Goal: Task Accomplishment & Management: Complete application form

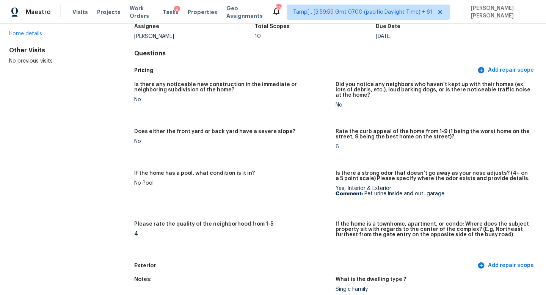
scroll to position [100, 0]
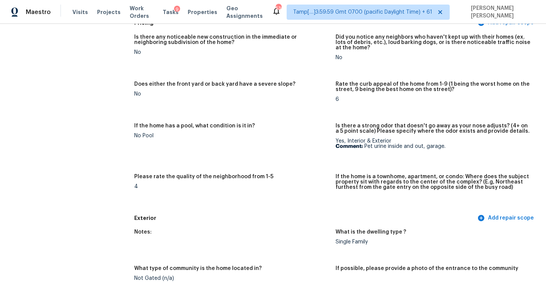
click at [184, 92] on div "No" at bounding box center [231, 93] width 195 height 5
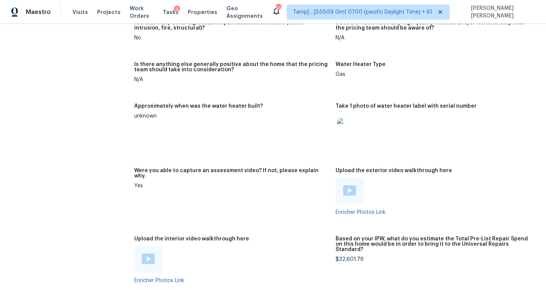
scroll to position [1419, 0]
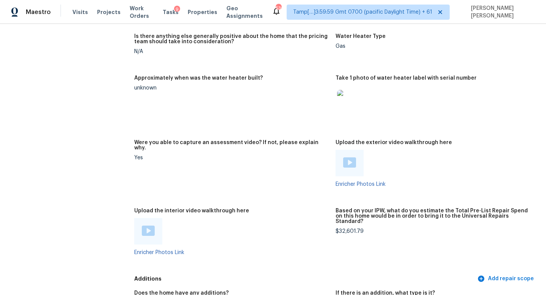
click at [153, 218] on div at bounding box center [148, 231] width 28 height 27
click at [149, 226] on img at bounding box center [148, 231] width 13 height 10
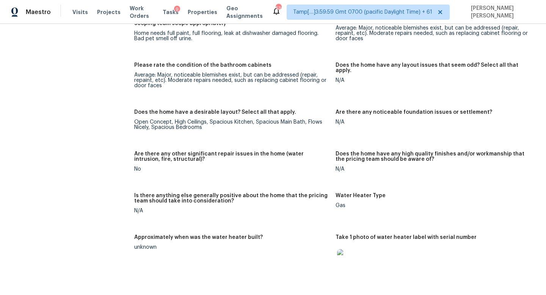
scroll to position [1222, 0]
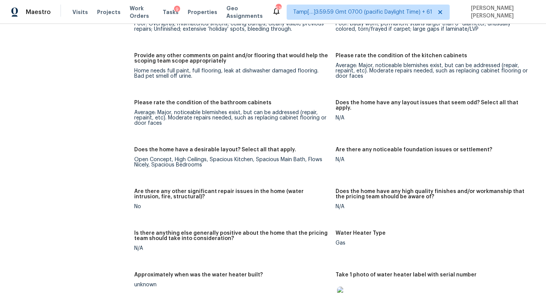
click at [98, 110] on div "All visits 32676 Quiet Trail Dr Winchester, CA 92596 Home details Other Visits …" at bounding box center [59, 62] width 101 height 2490
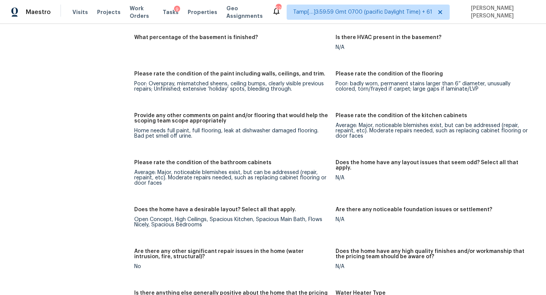
scroll to position [1166, 0]
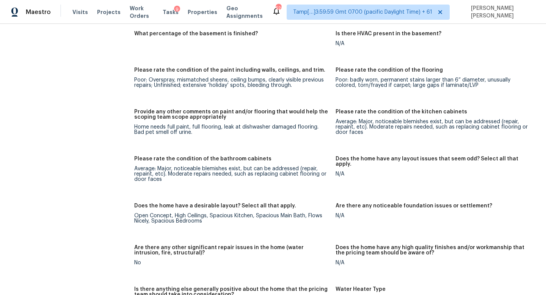
drag, startPoint x: 192, startPoint y: 115, endPoint x: 226, endPoint y: 115, distance: 34.1
click at [226, 124] on div "Home needs full paint, full flooring, leak at dishwasher damaged flooring. Bad …" at bounding box center [231, 129] width 195 height 11
click at [240, 137] on div "Notes: Living Room Photos +3 Kitchen Photos +9 Main Bedroom Photos +11 Bathroom…" at bounding box center [335, 158] width 403 height 733
drag, startPoint x: 222, startPoint y: 116, endPoint x: 316, endPoint y: 117, distance: 94.4
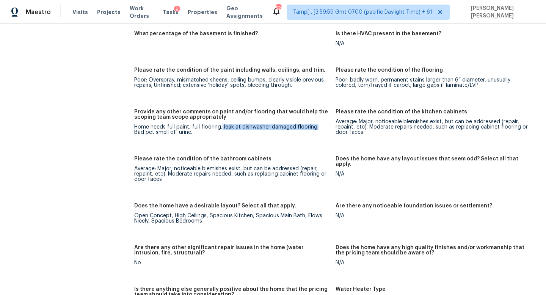
click at [316, 124] on div "Home needs full paint, full flooring, leak at dishwasher damaged flooring. Bad …" at bounding box center [231, 129] width 195 height 11
copy div "leak at dishwasher damaged flooring."
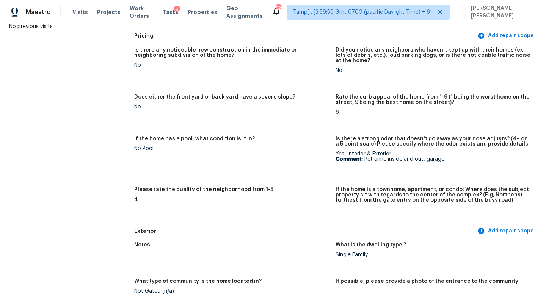
scroll to position [0, 0]
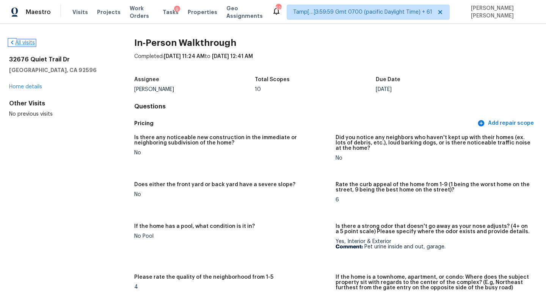
click at [33, 42] on link "All visits" at bounding box center [22, 42] width 26 height 5
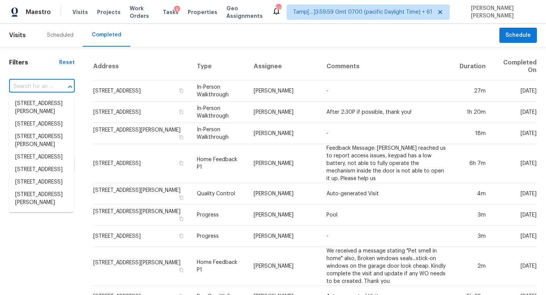
click at [41, 85] on input "text" at bounding box center [31, 87] width 44 height 12
paste input "2256 Greenway Dr Decatur GA 30035"
type input "2256 Greenway Dr Decatur GA 30035"
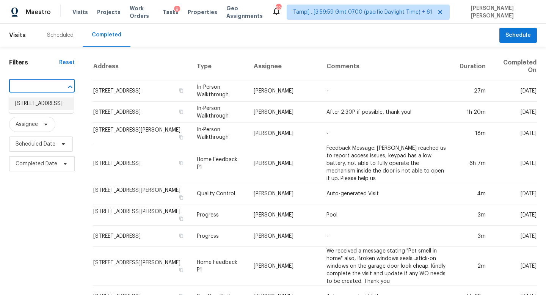
click at [45, 103] on li "2256 Greenway Dr, Decatur, GA 30035" at bounding box center [41, 103] width 64 height 13
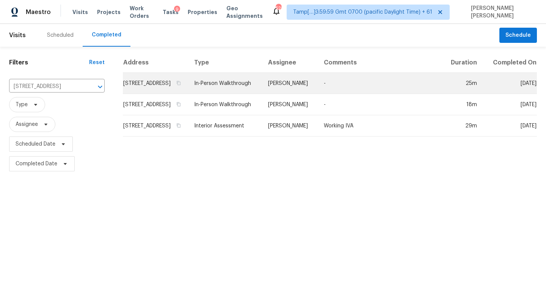
click at [188, 86] on td "2256 Greenway Dr, Decatur, GA 30035" at bounding box center [155, 83] width 65 height 21
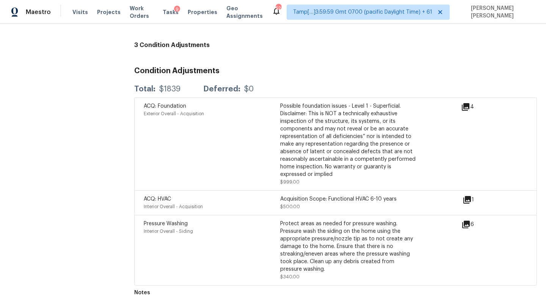
scroll to position [2120, 0]
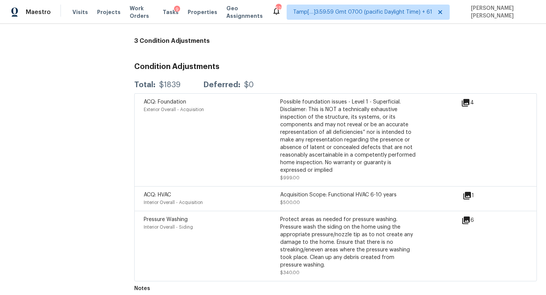
click at [472, 98] on div "4" at bounding box center [479, 102] width 37 height 9
click at [469, 99] on icon at bounding box center [466, 103] width 8 height 8
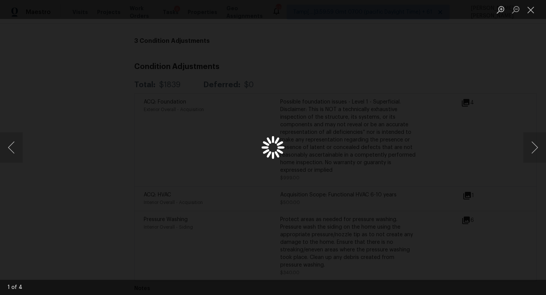
click at [116, 102] on div "Lightbox" at bounding box center [273, 147] width 546 height 295
click at [69, 92] on div "Lightbox" at bounding box center [273, 147] width 546 height 295
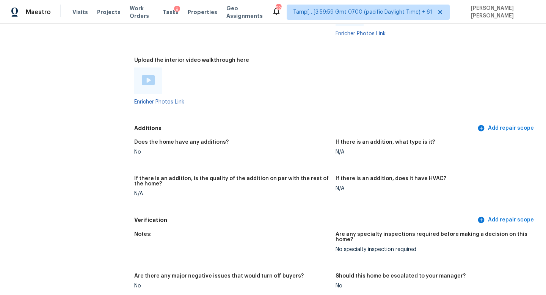
scroll to position [1771, 0]
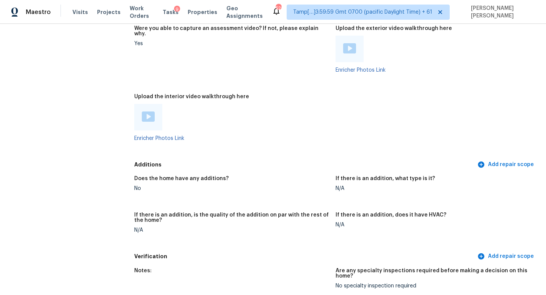
click at [253, 108] on div at bounding box center [231, 117] width 195 height 27
click at [147, 112] on img at bounding box center [148, 116] width 13 height 10
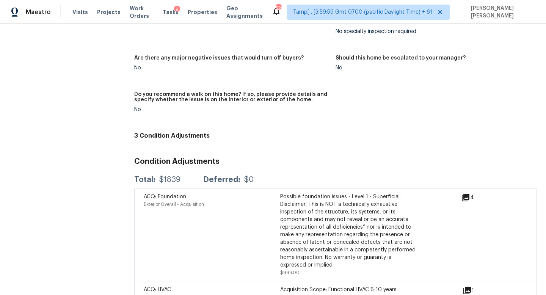
scroll to position [2030, 0]
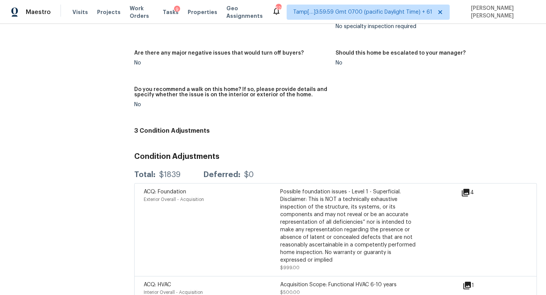
click at [466, 188] on icon at bounding box center [465, 192] width 9 height 9
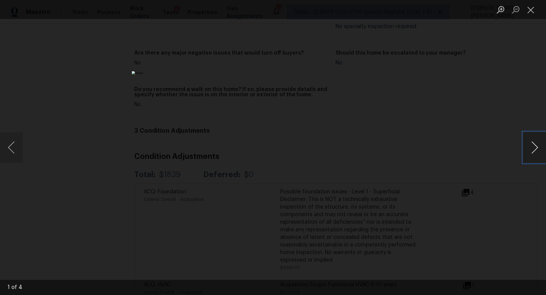
click at [529, 157] on button "Next image" at bounding box center [534, 147] width 23 height 30
click at [533, 139] on button "Next image" at bounding box center [534, 147] width 23 height 30
click at [540, 140] on button "Next image" at bounding box center [534, 147] width 23 height 30
click at [91, 120] on div "Lightbox" at bounding box center [273, 147] width 546 height 295
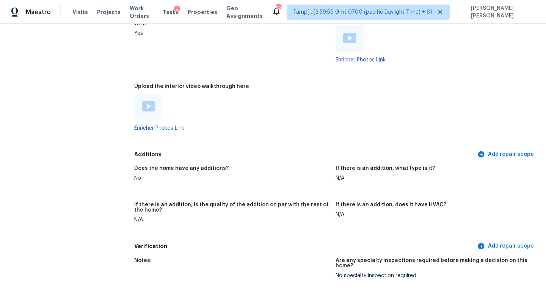
scroll to position [474, 0]
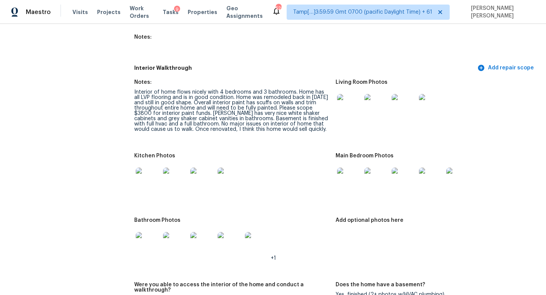
scroll to position [1076, 0]
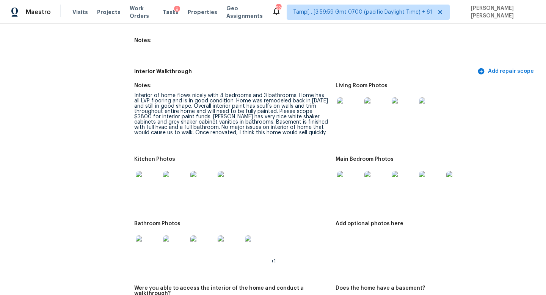
click at [218, 116] on div "Interior of home flows nicely with 4 bedrooms and 3 bathrooms. Home has all LVP…" at bounding box center [231, 114] width 195 height 42
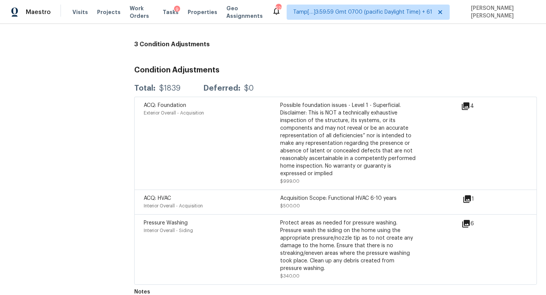
scroll to position [2120, 0]
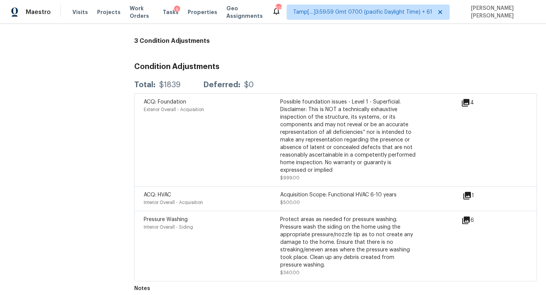
click at [144, 149] on div "ACQ: Foundation Exterior Overall - Acquisition" at bounding box center [212, 139] width 136 height 83
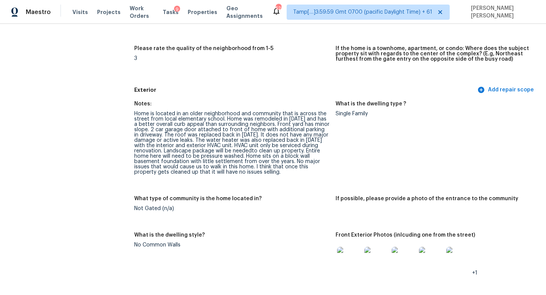
scroll to position [0, 0]
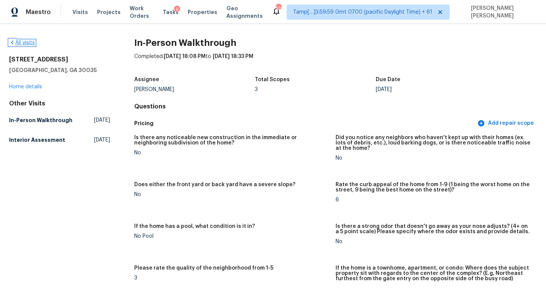
click at [24, 41] on link "All visits" at bounding box center [22, 42] width 26 height 5
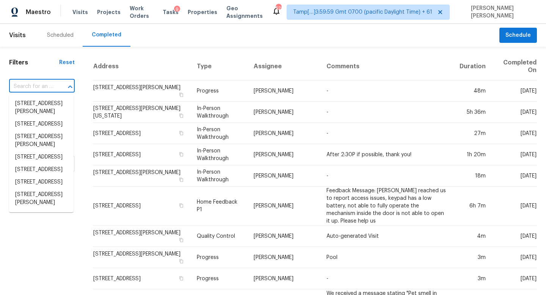
click at [41, 83] on input "text" at bounding box center [31, 87] width 44 height 12
paste input "15477 Lauder St Detroit MI 48227"
type input "15477 Lauder St Detroit MI 48227"
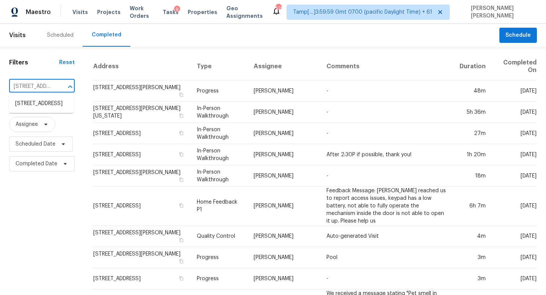
scroll to position [0, 42]
click at [53, 109] on li "15477 Lauder St, Detroit, MI 48227" at bounding box center [41, 103] width 64 height 13
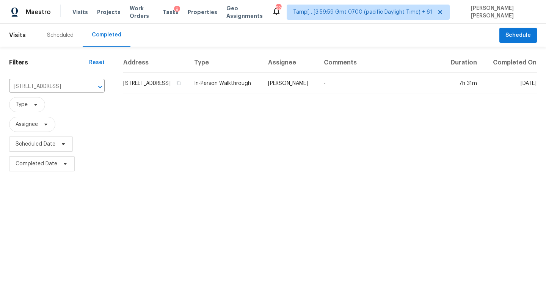
click at [309, 91] on td "Diana Brink" at bounding box center [290, 83] width 56 height 21
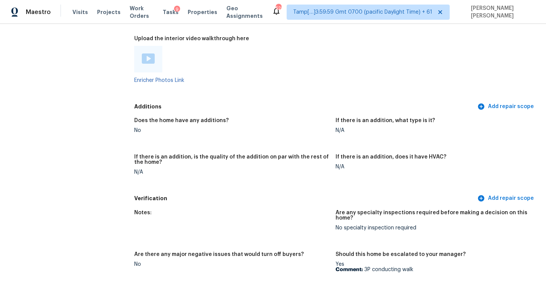
scroll to position [1689, 0]
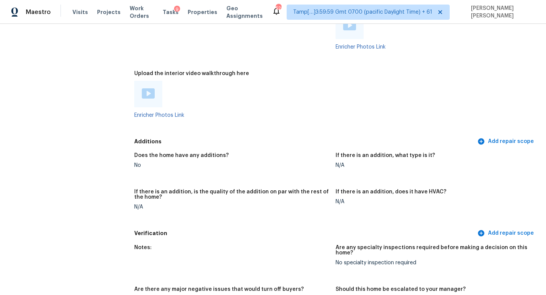
click at [147, 90] on img at bounding box center [148, 93] width 13 height 10
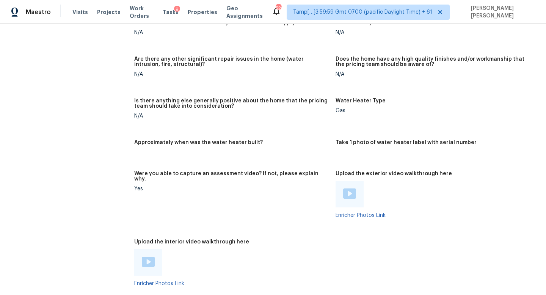
scroll to position [1572, 0]
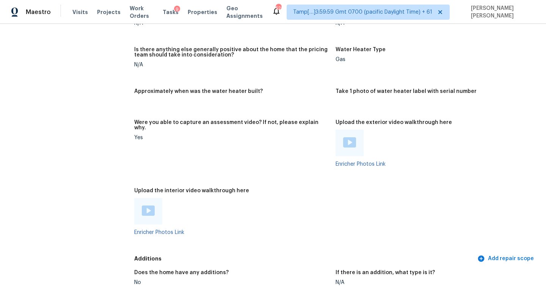
click at [349, 137] on img at bounding box center [349, 142] width 13 height 10
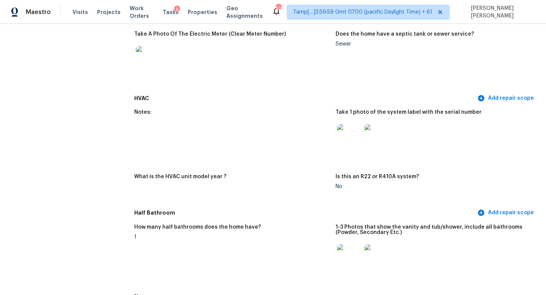
scroll to position [578, 0]
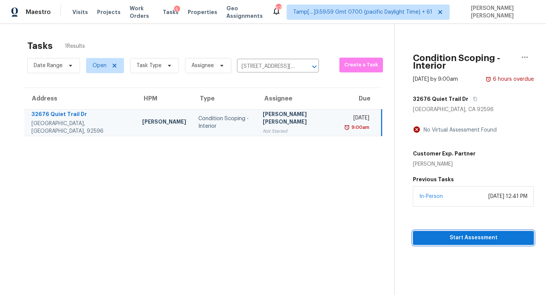
click at [483, 233] on span "Start Assessment" at bounding box center [473, 237] width 109 height 9
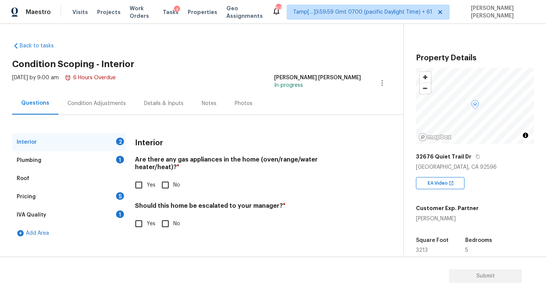
click at [102, 95] on div "Condition Adjustments" at bounding box center [96, 103] width 77 height 22
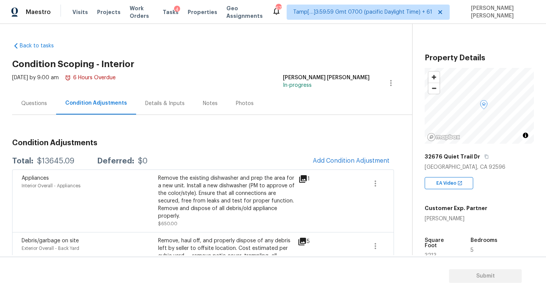
click at [44, 103] on div "Questions" at bounding box center [34, 104] width 26 height 8
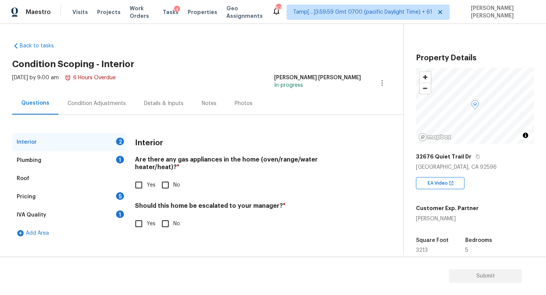
click at [136, 177] on input "Yes" at bounding box center [139, 185] width 16 height 16
checkbox input "true"
click at [106, 160] on div "Plumbing 1" at bounding box center [69, 160] width 114 height 18
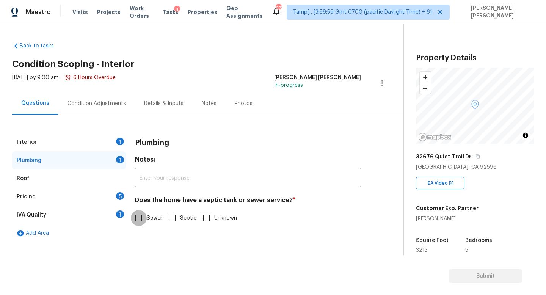
click at [138, 216] on input "Sewer" at bounding box center [139, 218] width 16 height 16
checkbox input "true"
click at [108, 198] on div "Pricing 5" at bounding box center [69, 197] width 114 height 18
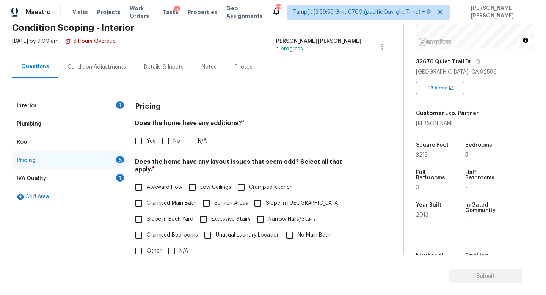
scroll to position [47, 0]
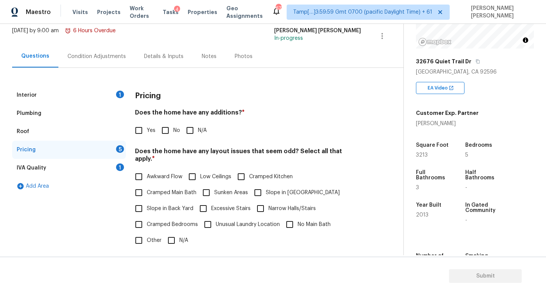
click at [171, 128] on input "No" at bounding box center [165, 130] width 16 height 16
checkbox input "true"
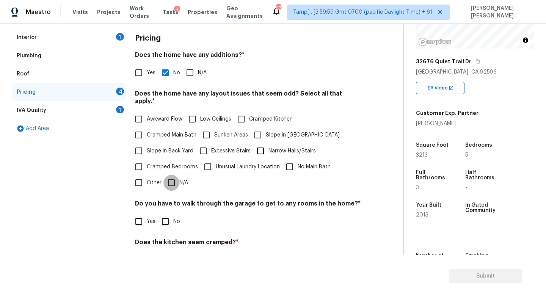
click at [177, 183] on input "N/A" at bounding box center [171, 183] width 16 height 16
checkbox input "true"
click at [164, 214] on input "No" at bounding box center [165, 221] width 16 height 16
checkbox input "true"
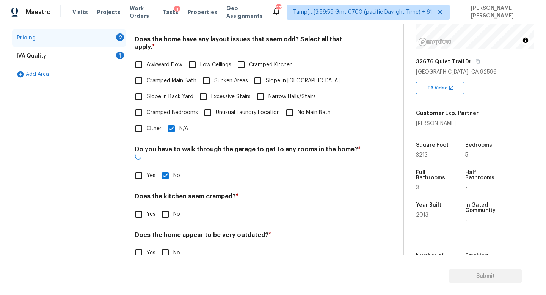
scroll to position [160, 0]
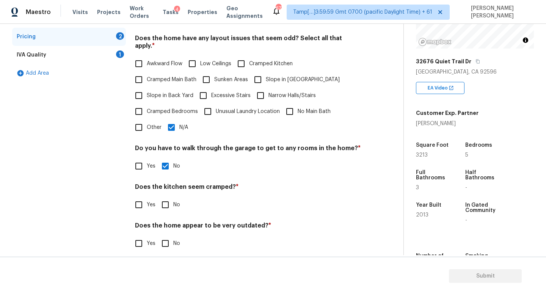
click at [165, 197] on input "No" at bounding box center [165, 205] width 16 height 16
checkbox input "true"
click at [161, 238] on input "No" at bounding box center [165, 244] width 16 height 16
checkbox input "true"
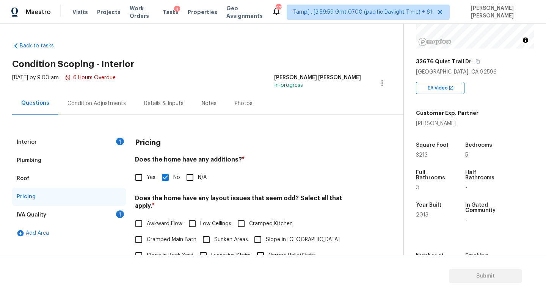
click at [101, 99] on div "Condition Adjustments" at bounding box center [96, 103] width 77 height 22
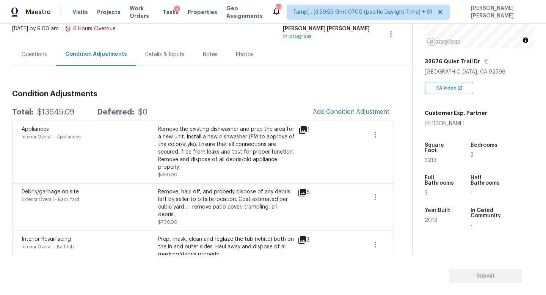
scroll to position [106, 0]
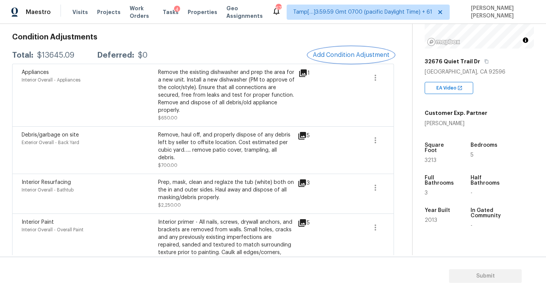
click at [348, 50] on button "Add Condition Adjustment" at bounding box center [351, 55] width 86 height 16
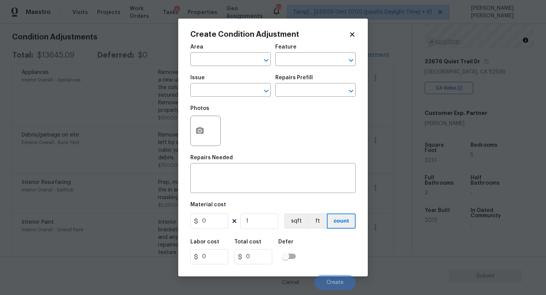
click at [136, 105] on body "Maestro Visits Projects Work Orders Tasks 4 Properties Geo Assignments 677 Tamp…" at bounding box center [273, 147] width 546 height 295
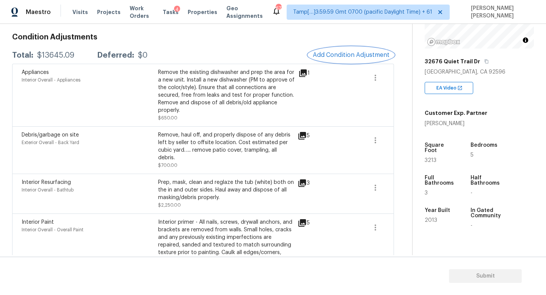
click at [345, 49] on button "Add Condition Adjustment" at bounding box center [351, 55] width 86 height 16
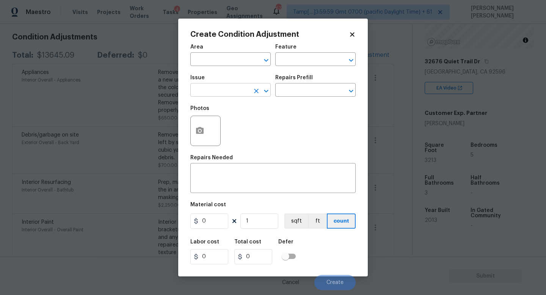
click at [220, 88] on input "text" at bounding box center [219, 91] width 59 height 12
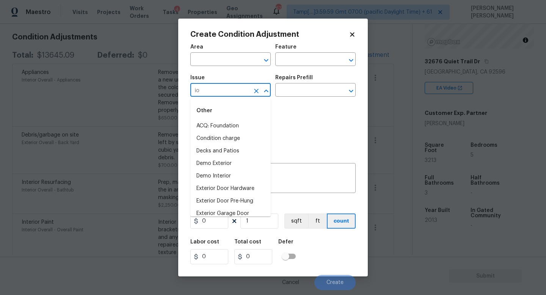
type input "i"
click at [223, 161] on li "Pet Odor" at bounding box center [230, 163] width 80 height 13
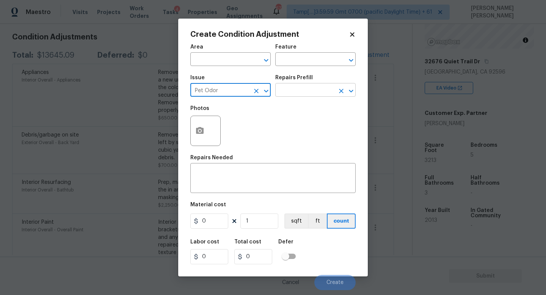
type input "Pet Odor"
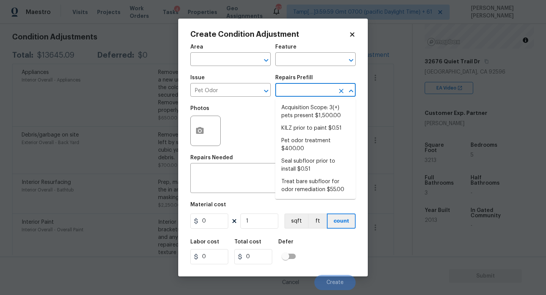
click at [296, 90] on input "text" at bounding box center [304, 91] width 59 height 12
click at [298, 114] on li "Acquisition Scope: 3(+) pets present $1,500.00" at bounding box center [315, 112] width 80 height 20
type textarea "Acquisition Scope: 3(+) pets present"
type input "1500"
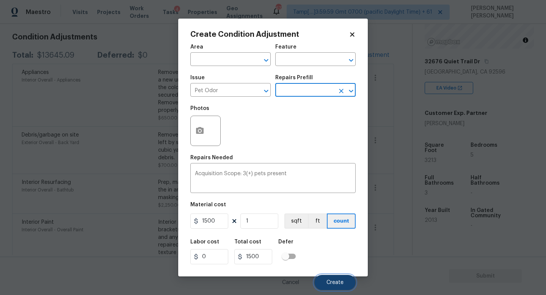
click at [324, 276] on button "Create" at bounding box center [334, 282] width 41 height 15
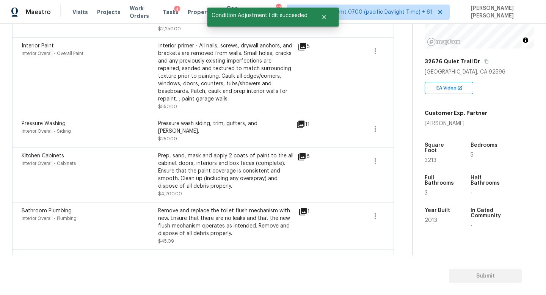
scroll to position [254, 0]
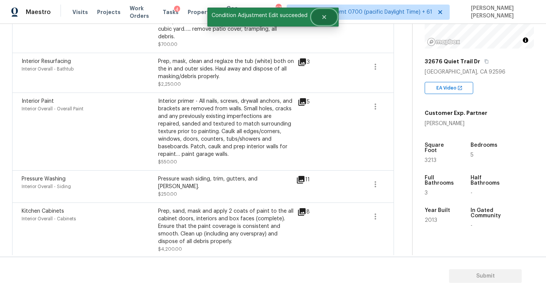
click at [325, 22] on button "Close" at bounding box center [324, 16] width 25 height 15
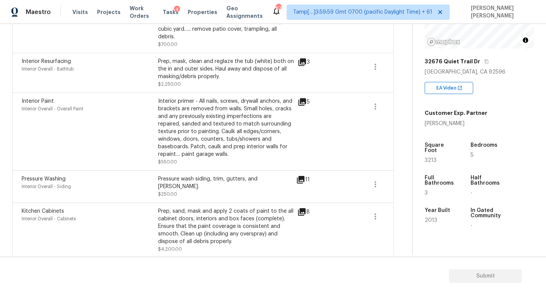
click at [218, 82] on div "Prep, mask, clean and reglaze the tub (white) both on the in and outer sides. H…" at bounding box center [226, 73] width 136 height 30
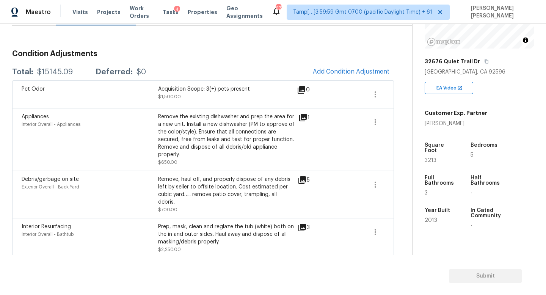
scroll to position [385, 0]
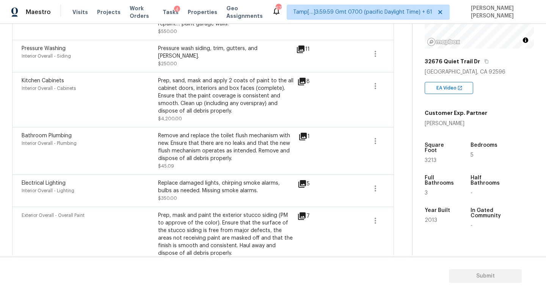
click at [303, 134] on icon at bounding box center [302, 136] width 9 height 9
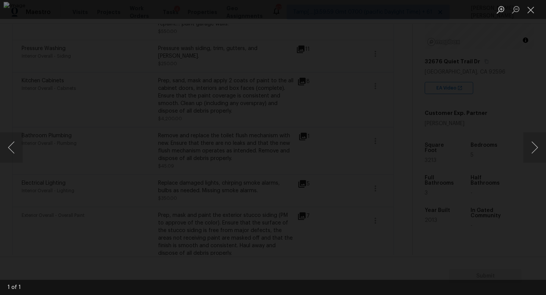
click at [517, 103] on div "Lightbox" at bounding box center [273, 147] width 546 height 295
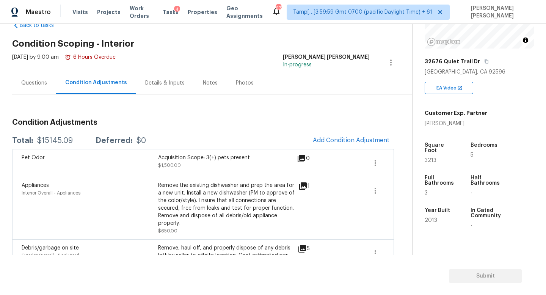
scroll to position [13, 0]
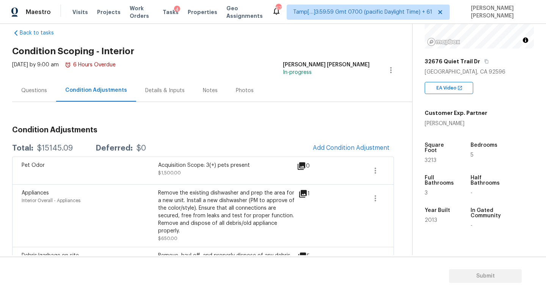
click at [33, 92] on div "Questions" at bounding box center [34, 91] width 26 height 8
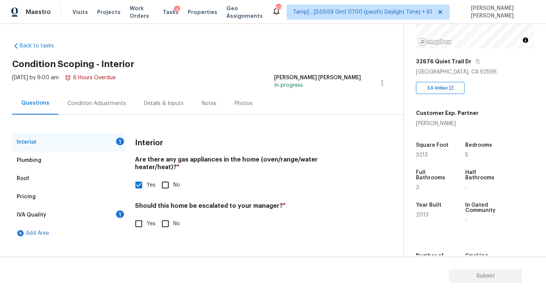
click at [96, 213] on div "IVA Quality 1" at bounding box center [69, 215] width 114 height 18
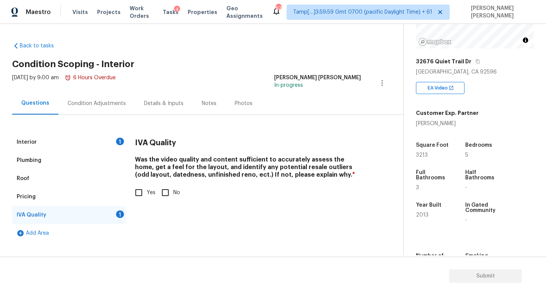
click at [128, 189] on div "Interior 1 Plumbing Roof Pricing IVA Quality 1 Add Area IVA Quality Was the vid…" at bounding box center [198, 187] width 373 height 109
click at [144, 192] on input "Yes" at bounding box center [139, 193] width 16 height 16
checkbox input "true"
click at [113, 108] on div "Condition Adjustments" at bounding box center [96, 103] width 77 height 22
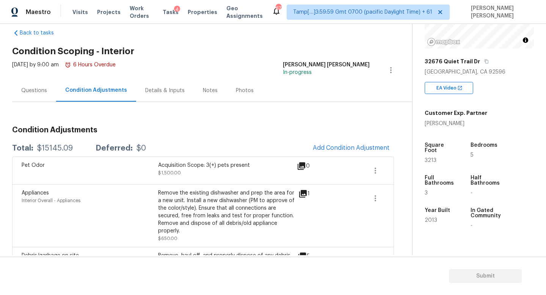
scroll to position [57, 0]
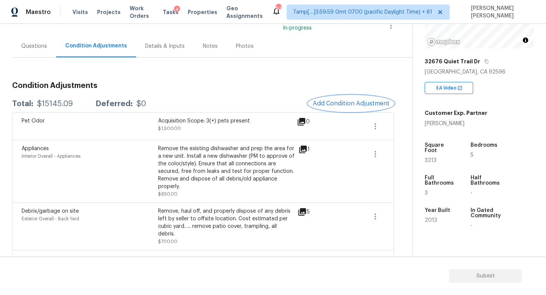
click at [364, 107] on span "Add Condition Adjustment" at bounding box center [351, 103] width 77 height 7
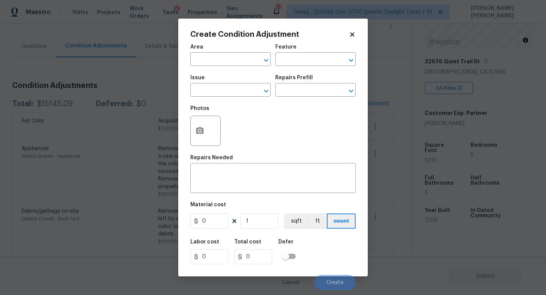
click at [236, 82] on div "Issue" at bounding box center [230, 80] width 80 height 10
click at [229, 88] on input "text" at bounding box center [219, 91] width 59 height 12
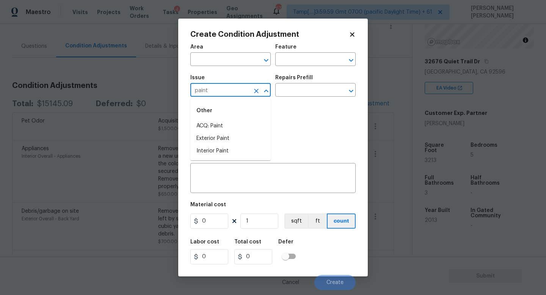
click at [224, 118] on div "Other" at bounding box center [230, 111] width 80 height 18
click at [224, 124] on li "ACQ: Paint" at bounding box center [230, 126] width 80 height 13
type input "ACQ: Paint"
click at [320, 93] on input "text" at bounding box center [304, 91] width 59 height 12
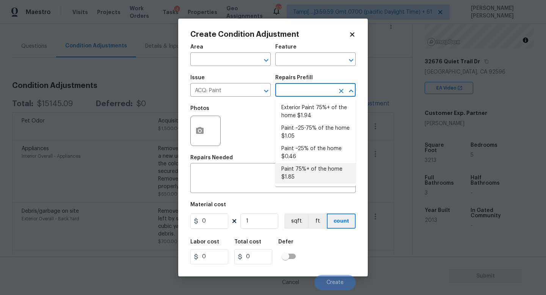
click at [309, 171] on li "Paint 75%+ of the home $1.85" at bounding box center [315, 173] width 80 height 20
type input "Acquisition"
type textarea "Acquisition Scope: 75%+ of the home will likely require interior paint"
type input "1.85"
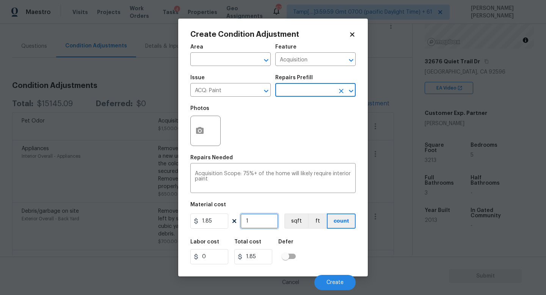
click at [263, 221] on input "1" at bounding box center [259, 220] width 38 height 15
type input "0"
type input "3"
type input "5.55"
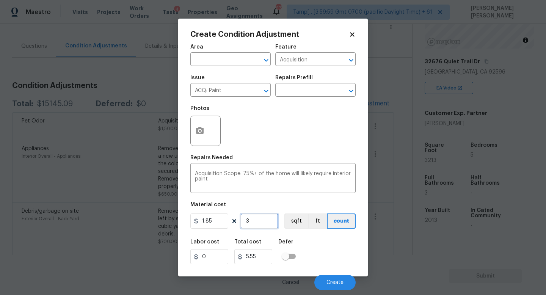
type input "32"
type input "59.2"
type input "321"
type input "593.85"
type input "3213"
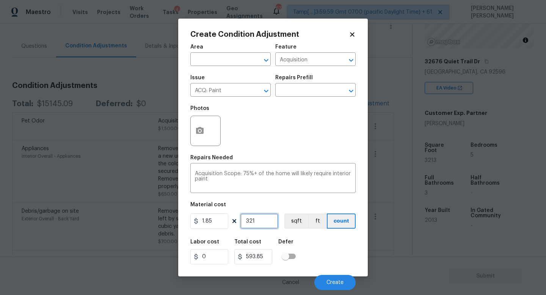
type input "5944.05"
type input "3213"
click at [258, 93] on icon "Clear" at bounding box center [256, 91] width 5 height 5
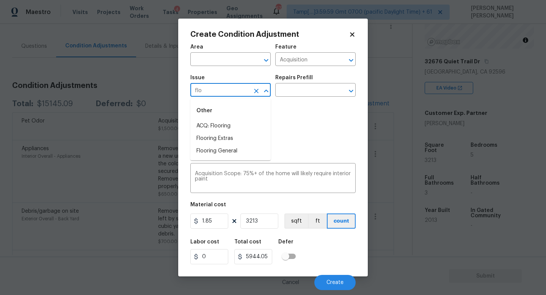
type input "floo"
click at [255, 88] on icon "Clear" at bounding box center [256, 91] width 8 height 8
click at [227, 150] on li "Demo Interior" at bounding box center [230, 151] width 80 height 13
type input "Demo Interior"
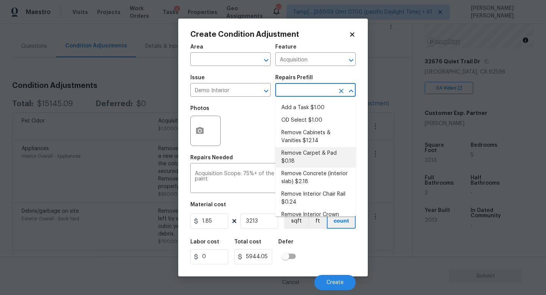
click at [302, 94] on input "text" at bounding box center [304, 91] width 59 height 12
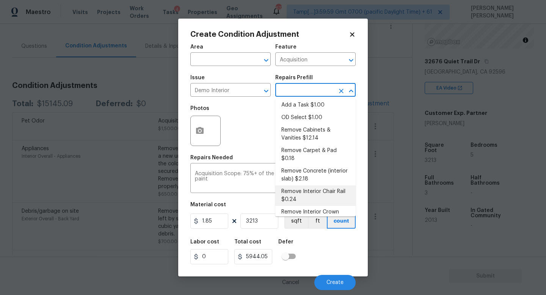
scroll to position [0, 0]
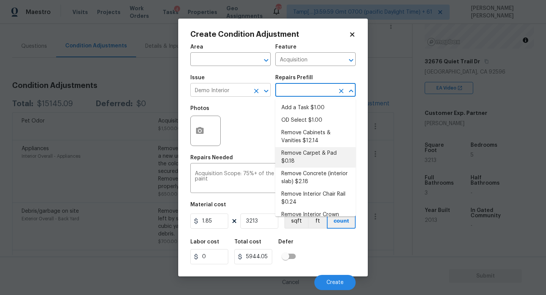
click at [255, 90] on icon "Clear" at bounding box center [256, 91] width 5 height 5
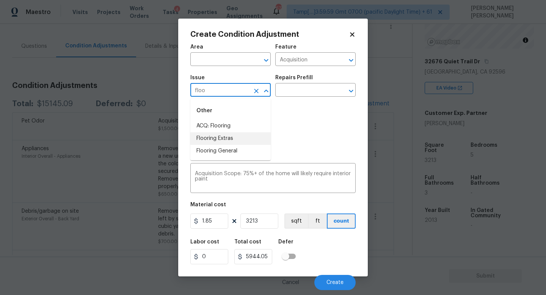
click at [248, 141] on li "Flooring Extras" at bounding box center [230, 138] width 80 height 13
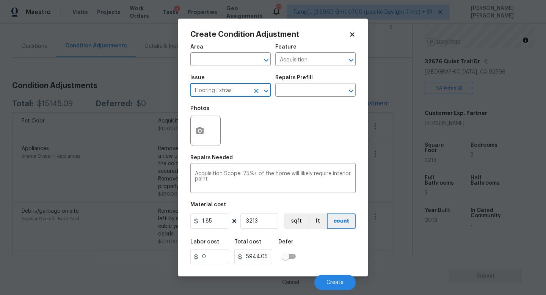
type input "Flooring Extras"
click at [289, 98] on div "Issue Flooring Extras ​ Repairs Prefill ​" at bounding box center [272, 85] width 165 height 31
click at [290, 93] on input "text" at bounding box center [304, 91] width 59 height 12
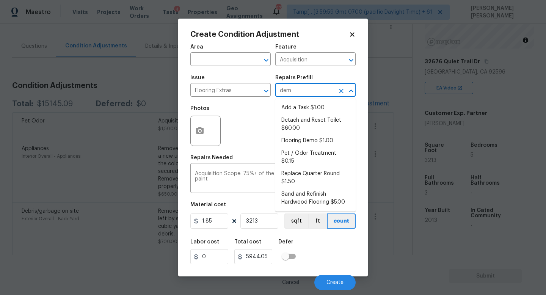
type input "demo"
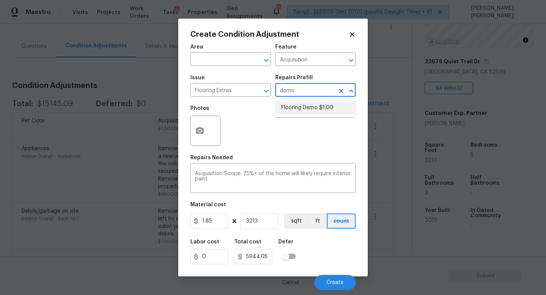
click at [314, 106] on li "Flooring Demo $1.00" at bounding box center [315, 108] width 80 height 13
type input "Overall Flooring"
type textarea "Demo existing flooring."
type input "1"
type input "3213"
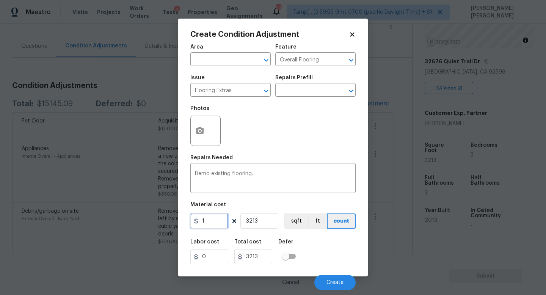
drag, startPoint x: 208, startPoint y: 218, endPoint x: 130, endPoint y: 218, distance: 78.5
click at [130, 218] on div "Create Condition Adjustment Area ​ Feature Overall Flooring ​ Issue Flooring Ex…" at bounding box center [273, 147] width 546 height 295
drag, startPoint x: 211, startPoint y: 220, endPoint x: 125, endPoint y: 217, distance: 85.7
click at [125, 217] on div "Create Condition Adjustment Area ​ Feature Overall Flooring ​ Issue Flooring Ex…" at bounding box center [273, 147] width 546 height 295
type input "1"
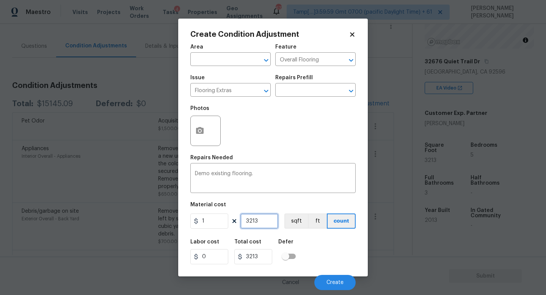
drag, startPoint x: 268, startPoint y: 223, endPoint x: 170, endPoint y: 223, distance: 97.4
click at [182, 223] on div "Create Condition Adjustment Area ​ Feature Overall Flooring ​ Issue Flooring Ex…" at bounding box center [273, 148] width 190 height 258
click at [311, 89] on input "text" at bounding box center [304, 91] width 59 height 12
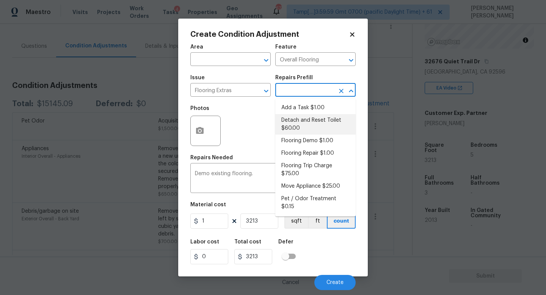
click at [256, 135] on div "Photos" at bounding box center [272, 125] width 165 height 49
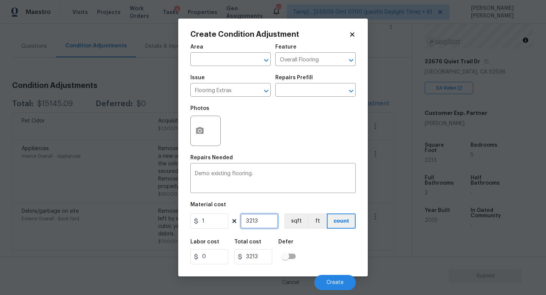
drag, startPoint x: 266, startPoint y: 222, endPoint x: 184, endPoint y: 222, distance: 82.6
click at [184, 222] on div "Create Condition Adjustment Area ​ Feature Overall Flooring ​ Issue Flooring Ex…" at bounding box center [273, 148] width 190 height 258
type input "5"
type input "50"
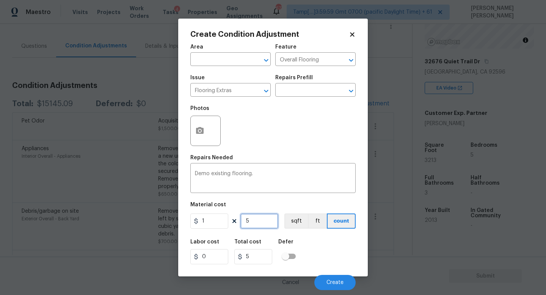
type input "50"
type input "500"
click at [322, 250] on div "Labor cost 0 Total cost 500 Defer" at bounding box center [272, 252] width 165 height 34
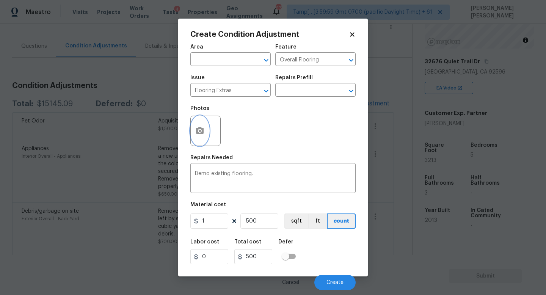
click at [198, 127] on icon "button" at bounding box center [199, 130] width 9 height 9
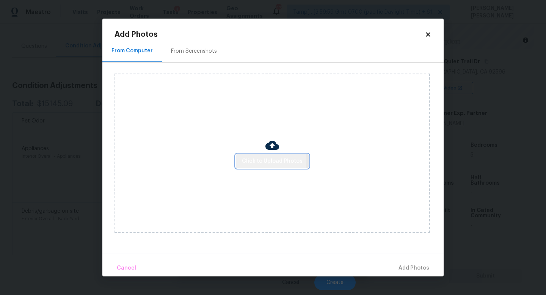
click at [254, 160] on span "Click to Upload Photos" at bounding box center [272, 161] width 61 height 9
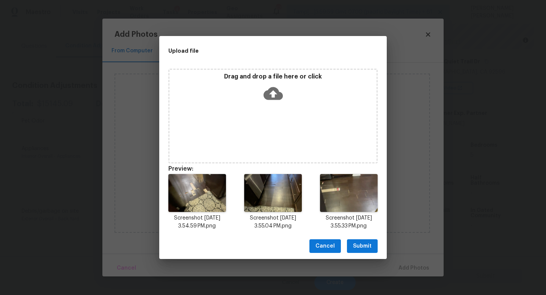
click at [362, 244] on span "Submit" at bounding box center [362, 245] width 19 height 9
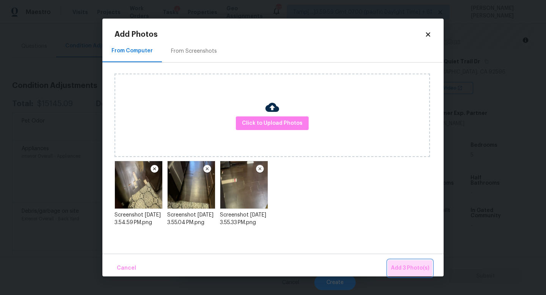
click at [417, 269] on span "Add 3 Photo(s)" at bounding box center [410, 267] width 38 height 9
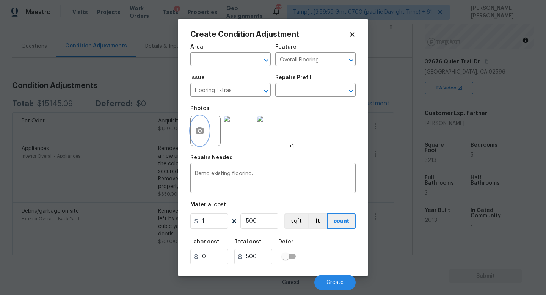
click at [202, 136] on button "button" at bounding box center [200, 131] width 18 height 30
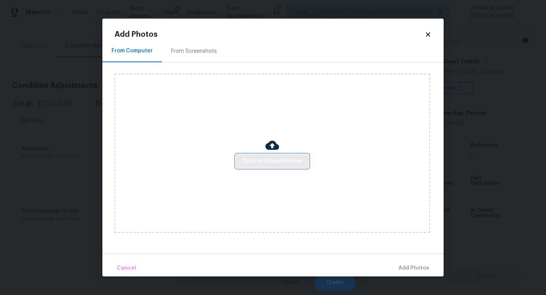
click at [293, 157] on span "Click to Upload Photos" at bounding box center [272, 161] width 61 height 9
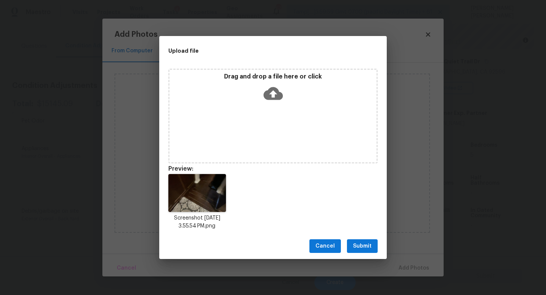
click at [359, 246] on span "Submit" at bounding box center [362, 245] width 19 height 9
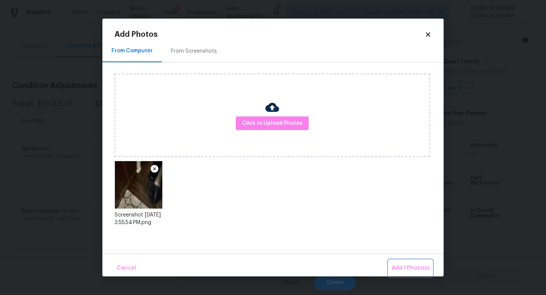
click at [398, 268] on span "Add 1 Photo(s)" at bounding box center [411, 267] width 38 height 9
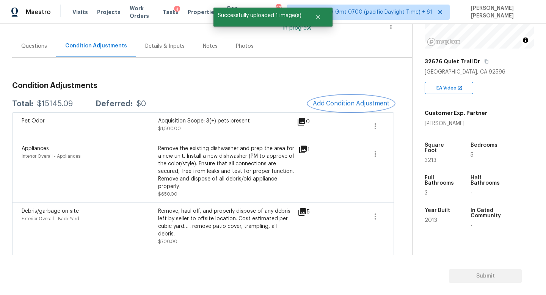
click at [346, 100] on span "Add Condition Adjustment" at bounding box center [351, 103] width 77 height 7
click at [86, 85] on body "Maestro Visits Projects Work Orders Tasks 4 Properties Geo Assignments 677 Tamp…" at bounding box center [273, 147] width 546 height 295
click at [327, 103] on span "Add Condition Adjustment" at bounding box center [351, 103] width 77 height 7
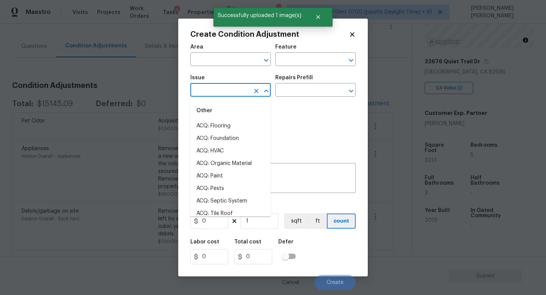
click at [218, 91] on input "text" at bounding box center [219, 91] width 59 height 12
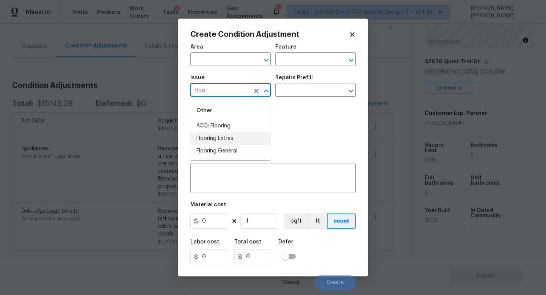
click at [222, 141] on li "Flooring Extras" at bounding box center [230, 138] width 80 height 13
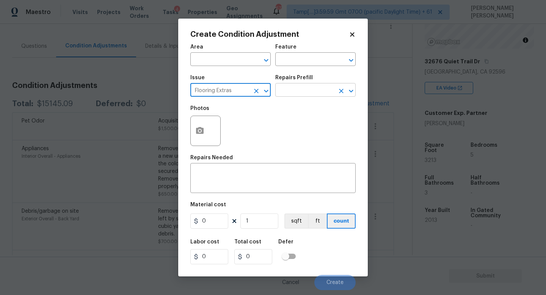
type input "Flooring Extras"
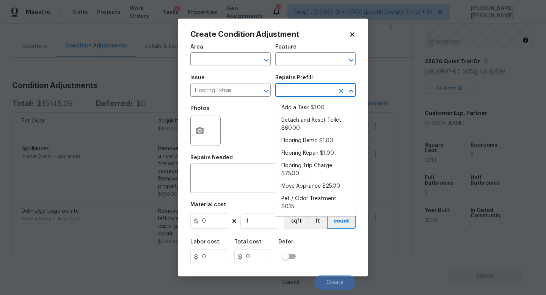
click at [320, 92] on input "text" at bounding box center [304, 91] width 59 height 12
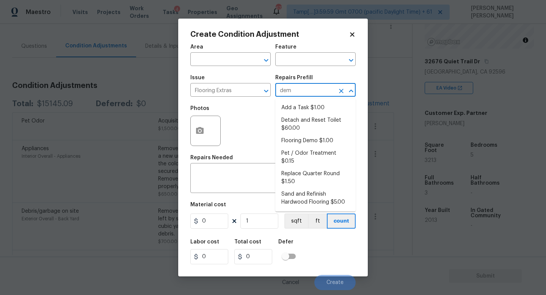
type input "demo"
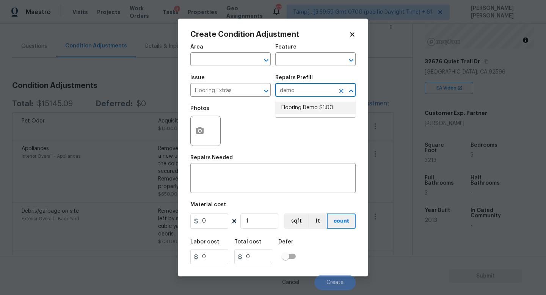
click at [324, 107] on li "Flooring Demo $1.00" at bounding box center [315, 108] width 80 height 13
type input "Overall Flooring"
type textarea "Demo existing flooring."
type input "1"
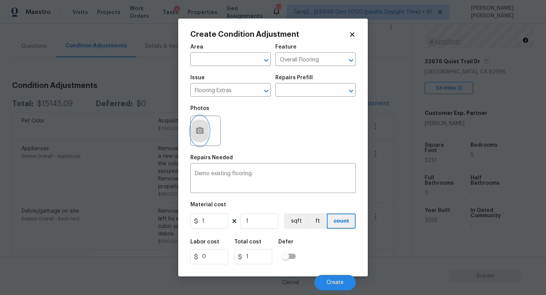
click at [203, 128] on icon "button" at bounding box center [200, 130] width 8 height 7
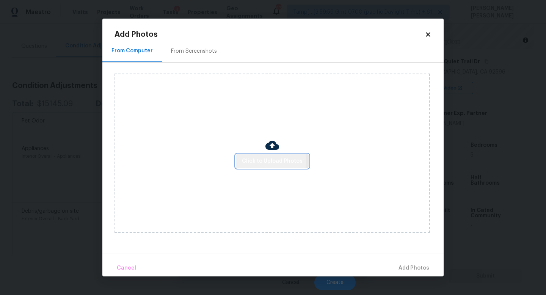
click at [243, 160] on span "Click to Upload Photos" at bounding box center [272, 161] width 61 height 9
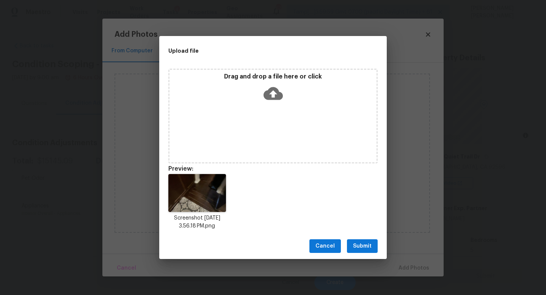
scroll to position [95, 0]
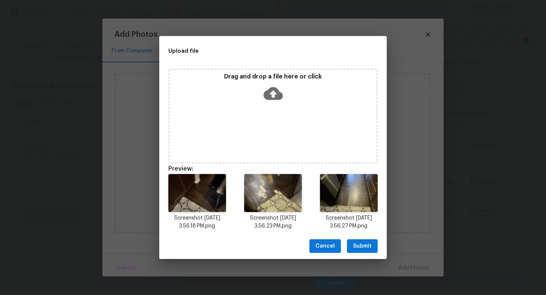
click at [361, 249] on span "Submit" at bounding box center [362, 245] width 19 height 9
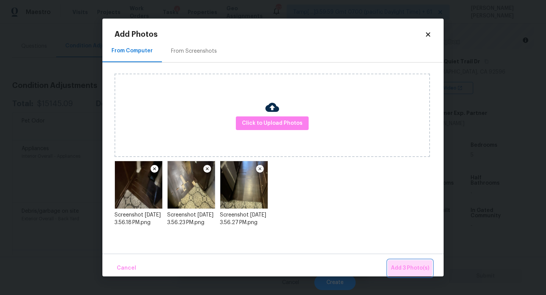
click at [403, 267] on span "Add 3 Photo(s)" at bounding box center [410, 267] width 38 height 9
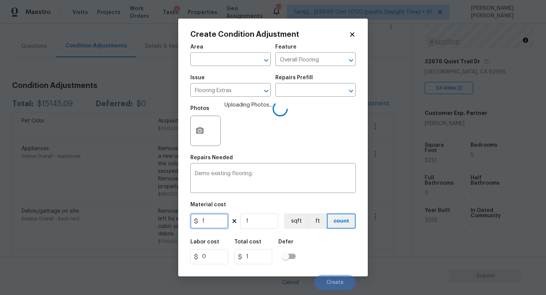
click at [214, 222] on input "1" at bounding box center [209, 220] width 38 height 15
click at [246, 222] on input "1" at bounding box center [259, 220] width 38 height 15
click at [269, 222] on input "1" at bounding box center [259, 220] width 38 height 15
click at [296, 222] on button "sqft" at bounding box center [295, 220] width 23 height 15
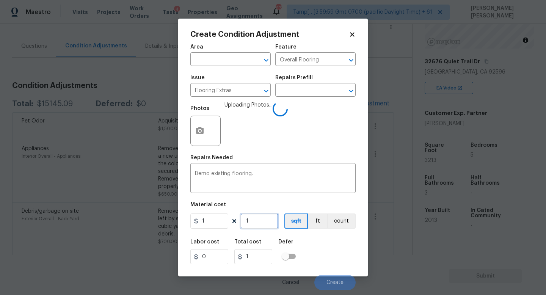
drag, startPoint x: 265, startPoint y: 221, endPoint x: 156, endPoint y: 221, distance: 109.2
click at [156, 221] on div "Create Condition Adjustment Area ​ Feature Overall Flooring ​ Issue Flooring Ex…" at bounding box center [273, 147] width 546 height 295
type input "5"
type input "50"
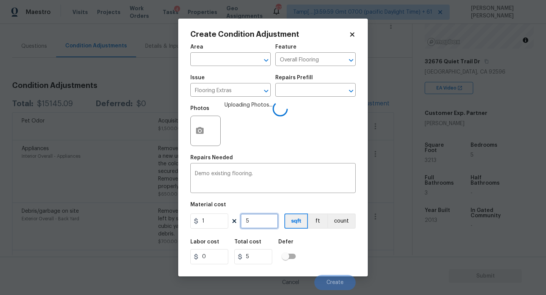
type input "50"
type input "500"
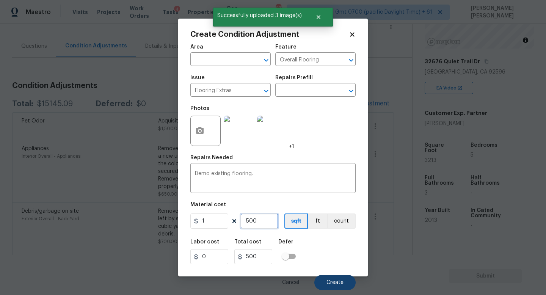
type input "500"
click at [340, 282] on span "Create" at bounding box center [334, 283] width 17 height 6
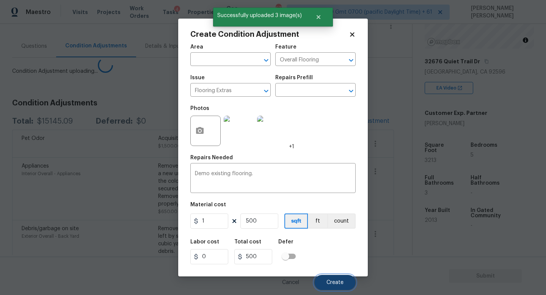
click at [340, 282] on span "Create" at bounding box center [334, 283] width 17 height 6
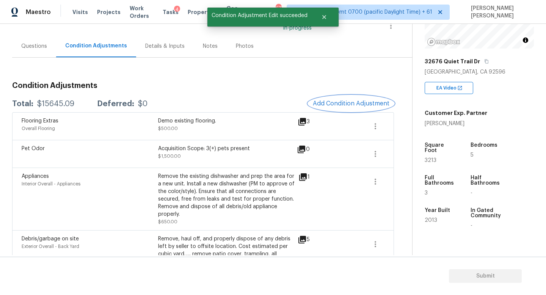
click at [334, 100] on span "Add Condition Adjustment" at bounding box center [351, 103] width 77 height 7
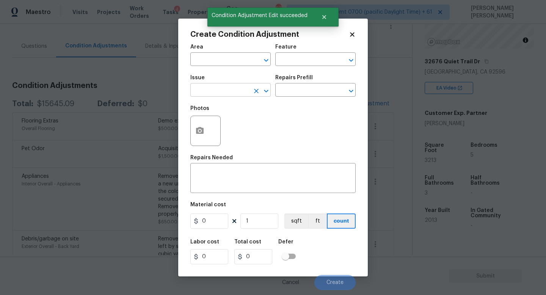
click at [225, 94] on input "text" at bounding box center [219, 91] width 59 height 12
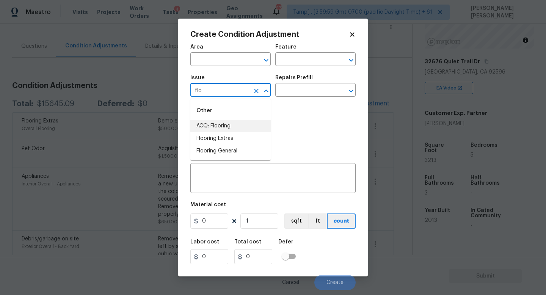
click at [237, 124] on li "ACQ: Flooring" at bounding box center [230, 126] width 80 height 13
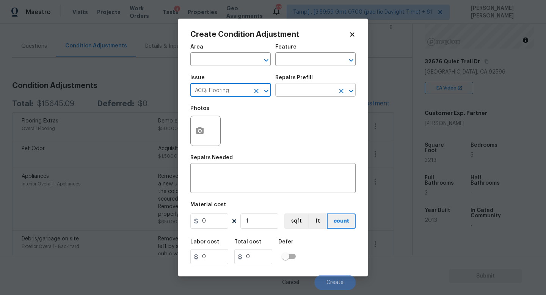
type input "ACQ: Flooring"
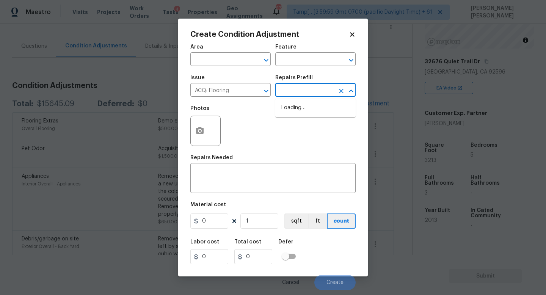
click at [303, 95] on input "text" at bounding box center [304, 91] width 59 height 12
click at [255, 90] on icon "Clear" at bounding box center [256, 91] width 5 height 5
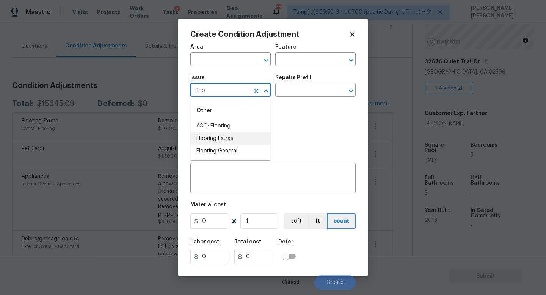
click at [229, 142] on li "Flooring Extras" at bounding box center [230, 138] width 80 height 13
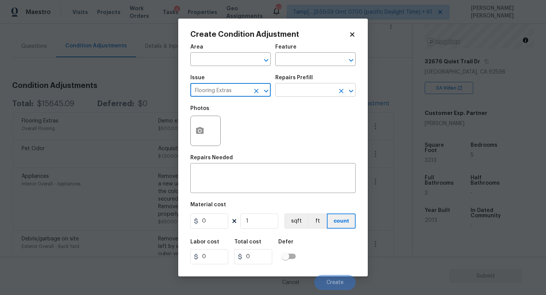
type input "Flooring Extras"
click at [303, 95] on input "text" at bounding box center [304, 91] width 59 height 12
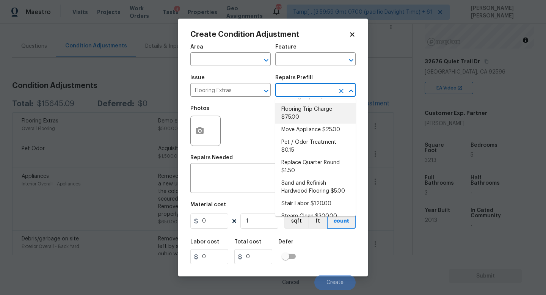
scroll to position [58, 0]
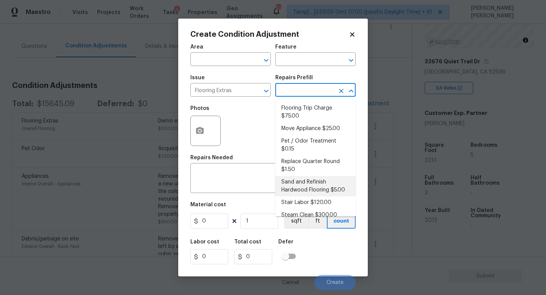
click at [317, 176] on li "Sand and Refinish Hardwood Flooring $5.00" at bounding box center [315, 186] width 80 height 20
type input "Overall Flooring"
type textarea "Sand and refinish the existing hardwood floors. PM to confirm color/sheen."
type input "5"
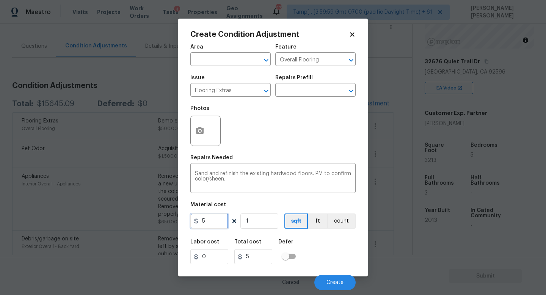
click at [220, 219] on input "5" at bounding box center [209, 220] width 38 height 15
drag, startPoint x: 211, startPoint y: 222, endPoint x: 185, endPoint y: 222, distance: 26.2
click at [196, 222] on div "5" at bounding box center [209, 220] width 38 height 15
type input "4.5"
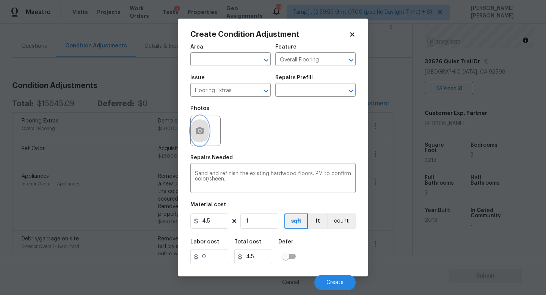
click at [203, 122] on button "button" at bounding box center [200, 131] width 18 height 30
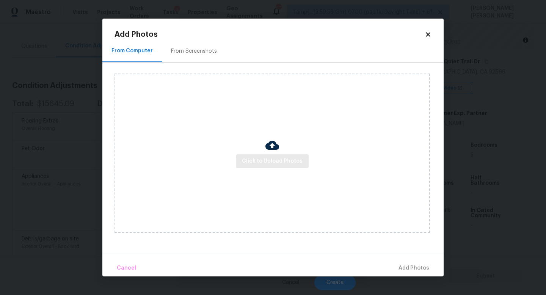
click at [249, 154] on div "Click to Upload Photos" at bounding box center [271, 153] width 315 height 159
click at [260, 158] on span "Click to Upload Photos" at bounding box center [272, 161] width 61 height 9
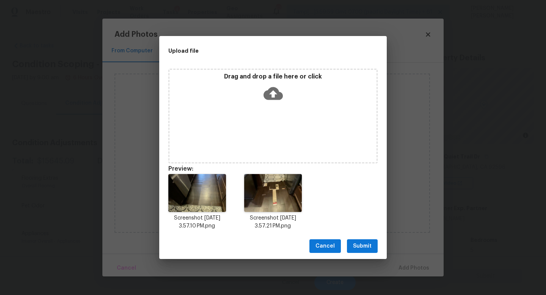
scroll to position [95, 0]
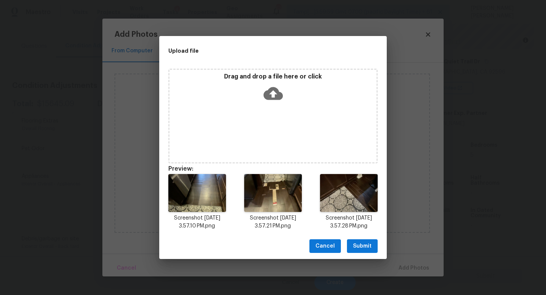
click at [368, 243] on span "Submit" at bounding box center [362, 245] width 19 height 9
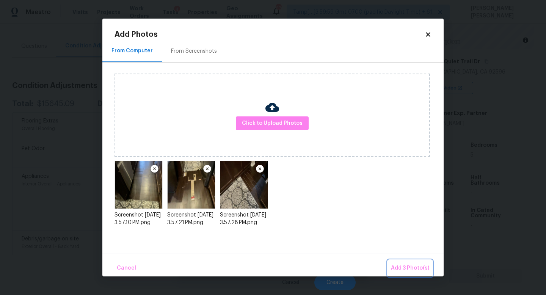
click at [406, 265] on span "Add 3 Photo(s)" at bounding box center [410, 267] width 38 height 9
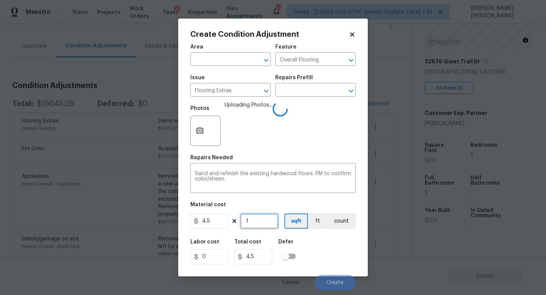
click at [266, 221] on input "1" at bounding box center [259, 220] width 38 height 15
type input "0"
type input "5"
type input "22.5"
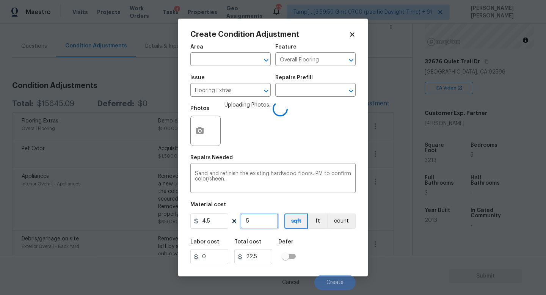
type input "50"
type input "225"
type input "500"
type input "2250"
type input "500"
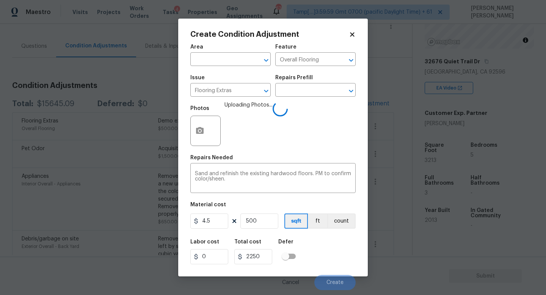
click at [330, 253] on div "Labor cost 0 Total cost 2250 Defer" at bounding box center [272, 252] width 165 height 34
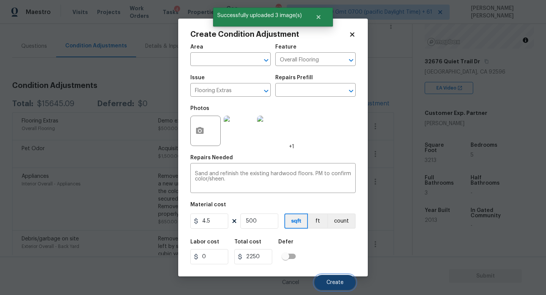
click at [333, 284] on span "Create" at bounding box center [334, 283] width 17 height 6
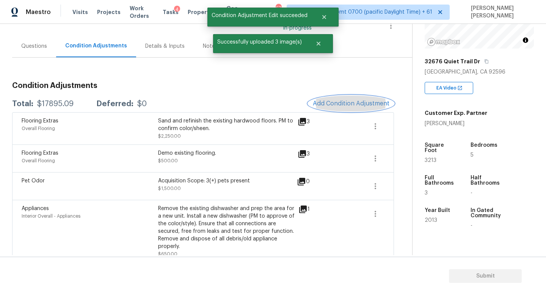
click at [355, 99] on button "Add Condition Adjustment" at bounding box center [351, 104] width 86 height 16
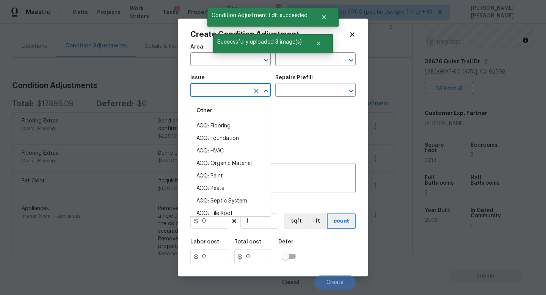
click at [239, 92] on input "text" at bounding box center [219, 91] width 59 height 12
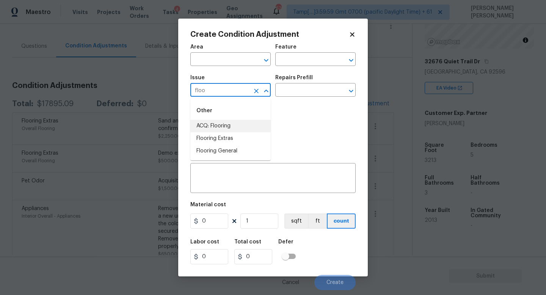
click at [223, 124] on li "ACQ: Flooring" at bounding box center [230, 126] width 80 height 13
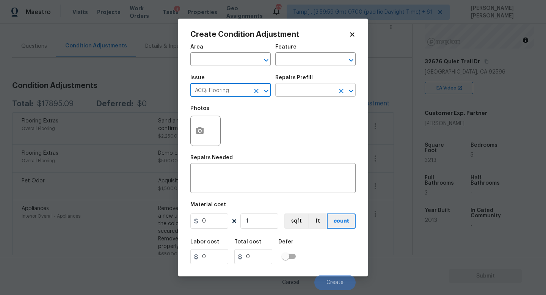
type input "ACQ: Flooring"
click at [305, 85] on input "text" at bounding box center [304, 91] width 59 height 12
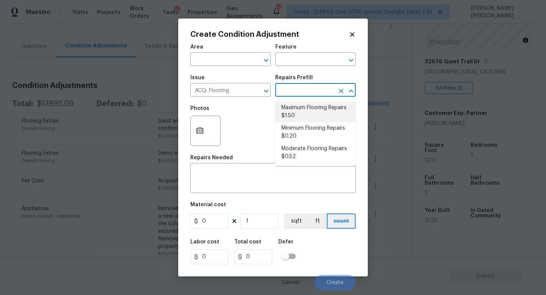
click at [305, 109] on li "Maximum Flooring Repairs $1.50" at bounding box center [315, 112] width 80 height 20
type input "Acquisition"
type textarea "Acquisition Scope: Maximum flooring repairs"
type input "1.5"
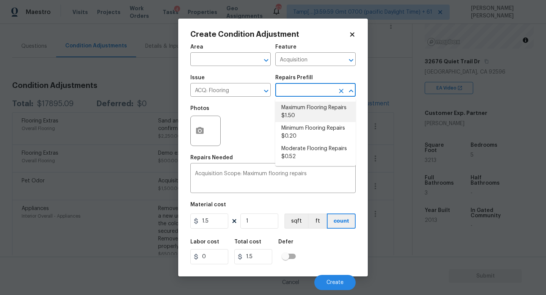
click at [297, 114] on li "Maximum Flooring Repairs $1.50" at bounding box center [315, 112] width 80 height 20
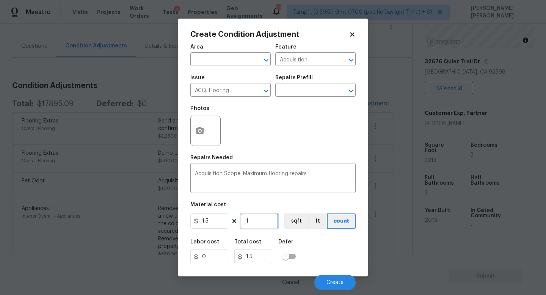
click at [269, 221] on input "1" at bounding box center [259, 220] width 38 height 15
type input "0"
type input "2"
type input "3"
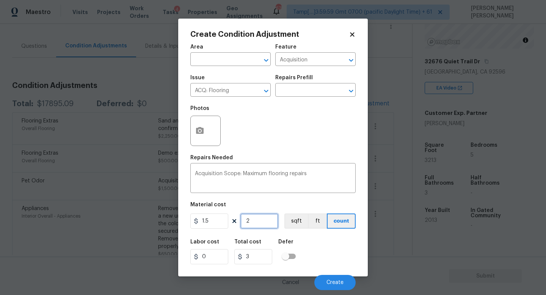
type input "20"
type input "30"
type input "200"
type input "300"
type input "2000"
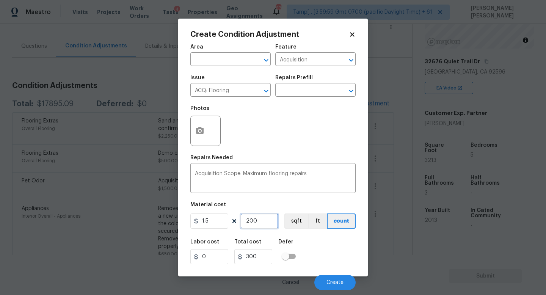
type input "3000"
type input "2000"
click at [330, 257] on div "Labor cost 0 Total cost 3000 Defer" at bounding box center [272, 252] width 165 height 34
click at [305, 92] on input "text" at bounding box center [304, 91] width 59 height 12
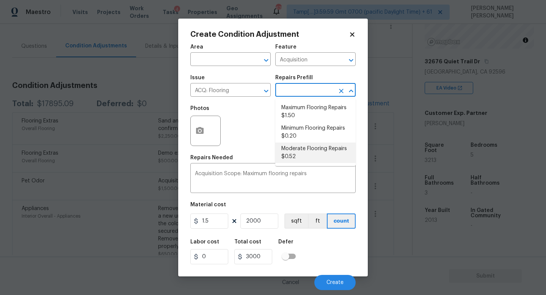
click at [298, 149] on li "Moderate Flooring Repairs $0.52" at bounding box center [315, 153] width 80 height 20
type textarea "Acquisition Scope: Moderate flooring repairs"
type input "0.52"
type input "1040"
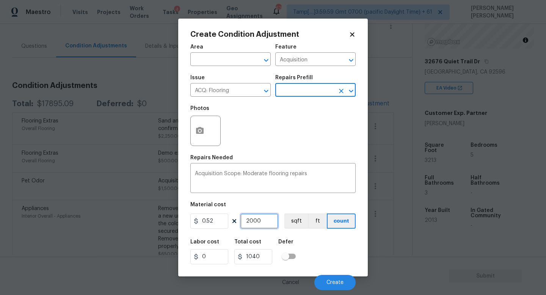
drag, startPoint x: 269, startPoint y: 219, endPoint x: 131, endPoint y: 218, distance: 137.6
click at [131, 218] on div "Create Condition Adjustment Area ​ Feature Acquisition ​ Issue ACQ: Flooring ​ …" at bounding box center [273, 147] width 546 height 295
type input "3"
type input "1.56"
type input "32"
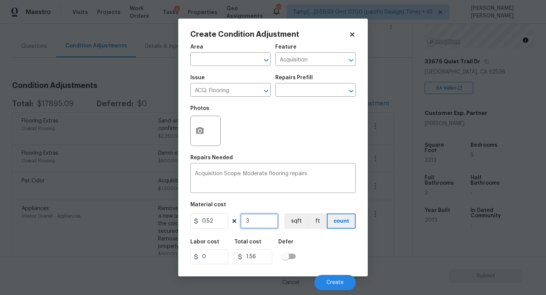
type input "16.64"
type input "321"
type input "166.92"
type input "3213"
type input "1670.76"
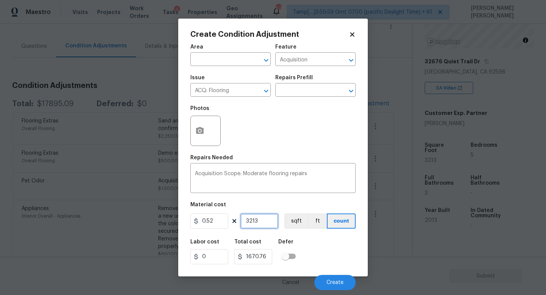
type input "3213"
click at [316, 179] on textarea "Acquisition Scope: Moderate flooring repairs" at bounding box center [273, 179] width 156 height 16
click at [295, 99] on div "Issue ACQ: Flooring ​ Repairs Prefill ​" at bounding box center [272, 85] width 165 height 31
click at [296, 93] on input "text" at bounding box center [304, 91] width 59 height 12
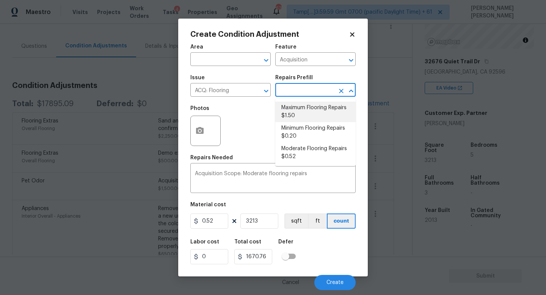
click at [297, 115] on li "Maximum Flooring Repairs $1.50" at bounding box center [315, 112] width 80 height 20
type textarea "Acquisition Scope: Maximum flooring repairs"
type input "1.5"
type input "4819.5"
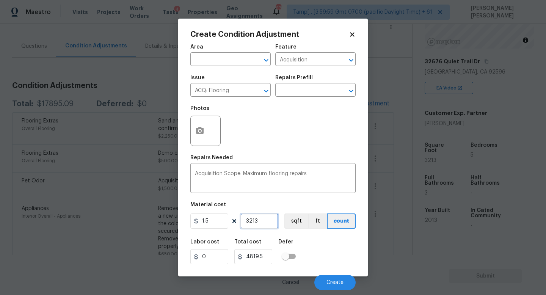
drag, startPoint x: 269, startPoint y: 224, endPoint x: 127, endPoint y: 224, distance: 142.1
click at [127, 224] on div "Create Condition Adjustment Area ​ Feature Acquisition ​ Issue ACQ: Flooring ​ …" at bounding box center [273, 147] width 546 height 295
type input "1"
type input "1.5"
type input "15"
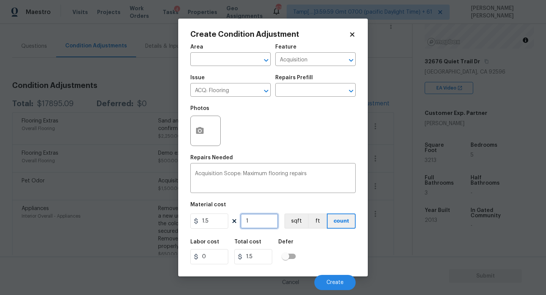
type input "22.5"
type input "150"
type input "225"
type input "1500"
type input "2250"
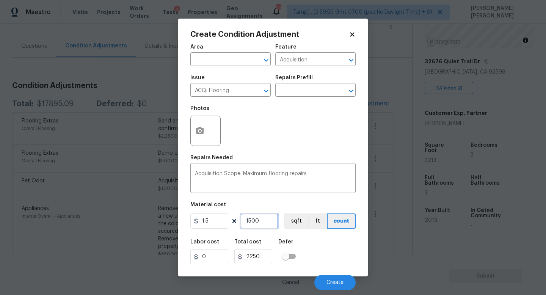
type input "1500"
click at [341, 246] on div "Labor cost 0 Total cost 2250 Defer" at bounding box center [272, 252] width 165 height 34
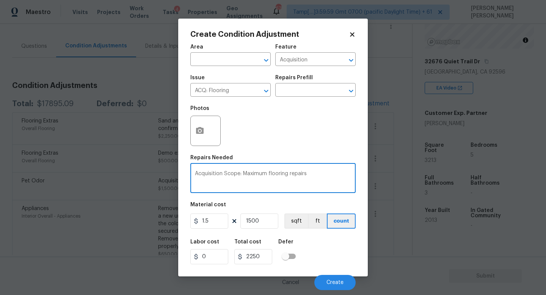
click at [329, 180] on textarea "Acquisition Scope: Maximum flooring repairs" at bounding box center [273, 179] width 156 height 16
type textarea "Acquisition Scope: Maximum flooring repairs to replace carpet"
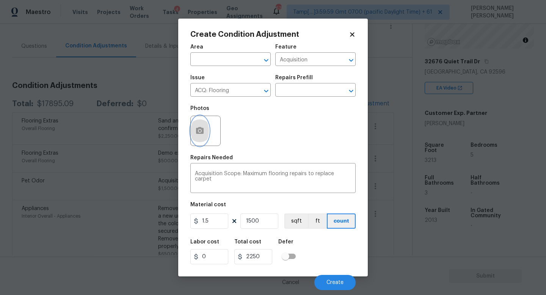
click at [199, 128] on icon "button" at bounding box center [200, 130] width 8 height 7
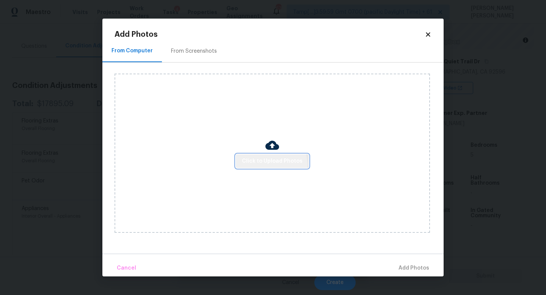
click at [266, 166] on button "Click to Upload Photos" at bounding box center [272, 161] width 73 height 14
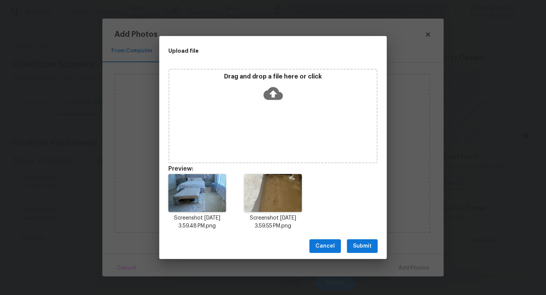
scroll to position [95, 0]
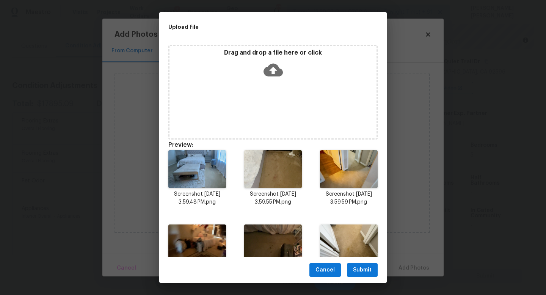
click at [361, 265] on span "Submit" at bounding box center [362, 269] width 19 height 9
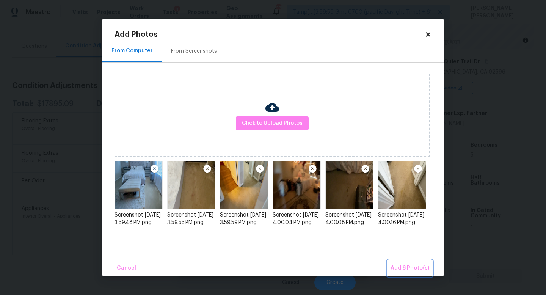
click at [399, 265] on span "Add 6 Photo(s)" at bounding box center [409, 267] width 39 height 9
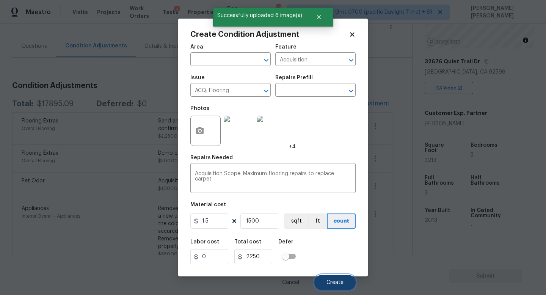
click at [334, 279] on button "Create" at bounding box center [334, 282] width 41 height 15
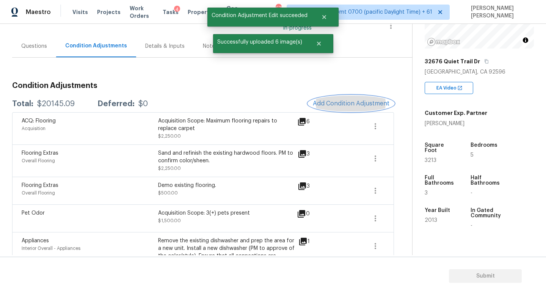
click at [342, 98] on button "Add Condition Adjustment" at bounding box center [351, 104] width 86 height 16
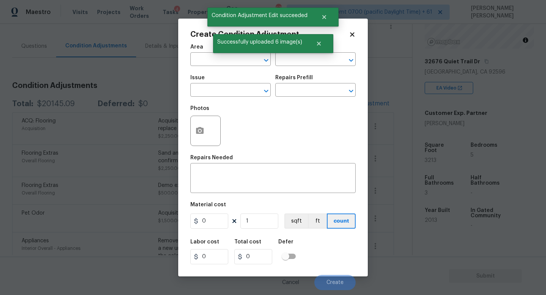
click at [224, 98] on span "Issue ​" at bounding box center [230, 85] width 80 height 31
click at [211, 94] on input "text" at bounding box center [219, 91] width 59 height 12
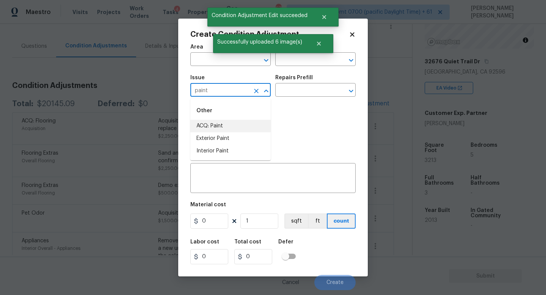
click at [211, 130] on li "ACQ: Paint" at bounding box center [230, 126] width 80 height 13
type input "ACQ: Paint"
click at [295, 88] on input "text" at bounding box center [304, 91] width 59 height 12
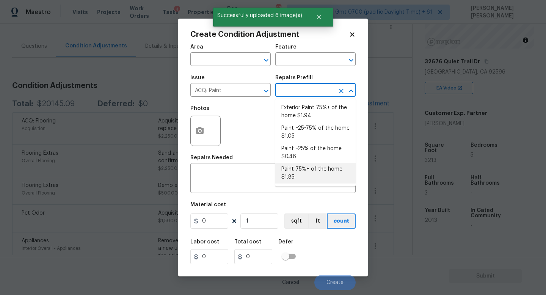
click at [311, 168] on li "Paint 75%+ of the home $1.85" at bounding box center [315, 173] width 80 height 20
type input "Acquisition"
type textarea "Acquisition Scope: 75%+ of the home will likely require interior paint"
type input "1.85"
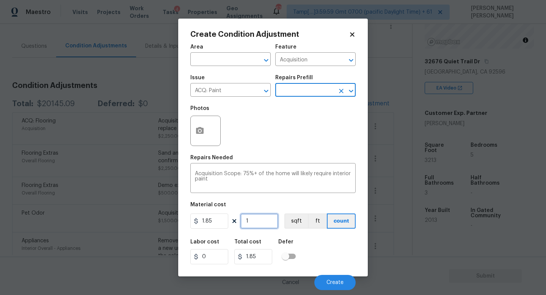
click at [271, 216] on input "1" at bounding box center [259, 220] width 38 height 15
type input "0"
type input "3"
type input "5.55"
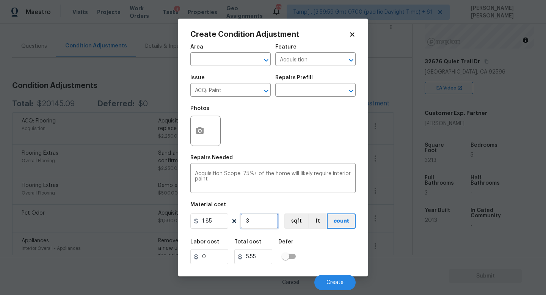
type input "32"
type input "59.2"
type input "321"
type input "593.85"
type input "3213"
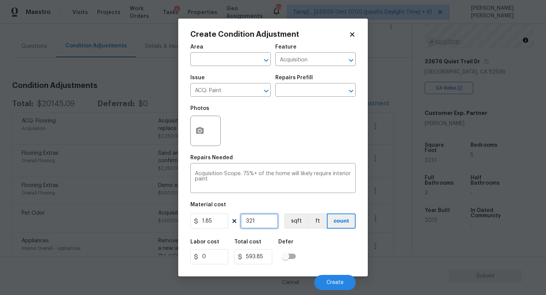
type input "5944.05"
type input "3213"
click at [200, 126] on button "button" at bounding box center [200, 131] width 18 height 30
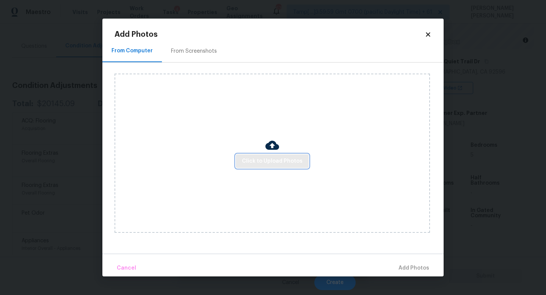
click at [259, 157] on span "Click to Upload Photos" at bounding box center [272, 161] width 61 height 9
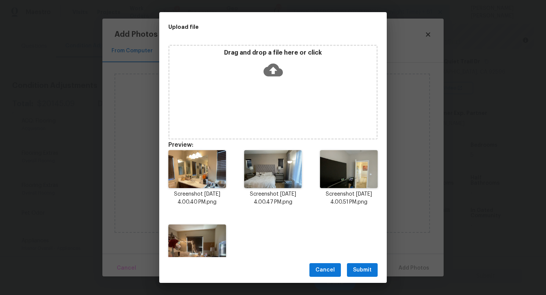
click at [367, 267] on span "Submit" at bounding box center [362, 269] width 19 height 9
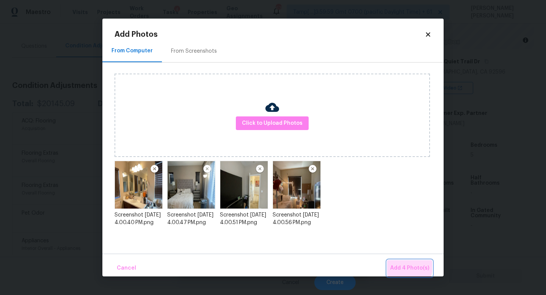
click at [407, 267] on span "Add 4 Photo(s)" at bounding box center [409, 267] width 39 height 9
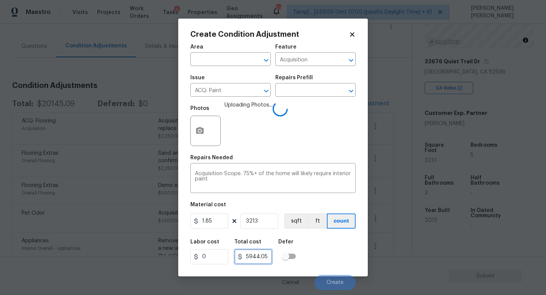
drag, startPoint x: 257, startPoint y: 254, endPoint x: 288, endPoint y: 254, distance: 30.3
click at [288, 254] on div "Labor cost 0 Total cost 5944.05 Defer" at bounding box center [272, 252] width 165 height 34
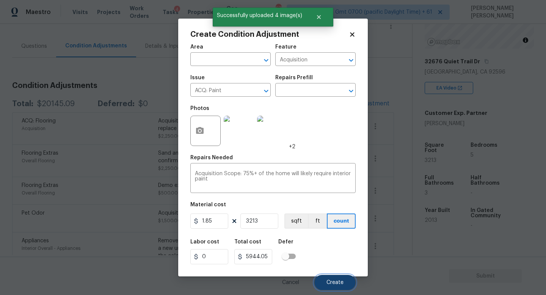
click at [337, 284] on span "Create" at bounding box center [334, 283] width 17 height 6
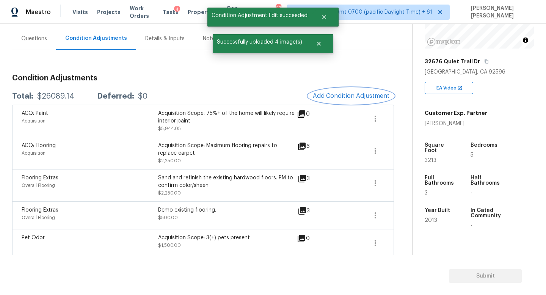
scroll to position [66, 0]
click at [342, 90] on button "Add Condition Adjustment" at bounding box center [351, 95] width 86 height 16
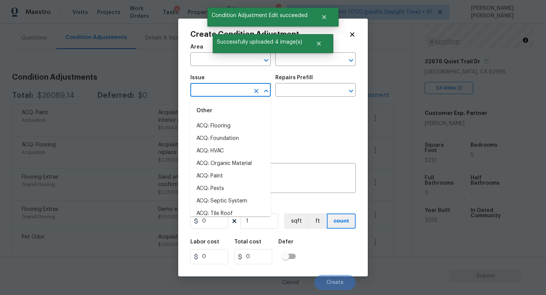
click at [243, 91] on input "text" at bounding box center [219, 91] width 59 height 12
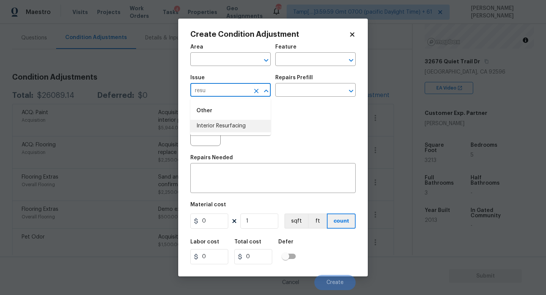
click at [256, 124] on li "Interior Resurfacing" at bounding box center [230, 126] width 80 height 13
type input "Interior Resurfacing"
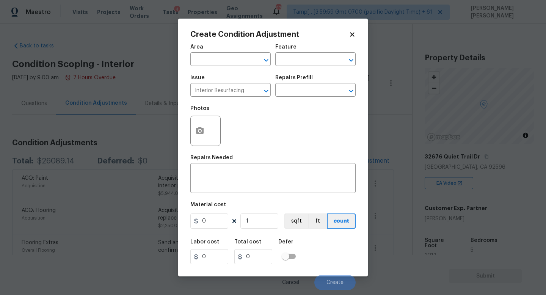
scroll to position [95, 0]
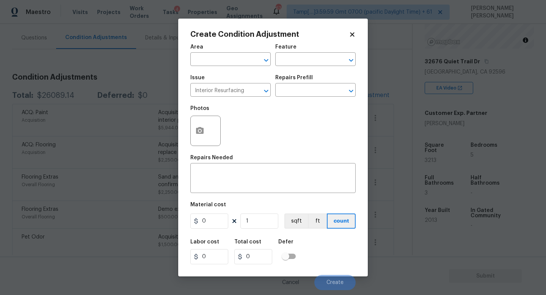
click at [293, 127] on div "Photos" at bounding box center [272, 125] width 165 height 49
click at [205, 122] on button "button" at bounding box center [200, 131] width 18 height 30
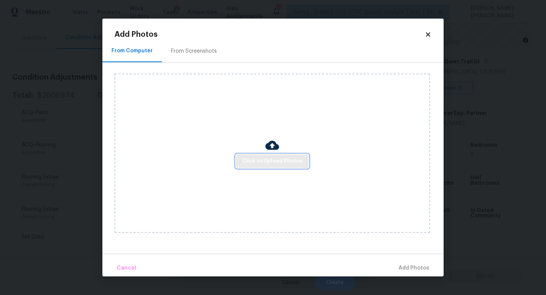
click at [265, 157] on span "Click to Upload Photos" at bounding box center [272, 161] width 61 height 9
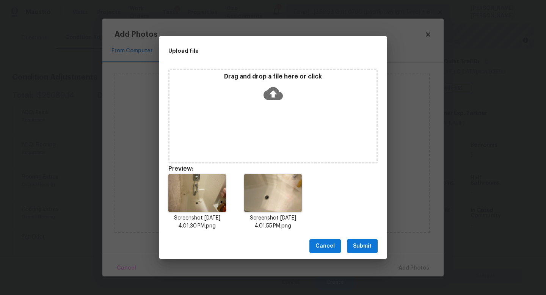
click at [359, 243] on span "Submit" at bounding box center [362, 245] width 19 height 9
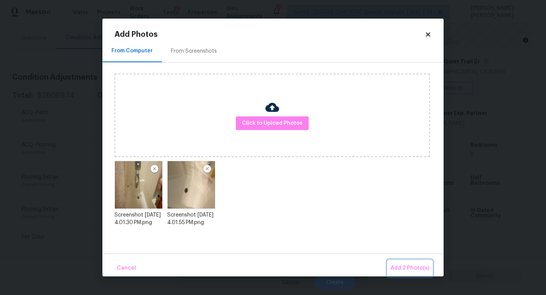
click at [411, 263] on button "Add 2 Photo(s)" at bounding box center [409, 268] width 45 height 16
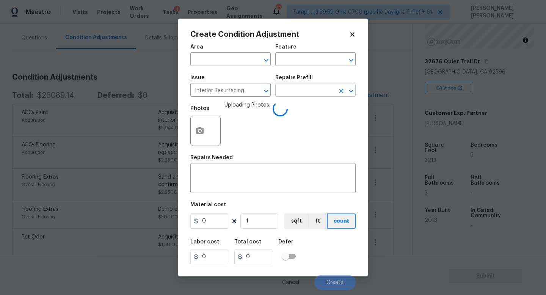
click at [299, 88] on input "text" at bounding box center [304, 91] width 59 height 12
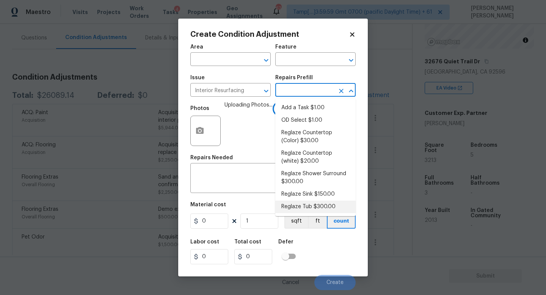
click at [317, 204] on li "Reglaze Tub $300.00" at bounding box center [315, 207] width 80 height 13
type input "300"
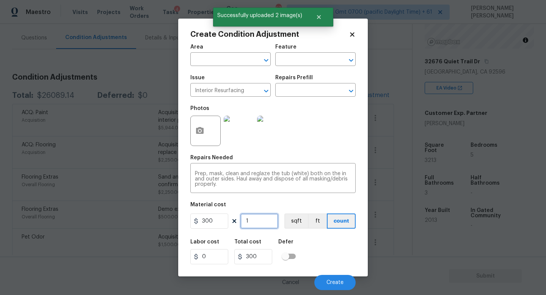
click at [257, 224] on input "1" at bounding box center [259, 220] width 38 height 15
type input "0"
type input "2"
type input "600"
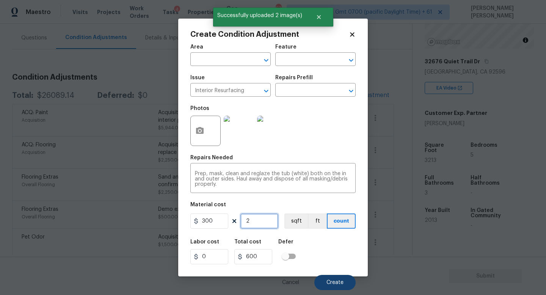
type input "2"
click at [338, 282] on span "Create" at bounding box center [334, 283] width 17 height 6
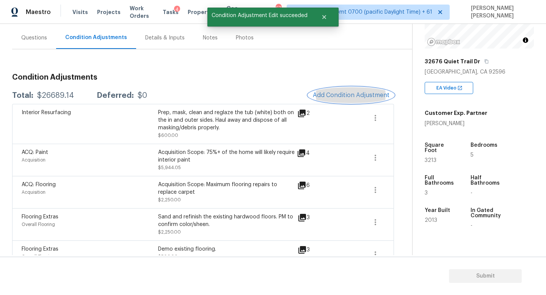
click at [348, 100] on button "Add Condition Adjustment" at bounding box center [351, 95] width 86 height 16
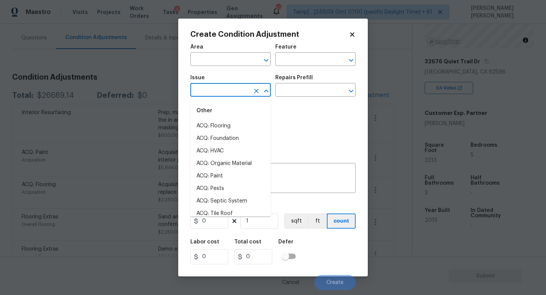
click at [229, 95] on input "text" at bounding box center [219, 91] width 59 height 12
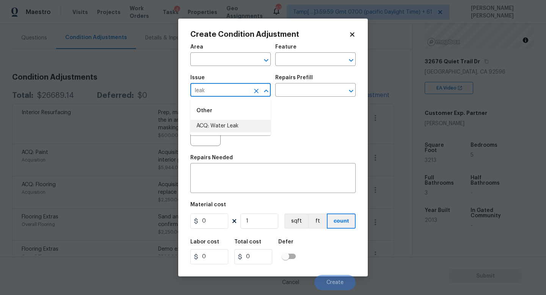
click at [248, 135] on ul "Other ACQ: Water Leak" at bounding box center [230, 117] width 80 height 37
click at [251, 130] on li "ACQ: Water Leak" at bounding box center [230, 126] width 80 height 13
type input "ACQ: Water Leak"
click at [295, 103] on div "Photos" at bounding box center [272, 125] width 165 height 49
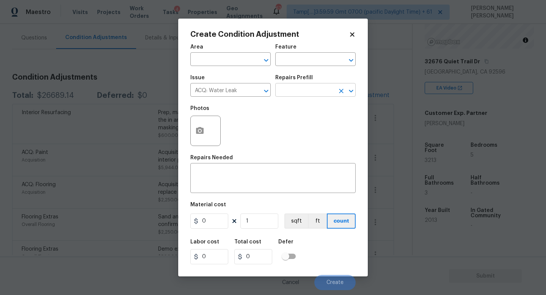
click at [298, 91] on input "text" at bounding box center [304, 91] width 59 height 12
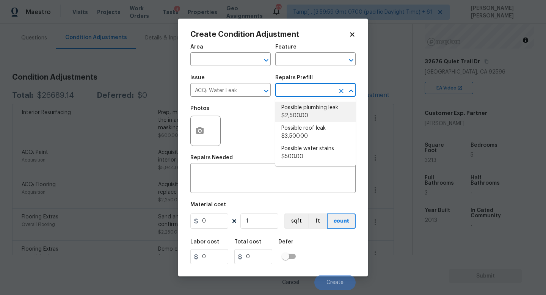
click at [310, 103] on li "Possible plumbing leak $2,500.00" at bounding box center [315, 112] width 80 height 20
type input "Acquisition"
type textarea "Acquisition Scope: Possible plumbing leak"
type input "2500"
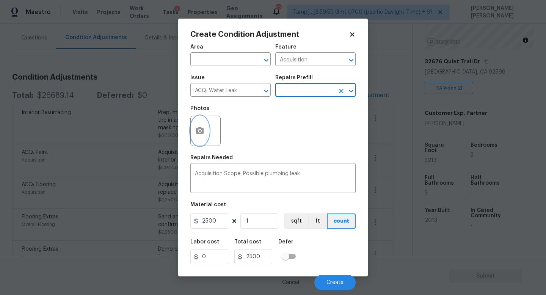
click at [199, 128] on icon "button" at bounding box center [200, 130] width 8 height 7
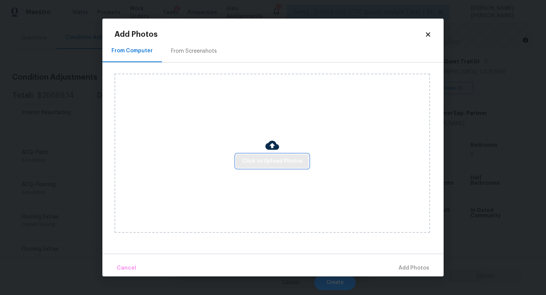
click at [251, 160] on span "Click to Upload Photos" at bounding box center [272, 161] width 61 height 9
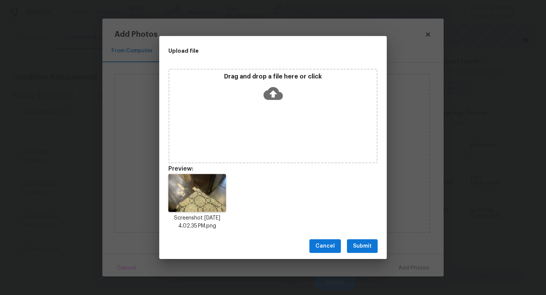
click at [365, 246] on span "Submit" at bounding box center [362, 245] width 19 height 9
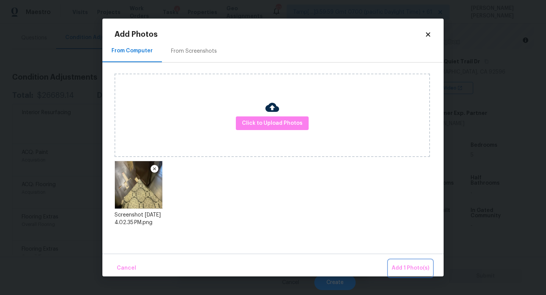
click at [413, 266] on span "Add 1 Photo(s)" at bounding box center [411, 267] width 38 height 9
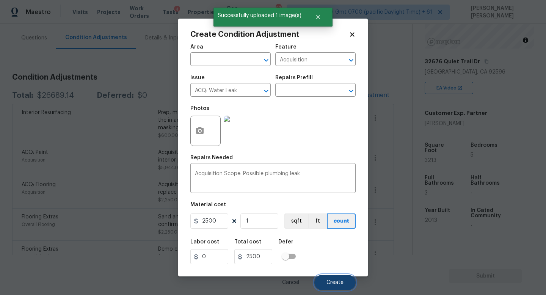
click at [336, 283] on span "Create" at bounding box center [334, 283] width 17 height 6
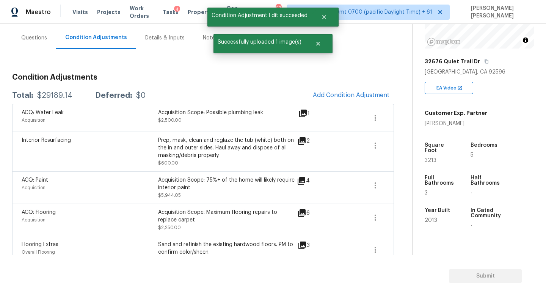
click at [30, 44] on div "Questions" at bounding box center [34, 38] width 44 height 22
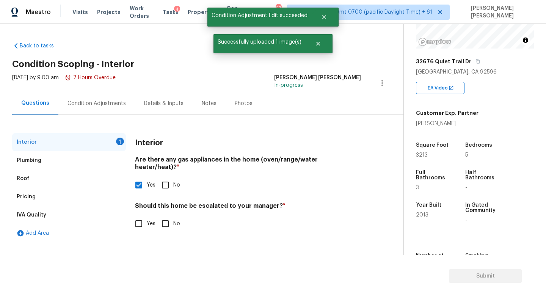
click at [138, 216] on input "Yes" at bounding box center [139, 224] width 16 height 16
checkbox input "true"
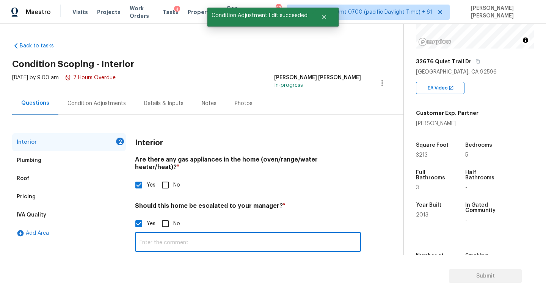
click at [174, 234] on input "text" at bounding box center [248, 243] width 226 height 18
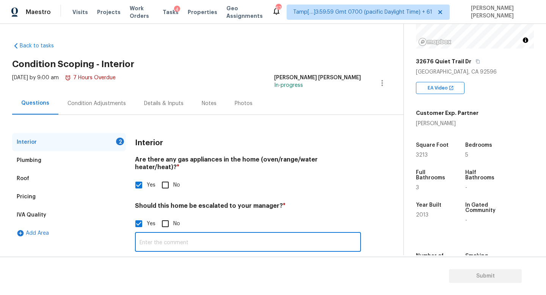
paste input "leak at dishwasher damaged flooring."
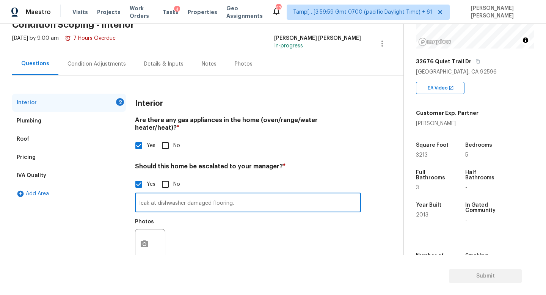
type input "leak at dishwasher damaged flooring."
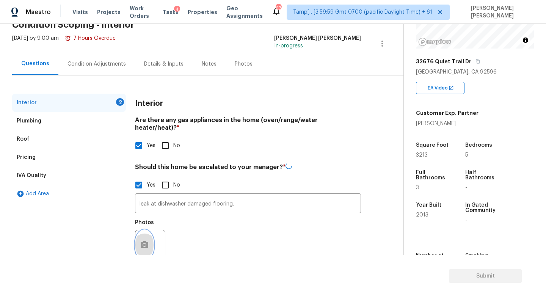
click at [150, 232] on button "button" at bounding box center [144, 245] width 18 height 30
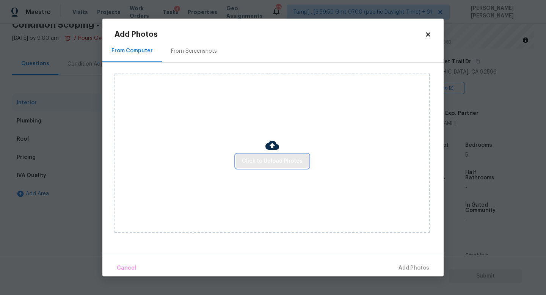
click at [265, 164] on span "Click to Upload Photos" at bounding box center [272, 161] width 61 height 9
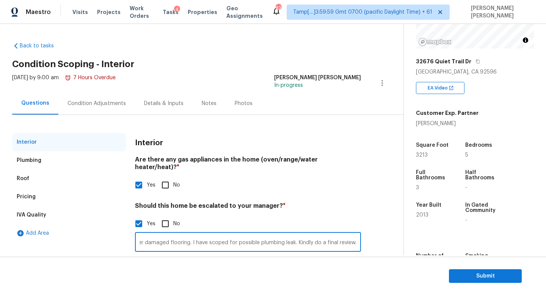
type input "leak at dishwasher damaged flooring. I have scoped for possible plumbing leak. …"
click at [99, 104] on div "Condition Adjustments" at bounding box center [96, 104] width 58 height 8
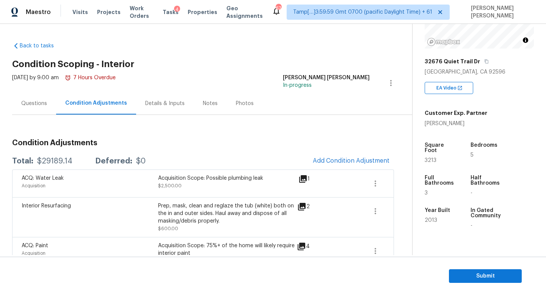
click at [70, 158] on div "$29189.14" at bounding box center [54, 161] width 35 height 8
copy div "$29189.14"
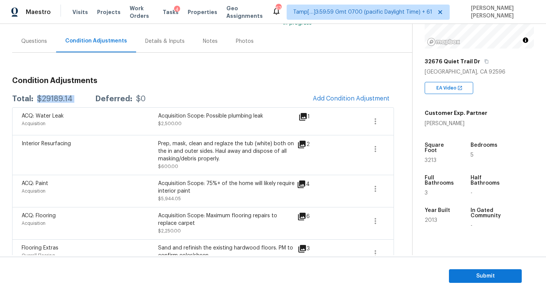
scroll to position [63, 0]
click at [23, 37] on div "Questions" at bounding box center [34, 41] width 26 height 8
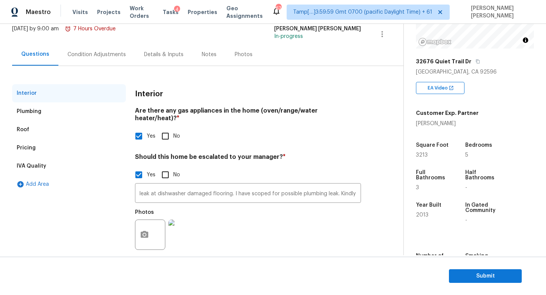
scroll to position [52, 0]
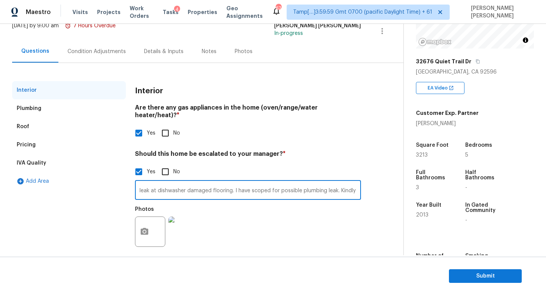
click at [194, 184] on input "leak at dishwasher damaged flooring. I have scoped for possible plumbing leak. …" at bounding box center [248, 191] width 226 height 18
click at [83, 60] on div "Condition Adjustments" at bounding box center [96, 51] width 77 height 22
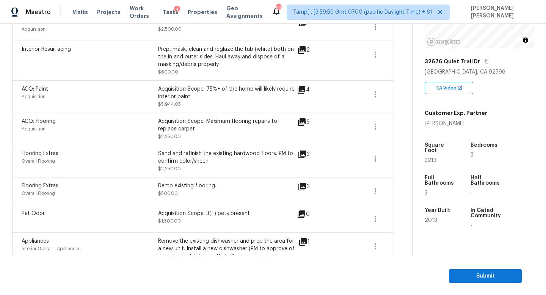
scroll to position [165, 0]
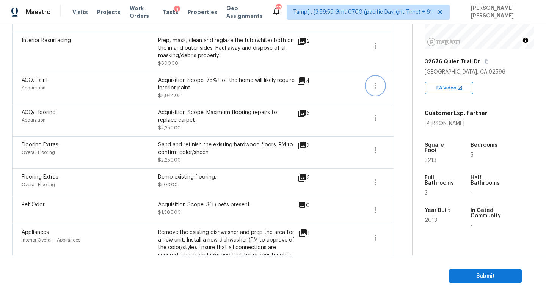
click at [375, 88] on icon "button" at bounding box center [375, 86] width 2 height 6
click at [401, 88] on div "Edit" at bounding box center [417, 84] width 59 height 8
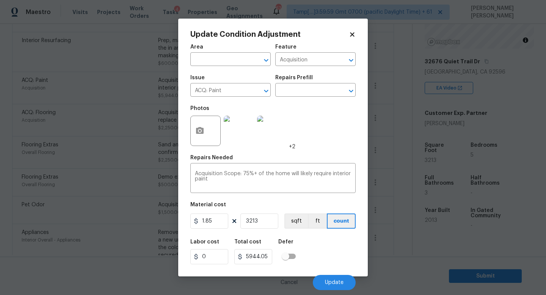
click at [230, 234] on div "Area ​ Feature Acquisition ​ Issue ACQ: Paint ​ Repairs Prefill ​ Photos +2 Rep…" at bounding box center [272, 165] width 165 height 250
click at [223, 227] on input "1.85" at bounding box center [209, 220] width 38 height 15
type input "1.9"
type input "6104.7"
click at [332, 255] on div "Labor cost 0 Total cost 6104.7 Defer" at bounding box center [272, 252] width 165 height 34
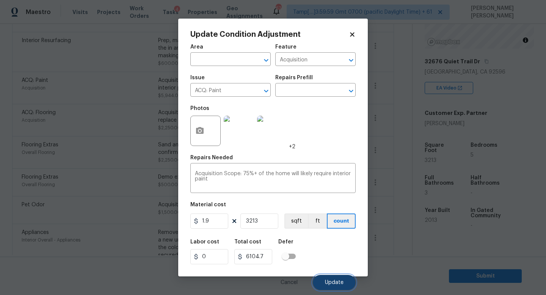
click at [331, 283] on span "Update" at bounding box center [334, 283] width 19 height 6
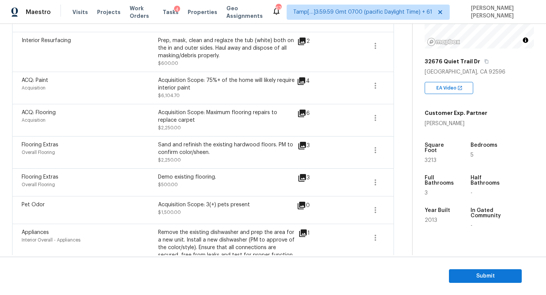
scroll to position [161, 0]
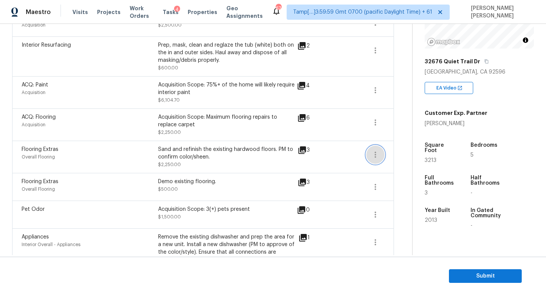
click at [374, 153] on icon "button" at bounding box center [375, 155] width 2 height 6
click at [407, 152] on div "Edit" at bounding box center [417, 154] width 59 height 8
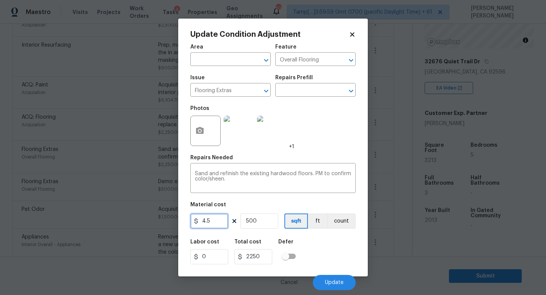
click at [216, 225] on input "4.5" at bounding box center [209, 220] width 38 height 15
type input "4"
type input "2000"
drag, startPoint x: 265, startPoint y: 224, endPoint x: 0, endPoint y: 224, distance: 264.9
click at [0, 224] on div "Update Condition Adjustment Area ​ Feature Overall Flooring ​ Issue Flooring Ex…" at bounding box center [273, 147] width 546 height 295
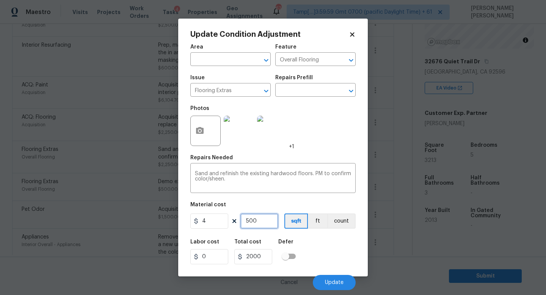
type input "3"
type input "12"
type input "32"
type input "128"
type input "321"
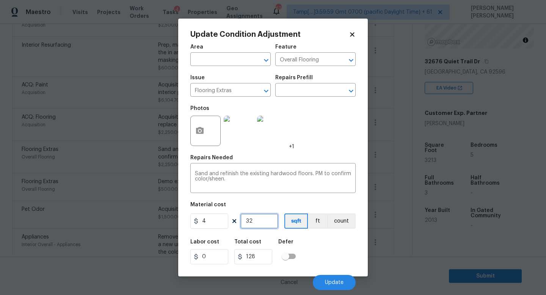
type input "1284"
type input "3213"
type input "12852"
type input "3213"
click at [331, 245] on div "Labor cost 0 Total cost 12852 Defer" at bounding box center [272, 252] width 165 height 34
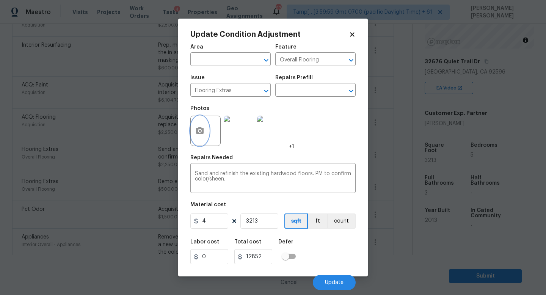
click at [206, 127] on button "button" at bounding box center [200, 131] width 18 height 30
click at [78, 138] on body "Maestro Visits Projects Work Orders Tasks 4 Properties Geo Assignments 674 Tamp…" at bounding box center [273, 147] width 546 height 295
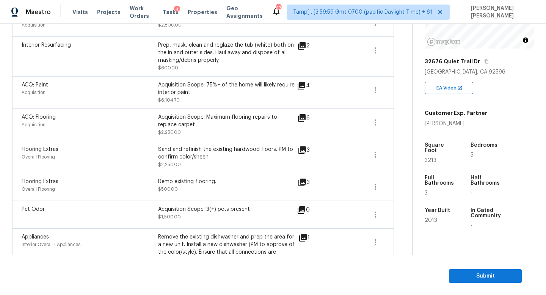
click at [145, 185] on body "Maestro Visits Projects Work Orders Tasks 4 Properties Geo Assignments 674 Tamp…" at bounding box center [273, 147] width 546 height 295
click at [378, 120] on icon "button" at bounding box center [375, 122] width 9 height 9
click at [403, 120] on div "Edit" at bounding box center [417, 121] width 59 height 8
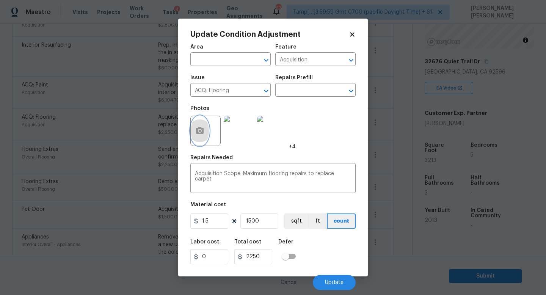
click at [191, 133] on button "button" at bounding box center [200, 131] width 18 height 30
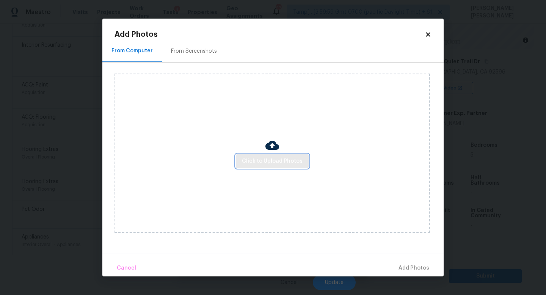
click at [280, 165] on span "Click to Upload Photos" at bounding box center [272, 161] width 61 height 9
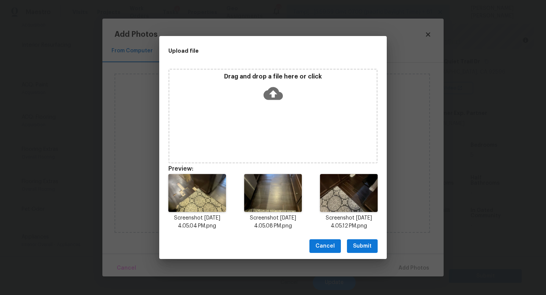
click at [357, 242] on span "Submit" at bounding box center [362, 245] width 19 height 9
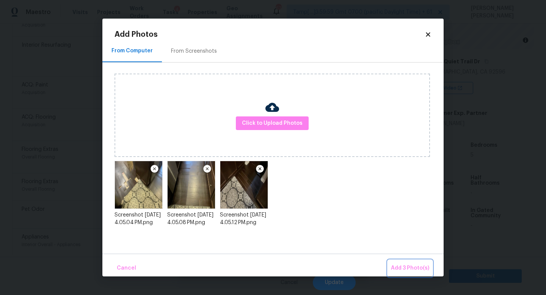
click at [414, 264] on span "Add 3 Photo(s)" at bounding box center [410, 267] width 38 height 9
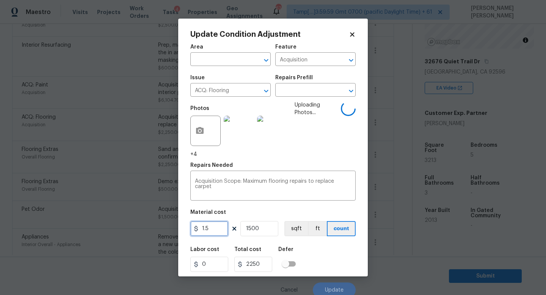
drag, startPoint x: 218, startPoint y: 228, endPoint x: 148, endPoint y: 228, distance: 69.7
click at [148, 228] on div "Update Condition Adjustment Area ​ Feature Acquisition ​ Issue ACQ: Flooring ​ …" at bounding box center [273, 147] width 546 height 295
type input "4"
type input "6000"
drag, startPoint x: 262, startPoint y: 230, endPoint x: 183, endPoint y: 229, distance: 78.5
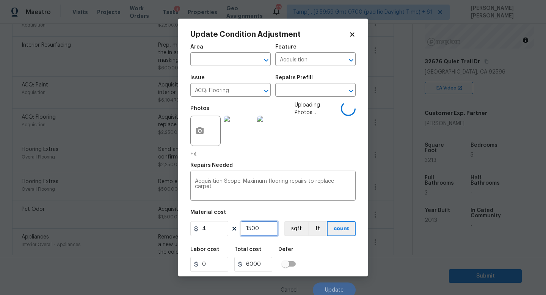
click at [193, 230] on div "4 1500 sqft ft count" at bounding box center [272, 228] width 165 height 15
type input "3"
type input "12"
type input "32"
type input "128"
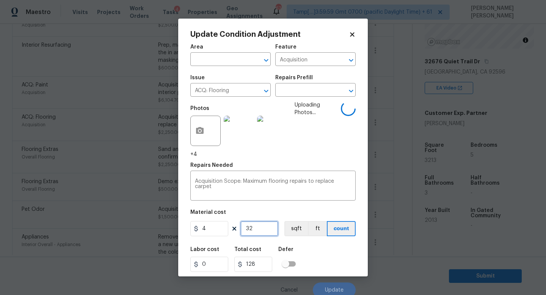
type input "321"
type input "1284"
type input "3213"
type input "12852"
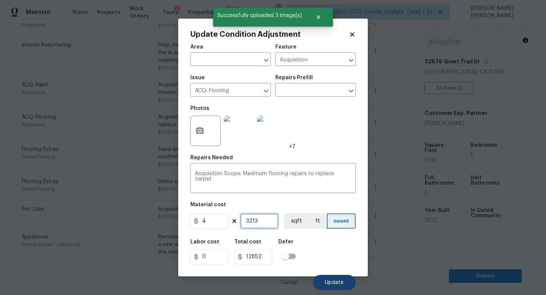
type input "3213"
click at [336, 285] on button "Update" at bounding box center [334, 282] width 43 height 15
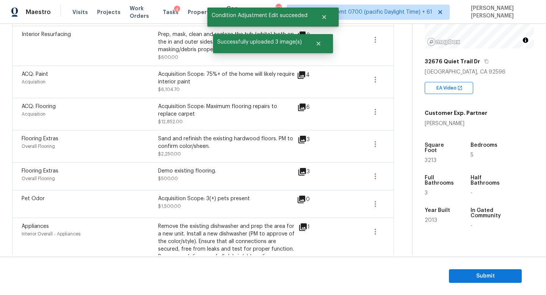
scroll to position [172, 0]
click at [373, 147] on icon "button" at bounding box center [375, 143] width 9 height 9
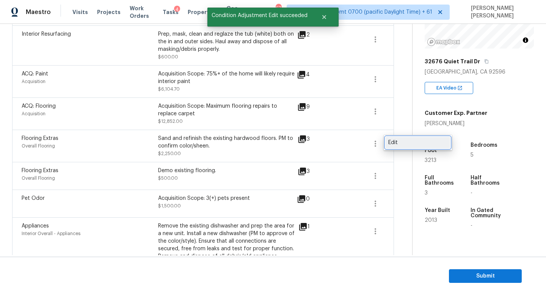
click at [402, 147] on link "Edit" at bounding box center [417, 142] width 64 height 11
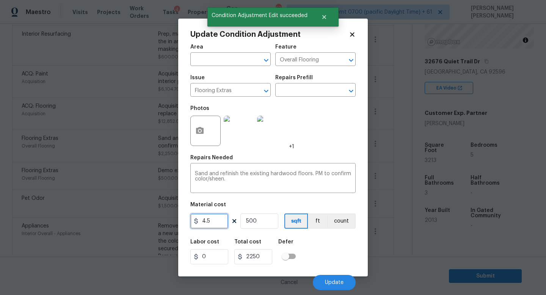
drag, startPoint x: 226, startPoint y: 224, endPoint x: 163, endPoint y: 224, distance: 62.9
click at [167, 224] on div "Update Condition Adjustment Area ​ Feature Overall Flooring ​ Issue Flooring Ex…" at bounding box center [273, 147] width 546 height 295
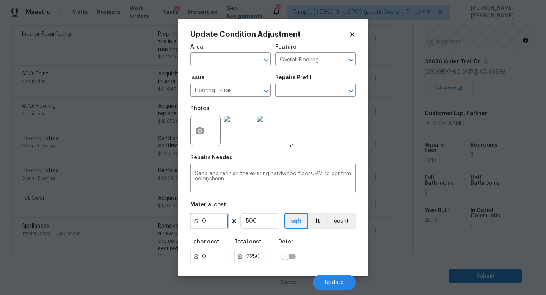
type input "0"
drag, startPoint x: 262, startPoint y: 221, endPoint x: 223, endPoint y: 221, distance: 38.7
click at [223, 221] on div "0 500 sqft ft count" at bounding box center [272, 220] width 165 height 15
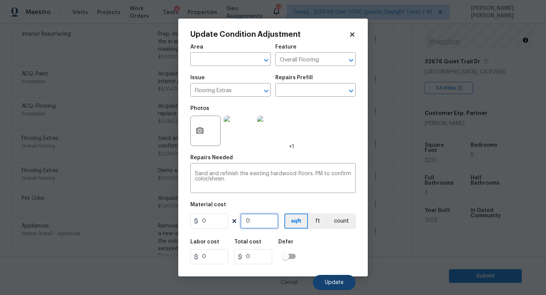
type input "0"
click at [336, 278] on button "Update" at bounding box center [334, 282] width 43 height 15
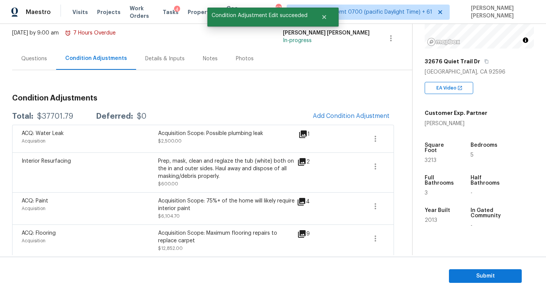
scroll to position [45, 0]
click at [36, 58] on div "Questions" at bounding box center [34, 59] width 26 height 8
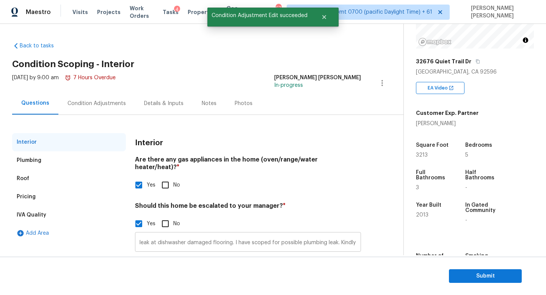
click at [297, 234] on input "leak at dishwasher damaged flooring. I have scoped for possible plumbing leak. …" at bounding box center [248, 243] width 226 height 18
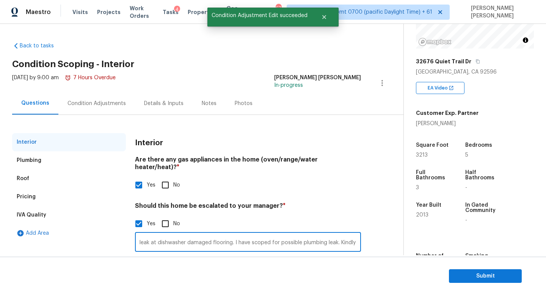
scroll to position [0, 43]
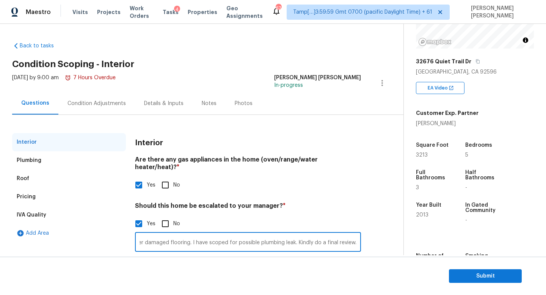
click at [349, 237] on input "leak at dishwasher damaged flooring. I have scoped for possible plumbing leak. …" at bounding box center [248, 243] width 226 height 18
click at [348, 234] on input "leak at dishwasher damaged flooring. I have scoped for possible plumbing leak. …" at bounding box center [248, 243] width 226 height 18
type input "leak at dishwasher damaged flooring. I have scoped for possible plumbing leak. …"
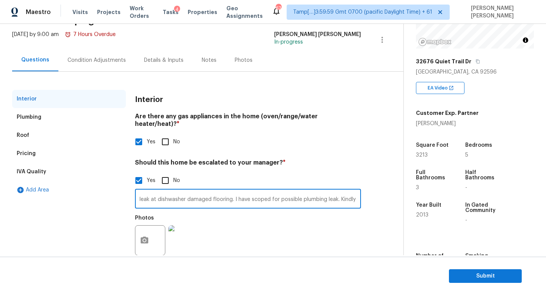
scroll to position [50, 0]
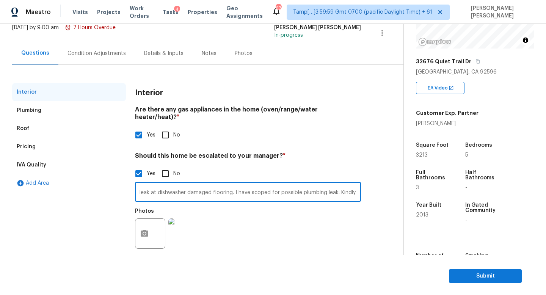
click at [211, 184] on input "leak at dishwasher damaged flooring. I have scoped for possible plumbing leak. …" at bounding box center [248, 193] width 226 height 18
click at [261, 188] on input "leak at dishwasher damaged flooring. I have scoped for possible plumbing leak. …" at bounding box center [248, 193] width 226 height 18
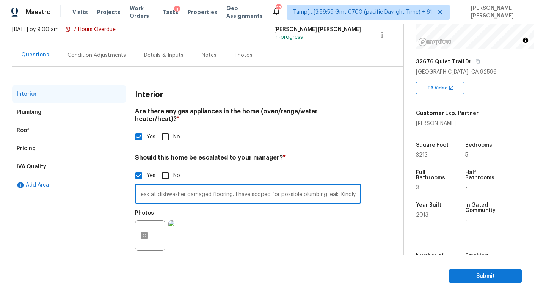
click at [90, 54] on div "Condition Adjustments" at bounding box center [96, 56] width 58 height 8
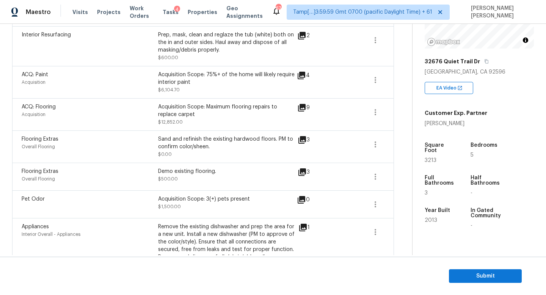
scroll to position [123, 0]
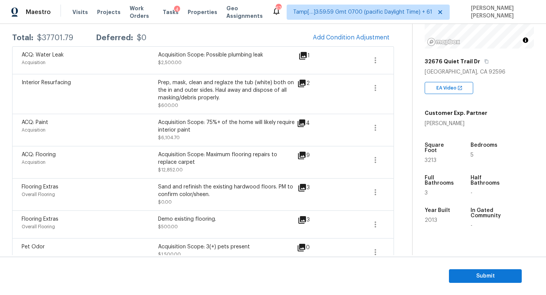
click at [50, 36] on div "$37701.79" at bounding box center [55, 38] width 36 height 8
copy div "$37701.79"
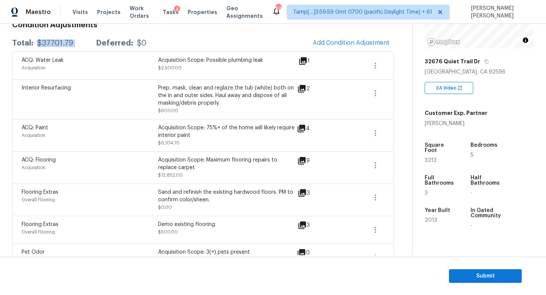
scroll to position [117, 0]
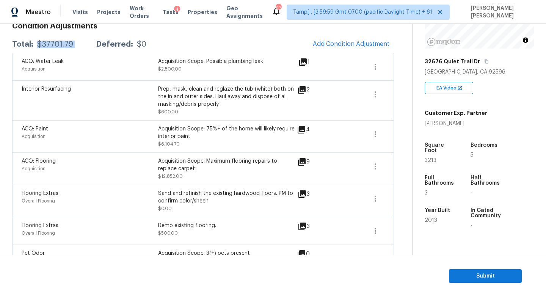
copy div "$37701.79"
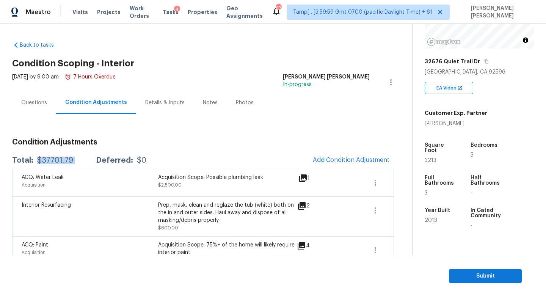
scroll to position [0, 0]
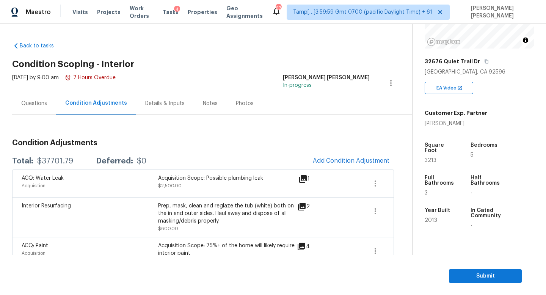
click at [25, 107] on div "Questions" at bounding box center [34, 103] width 44 height 22
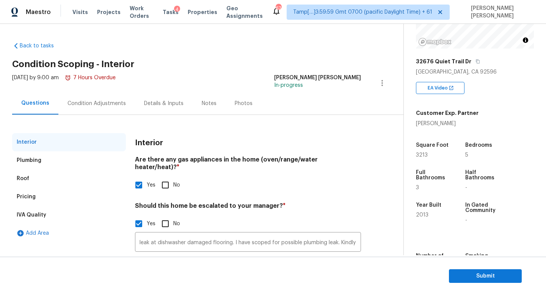
scroll to position [52, 0]
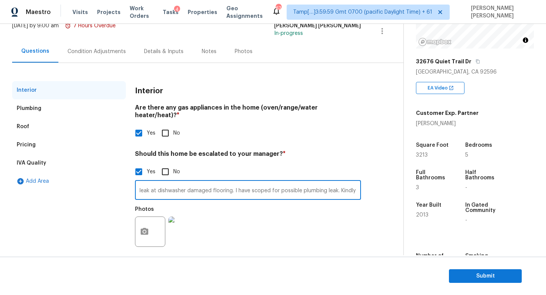
drag, startPoint x: 164, startPoint y: 184, endPoint x: 115, endPoint y: 184, distance: 49.3
click at [116, 184] on div "Interior Plumbing Roof Pricing IVA Quality Add Area Interior Are there any gas …" at bounding box center [198, 170] width 373 height 179
click at [141, 182] on input "leak at dishwasher damaged flooring. I have scoped for possible plumbing leak. …" at bounding box center [248, 191] width 226 height 18
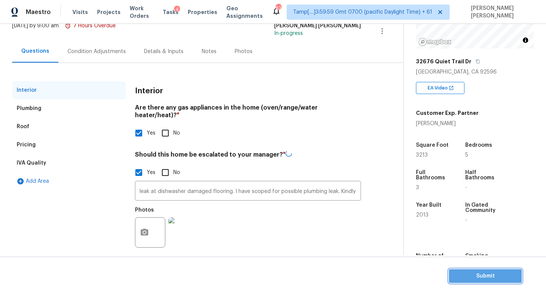
click at [501, 278] on span "Submit" at bounding box center [485, 275] width 61 height 9
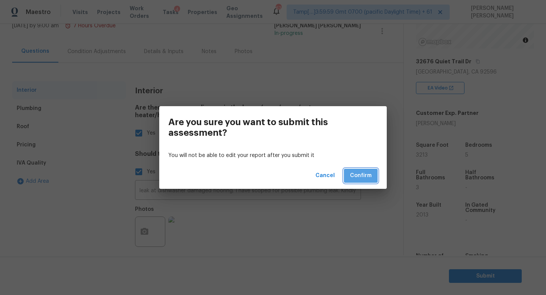
click at [362, 173] on span "Confirm" at bounding box center [361, 175] width 22 height 9
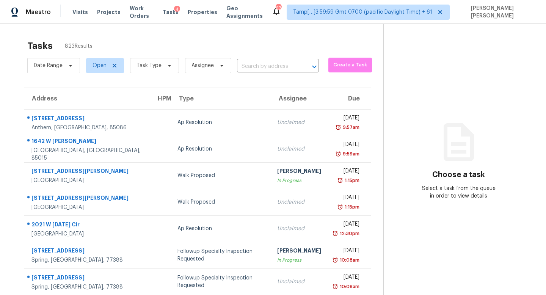
click at [262, 60] on div "Date Range Open Task Type Assignee ​" at bounding box center [172, 66] width 291 height 20
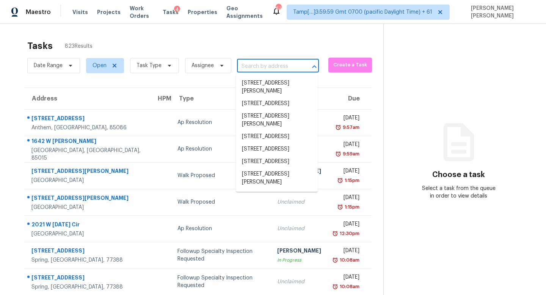
click at [259, 62] on input "text" at bounding box center [267, 67] width 61 height 12
paste input "2256 Greenway Dr Decatur GA 30035"
type input "2256 Greenway Dr Decatur GA 30035"
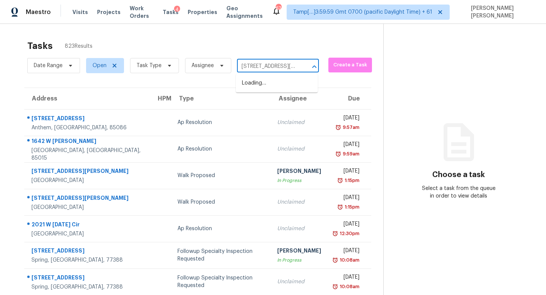
scroll to position [0, 38]
click at [269, 81] on li "2256 Greenway Dr, Decatur, GA 30035" at bounding box center [277, 83] width 82 height 13
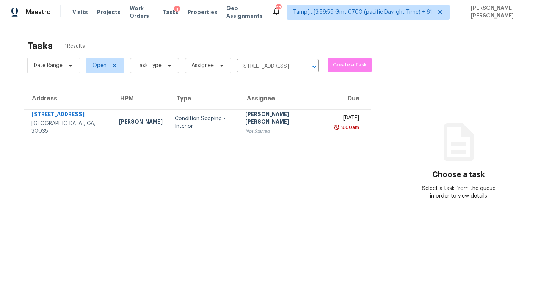
click at [253, 109] on th "Assignee" at bounding box center [284, 98] width 90 height 21
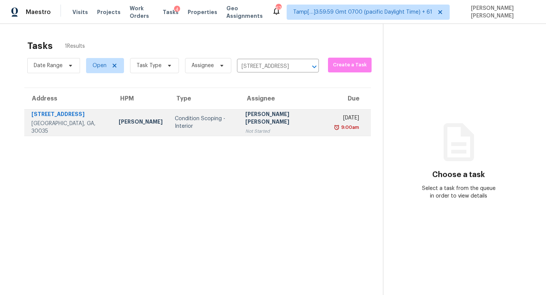
click at [253, 117] on div "[PERSON_NAME] [PERSON_NAME]" at bounding box center [284, 118] width 78 height 17
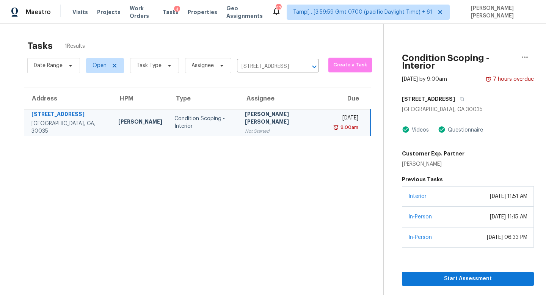
click at [461, 198] on div "Interior April 14, 2021 at 11:51 AM" at bounding box center [468, 196] width 132 height 20
click at [442, 274] on span "Start Assessment" at bounding box center [468, 278] width 120 height 9
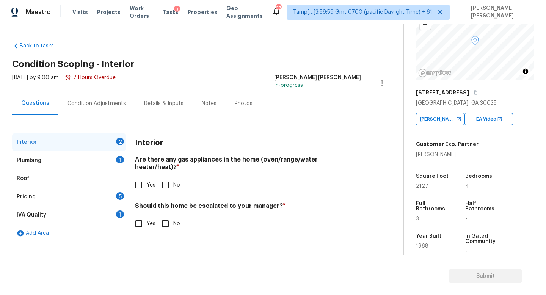
scroll to position [100, 0]
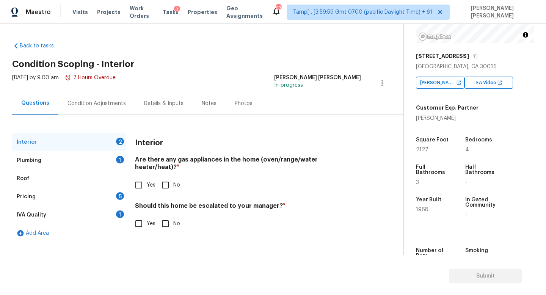
click at [91, 102] on div "Condition Adjustments" at bounding box center [96, 104] width 58 height 8
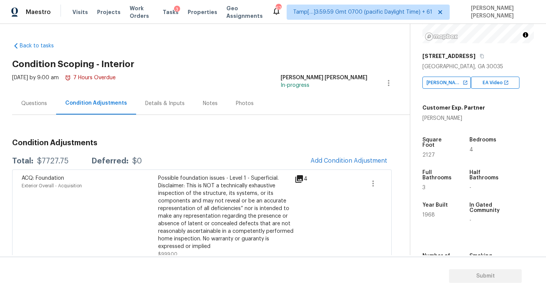
click at [30, 98] on div "Questions" at bounding box center [34, 103] width 44 height 22
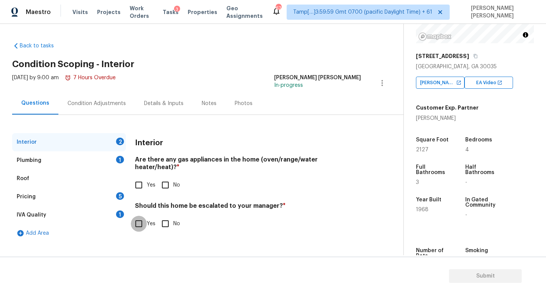
click at [135, 216] on input "Yes" at bounding box center [139, 224] width 16 height 16
checkbox input "true"
click at [187, 235] on input "text" at bounding box center [248, 244] width 226 height 18
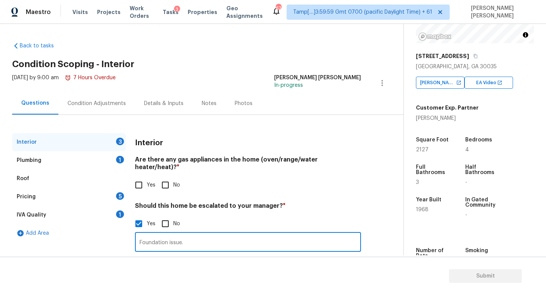
scroll to position [52, 0]
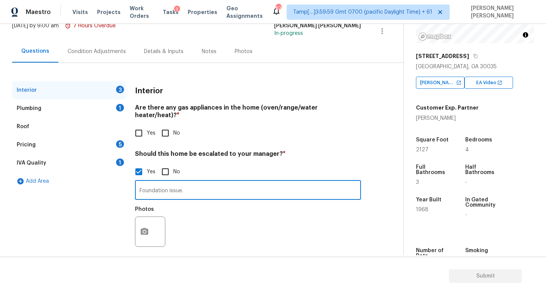
type input "Foundation issue."
click at [138, 220] on button "button" at bounding box center [144, 232] width 18 height 30
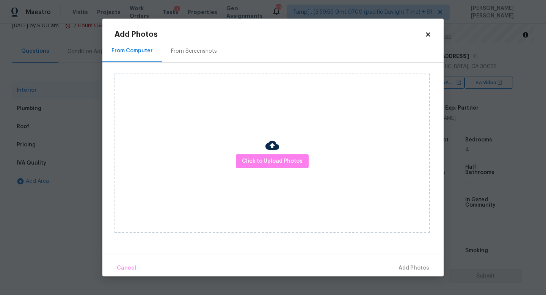
click at [270, 168] on div "Click to Upload Photos" at bounding box center [271, 153] width 315 height 159
click at [272, 163] on span "Click to Upload Photos" at bounding box center [272, 161] width 61 height 9
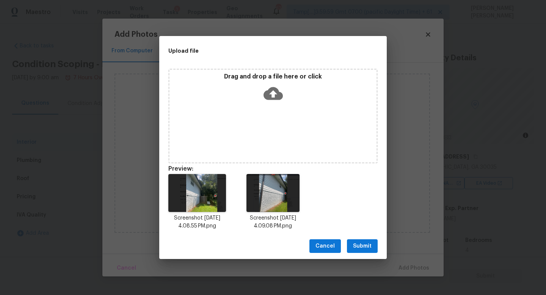
scroll to position [100, 0]
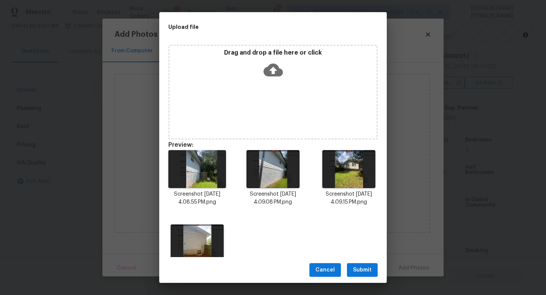
click at [362, 269] on span "Submit" at bounding box center [362, 269] width 19 height 9
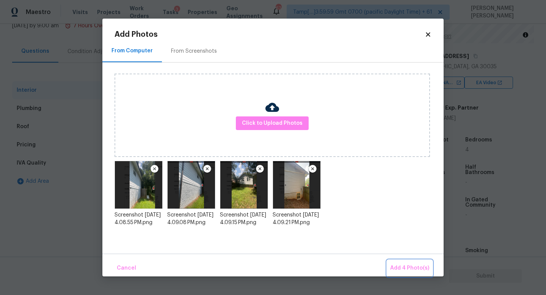
click at [402, 263] on button "Add 4 Photo(s)" at bounding box center [409, 268] width 45 height 16
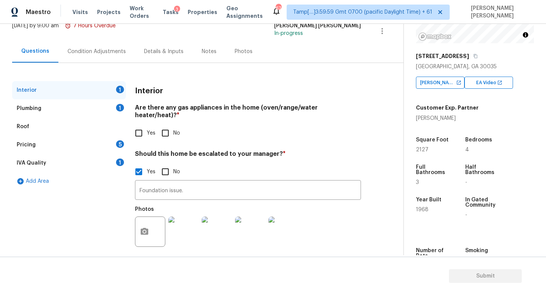
click at [141, 125] on input "Yes" at bounding box center [139, 133] width 16 height 16
checkbox input "true"
click at [94, 99] on div "Plumbing 1" at bounding box center [69, 108] width 114 height 18
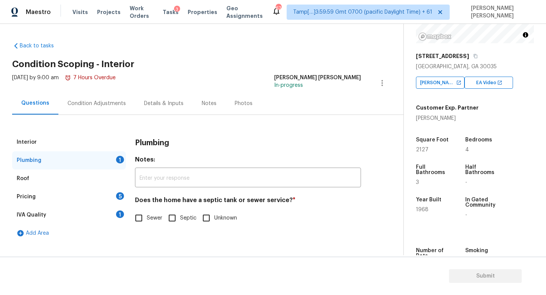
scroll to position [0, 0]
click at [219, 215] on span "Unknown" at bounding box center [225, 218] width 23 height 8
click at [214, 215] on input "Unknown" at bounding box center [206, 218] width 16 height 16
checkbox input "true"
click at [88, 193] on div "Pricing 5" at bounding box center [69, 197] width 114 height 18
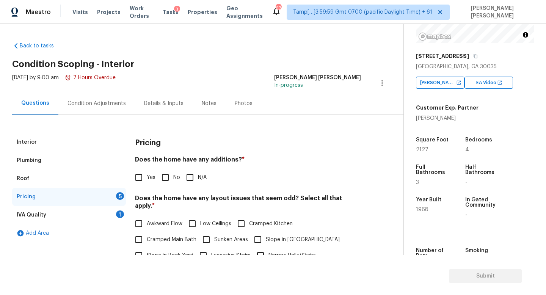
scroll to position [41, 0]
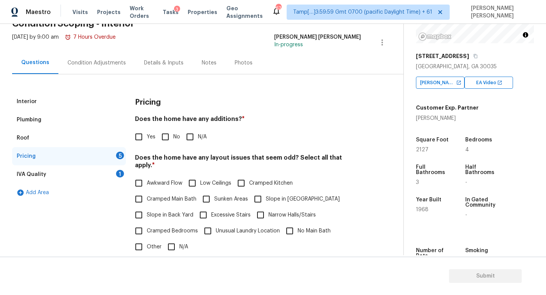
click at [164, 138] on input "No" at bounding box center [165, 137] width 16 height 16
checkbox input "true"
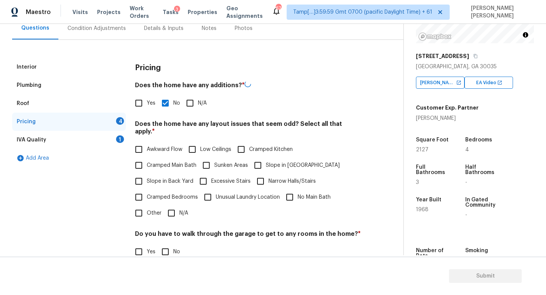
scroll to position [105, 0]
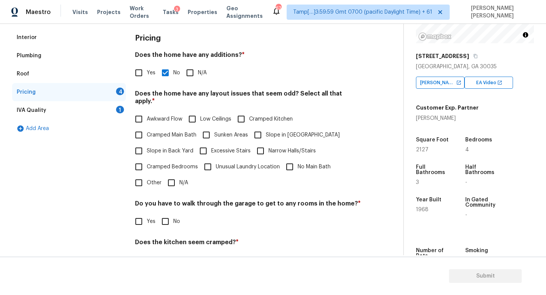
click at [172, 175] on input "N/A" at bounding box center [171, 183] width 16 height 16
checkbox input "true"
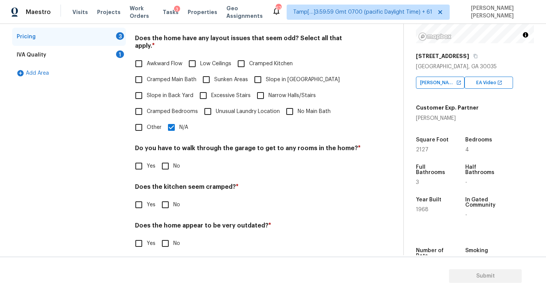
click at [168, 158] on input "No" at bounding box center [165, 166] width 16 height 16
checkbox input "true"
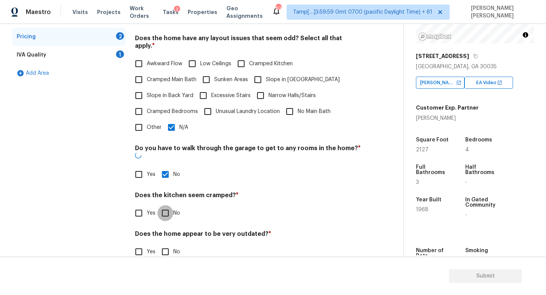
click at [165, 205] on input "No" at bounding box center [165, 213] width 16 height 16
checkbox input "true"
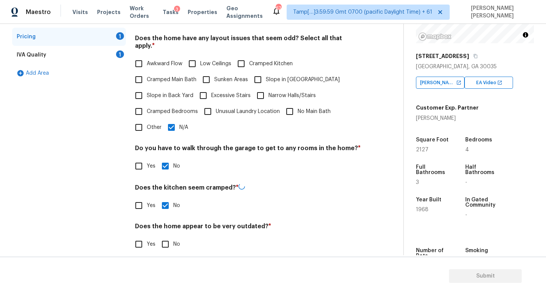
click at [165, 227] on div "Does the home appear to be very outdated? * Yes No" at bounding box center [248, 237] width 226 height 30
click at [165, 235] on input "No" at bounding box center [165, 243] width 16 height 16
checkbox input "true"
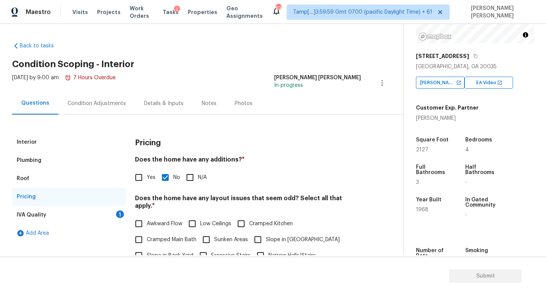
click at [99, 100] on div "Condition Adjustments" at bounding box center [96, 104] width 58 height 8
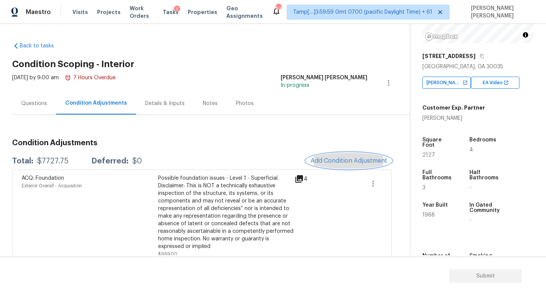
click at [332, 158] on span "Add Condition Adjustment" at bounding box center [348, 160] width 77 height 7
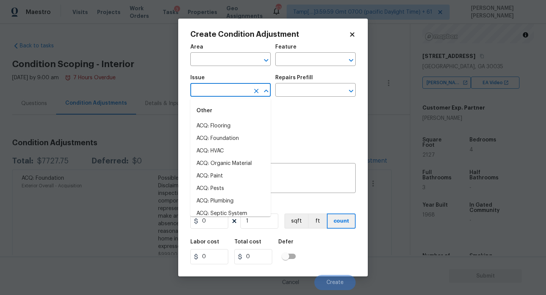
click at [204, 89] on input "text" at bounding box center [219, 91] width 59 height 12
click at [122, 104] on body "Maestro Visits Projects Work Orders Tasks 3 Properties Geo Assignments 674 Tamp…" at bounding box center [273, 147] width 546 height 295
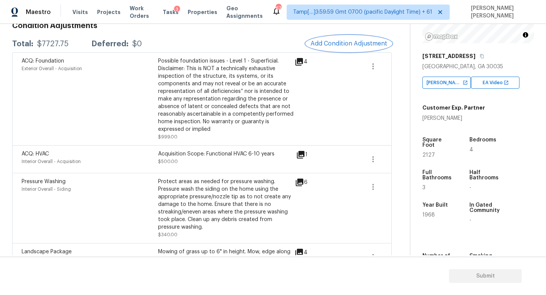
scroll to position [112, 0]
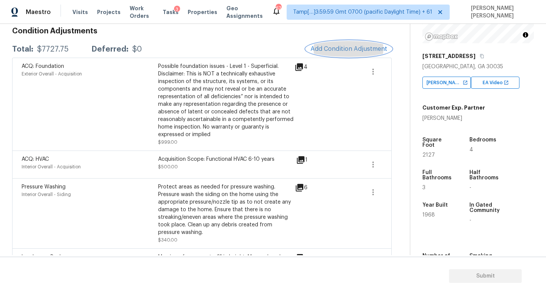
click at [350, 50] on span "Add Condition Adjustment" at bounding box center [348, 48] width 77 height 7
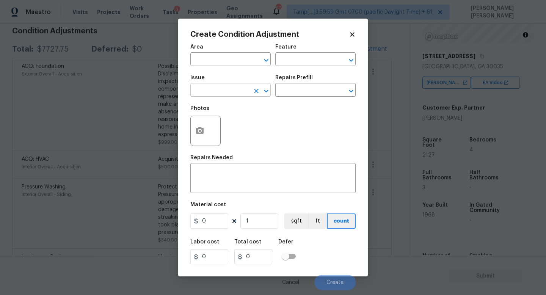
click at [207, 94] on input "text" at bounding box center [219, 91] width 59 height 12
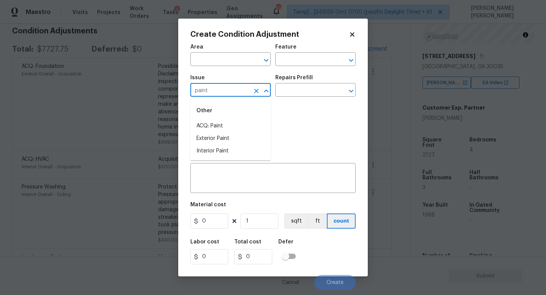
type input "paint"
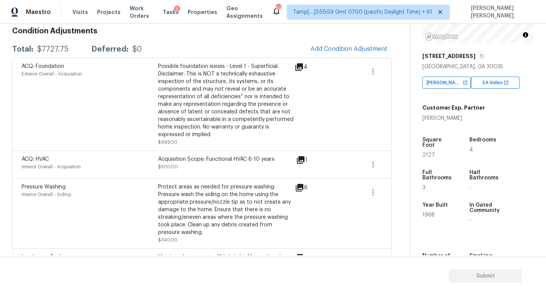
click at [88, 145] on body "Maestro Visits Projects Work Orders Tasks 3 Properties Geo Assignments 674 Tamp…" at bounding box center [273, 147] width 546 height 295
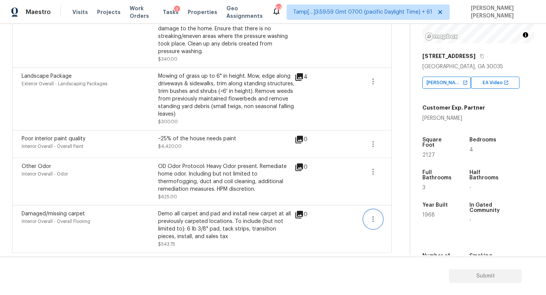
click at [380, 221] on button "button" at bounding box center [373, 219] width 18 height 18
click at [401, 217] on div "Edit" at bounding box center [416, 218] width 59 height 8
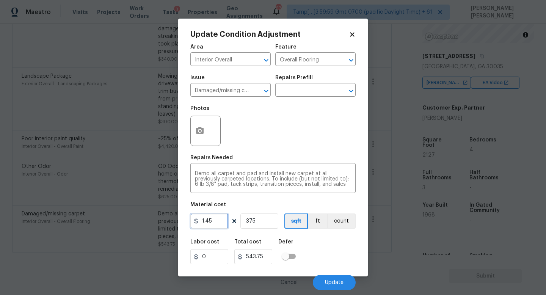
drag, startPoint x: 223, startPoint y: 223, endPoint x: 148, endPoint y: 222, distance: 75.4
click at [148, 222] on div "Update Condition Adjustment Area Interior Overall ​ Feature Overall Flooring ​ …" at bounding box center [273, 147] width 546 height 295
type input "0"
click at [330, 284] on span "Update" at bounding box center [334, 283] width 19 height 6
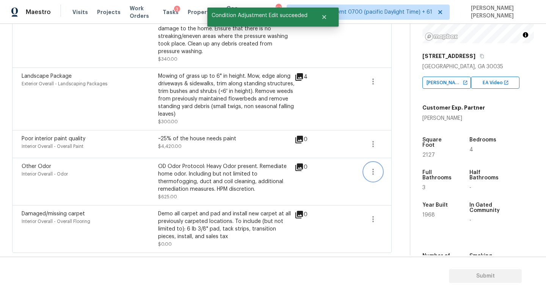
click at [373, 172] on icon "button" at bounding box center [372, 171] width 9 height 9
click at [397, 171] on div "Edit" at bounding box center [416, 170] width 59 height 8
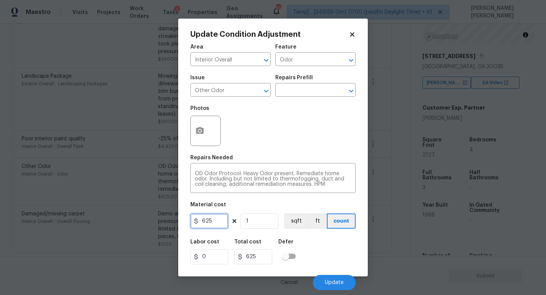
drag, startPoint x: 214, startPoint y: 222, endPoint x: 156, endPoint y: 218, distance: 58.1
click at [175, 222] on div "Update Condition Adjustment Area Interior Overall ​ Feature Odor ​ Issue Other …" at bounding box center [273, 147] width 546 height 295
type input "0"
click at [347, 31] on h2 "Update Condition Adjustment" at bounding box center [269, 35] width 158 height 8
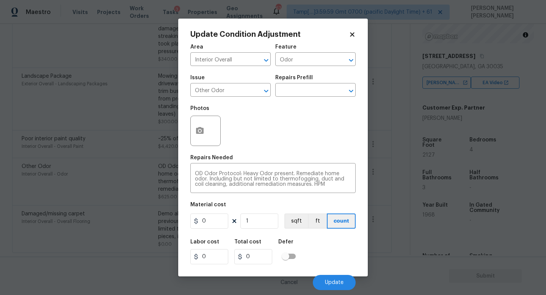
click at [351, 33] on icon at bounding box center [352, 34] width 4 height 4
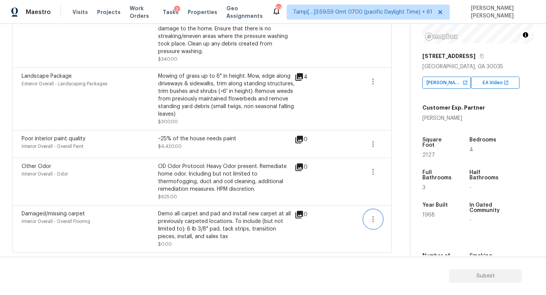
click at [373, 221] on icon "button" at bounding box center [373, 219] width 2 height 6
click at [398, 216] on div "Edit" at bounding box center [416, 218] width 59 height 8
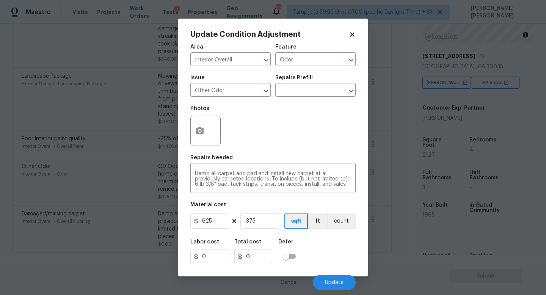
type input "Overall Flooring"
type input "Damaged/missing carpet"
type input "0"
click at [354, 31] on div "Update Condition Adjustment" at bounding box center [272, 35] width 165 height 8
click at [348, 38] on h2 "Update Condition Adjustment" at bounding box center [269, 35] width 158 height 8
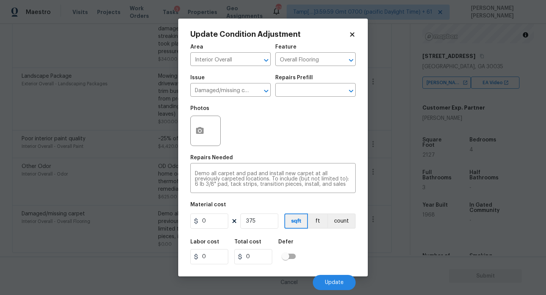
click at [354, 31] on icon at bounding box center [352, 34] width 7 height 7
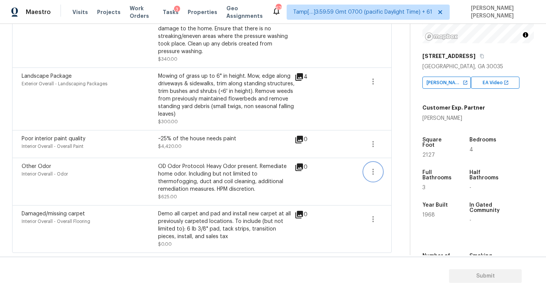
click at [367, 171] on button "button" at bounding box center [373, 172] width 18 height 18
click at [403, 167] on div "Edit" at bounding box center [416, 170] width 59 height 8
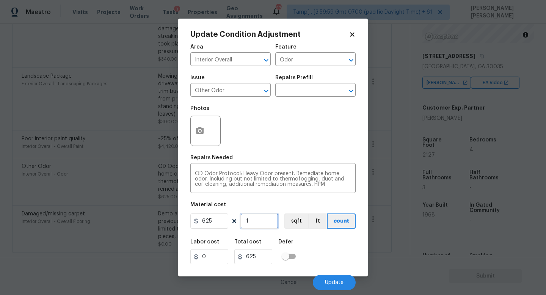
click at [253, 221] on input "1" at bounding box center [259, 220] width 38 height 15
type input "0"
click at [333, 284] on span "Update" at bounding box center [334, 283] width 19 height 6
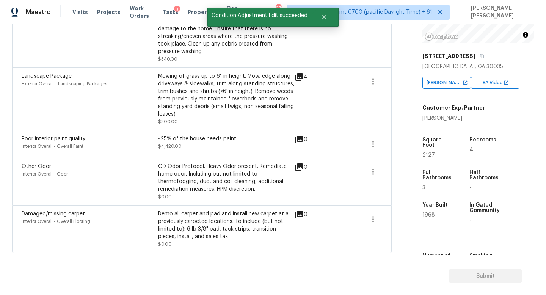
click at [385, 138] on div "Poor interior paint quality Interior Overall - Overall Paint ~25% of the house …" at bounding box center [201, 144] width 379 height 28
click at [375, 139] on icon "button" at bounding box center [372, 143] width 9 height 9
click at [406, 139] on div "Edit" at bounding box center [416, 142] width 59 height 8
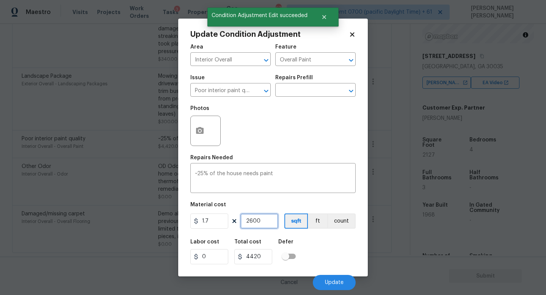
click at [265, 219] on input "2600" at bounding box center [259, 220] width 38 height 15
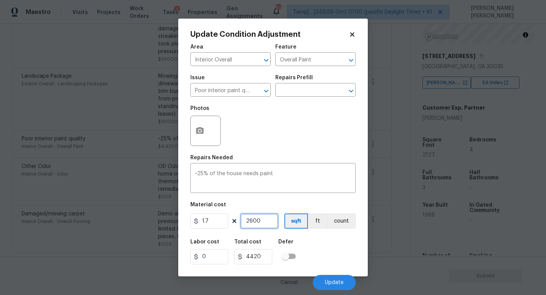
drag, startPoint x: 265, startPoint y: 219, endPoint x: 228, endPoint y: 219, distance: 37.1
click at [229, 219] on div "1.7 2600 sqft ft count" at bounding box center [272, 220] width 165 height 15
type input "0"
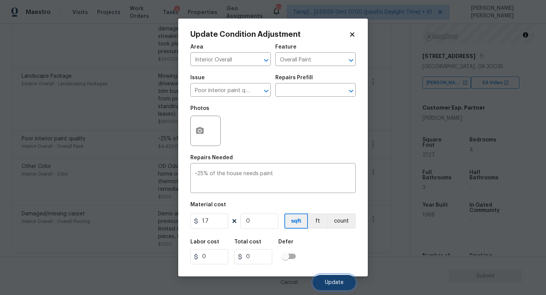
click at [335, 280] on span "Update" at bounding box center [334, 283] width 19 height 6
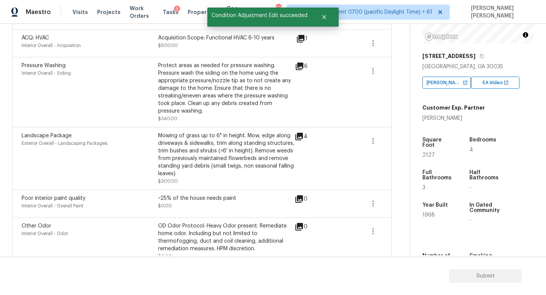
scroll to position [223, 0]
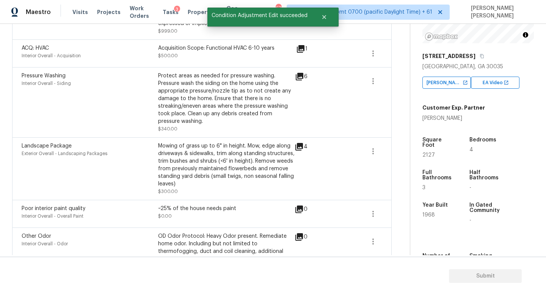
click at [362, 147] on div "Landscape Package Exterior Overall - Landscaping Packages Mowing of grass up to…" at bounding box center [202, 168] width 360 height 53
click at [370, 148] on icon "button" at bounding box center [372, 151] width 9 height 9
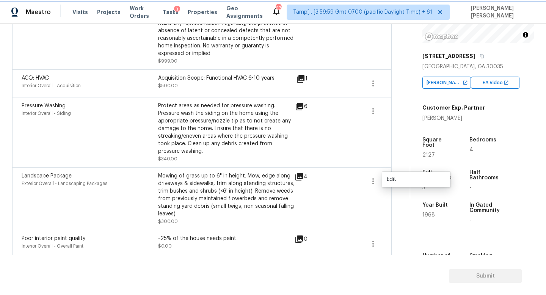
scroll to position [194, 0]
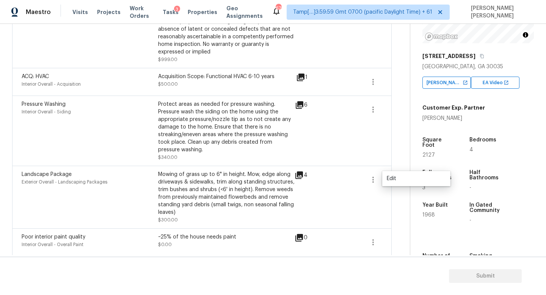
click at [384, 184] on ul "Edit" at bounding box center [416, 178] width 68 height 15
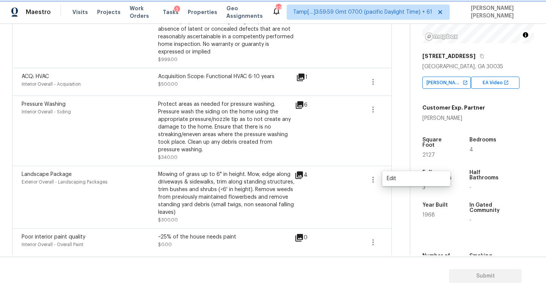
click at [372, 180] on icon "button" at bounding box center [373, 180] width 2 height 6
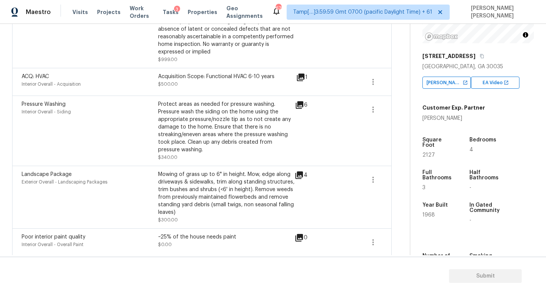
click at [420, 180] on div "Property Details © Mapbox © OpenStreetMap Improve this map 2256 Greenway Dr Dec…" at bounding box center [472, 122] width 124 height 398
click at [357, 177] on span at bounding box center [346, 197] width 29 height 53
click at [368, 177] on button "button" at bounding box center [373, 180] width 18 height 18
click at [398, 177] on div "Edit" at bounding box center [416, 179] width 59 height 8
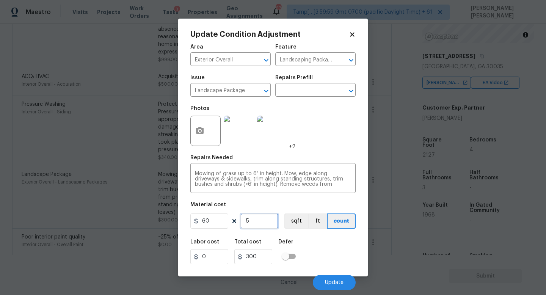
drag, startPoint x: 254, startPoint y: 219, endPoint x: 227, endPoint y: 219, distance: 26.9
click at [233, 219] on div "60 5 sqft ft count" at bounding box center [272, 220] width 165 height 15
type input "0"
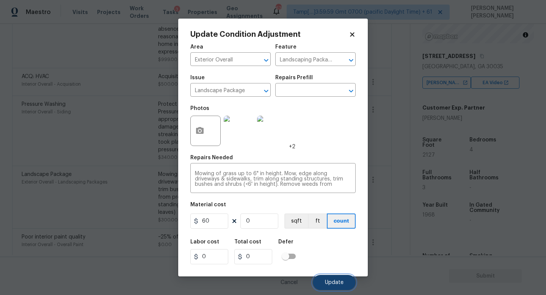
click at [334, 284] on span "Update" at bounding box center [334, 283] width 19 height 6
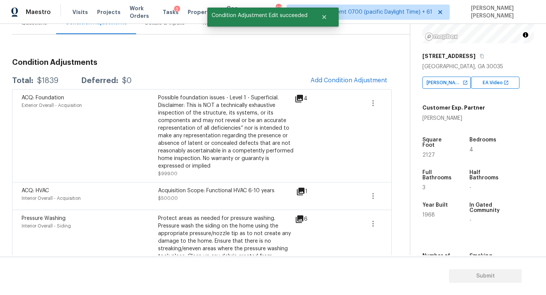
scroll to position [77, 0]
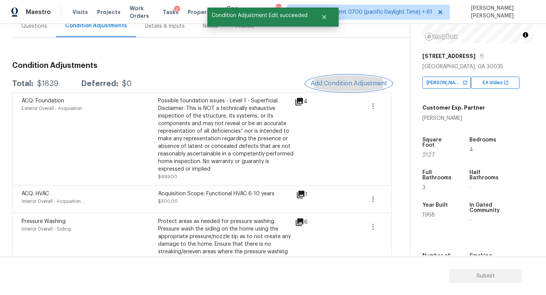
click at [354, 87] on button "Add Condition Adjustment" at bounding box center [349, 83] width 86 height 16
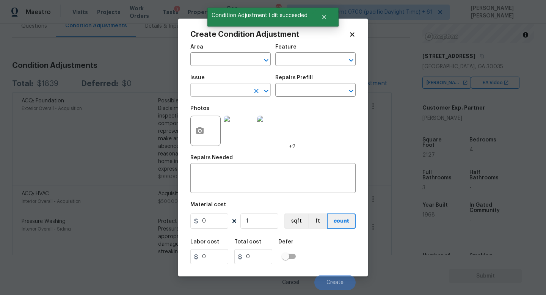
click at [221, 87] on input "text" at bounding box center [219, 91] width 59 height 12
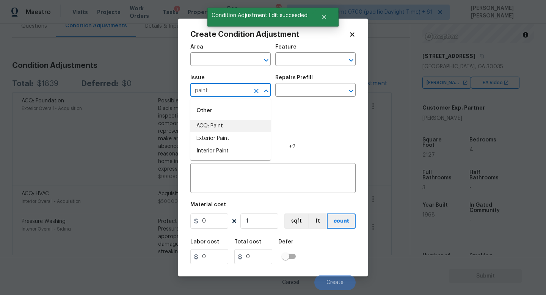
click at [223, 124] on li "ACQ: Paint" at bounding box center [230, 126] width 80 height 13
type input "ACQ: Paint"
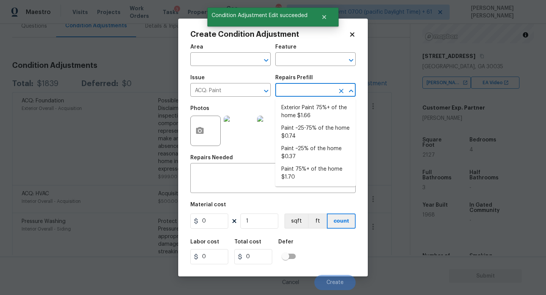
click at [291, 93] on input "text" at bounding box center [304, 91] width 59 height 12
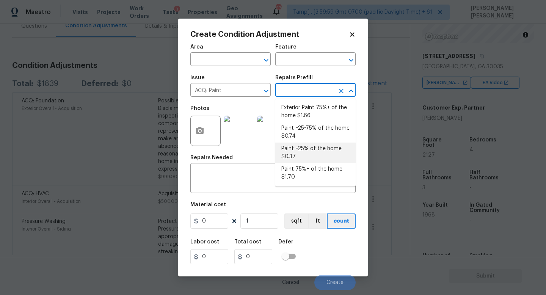
click at [310, 169] on li "Paint 75%+ of the home $1.70" at bounding box center [315, 173] width 80 height 20
type input "Acquisition"
type textarea "Acquisition Scope: 75%+ of the home will likely require interior paint"
type input "1.7"
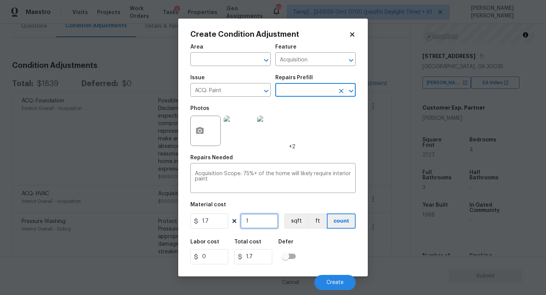
click at [262, 224] on input "1" at bounding box center [259, 220] width 38 height 15
type input "0"
type input "2"
type input "3.4"
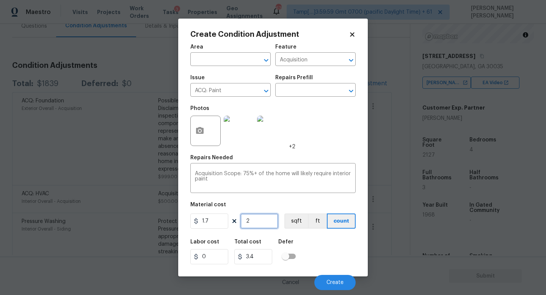
type input "21"
type input "35.7"
type input "212"
type input "360.4"
type input "2127"
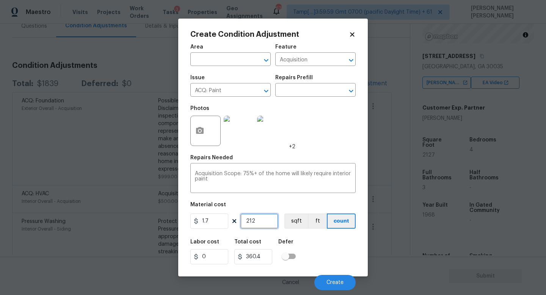
type input "3615.9"
type input "2127"
drag, startPoint x: 217, startPoint y: 224, endPoint x: 127, endPoint y: 213, distance: 90.5
click at [127, 213] on div "Create Condition Adjustment Area ​ Feature Acquisition ​ Issue ACQ: Paint ​ Rep…" at bounding box center [273, 147] width 546 height 295
type input "3800"
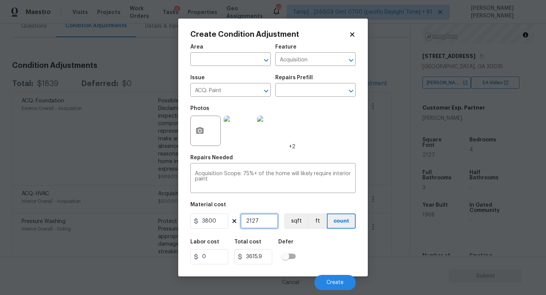
type input "8082600"
drag, startPoint x: 263, startPoint y: 221, endPoint x: 131, endPoint y: 221, distance: 131.9
click at [131, 221] on div "Create Condition Adjustment Area ​ Feature Acquisition ​ Issue ACQ: Paint ​ Rep…" at bounding box center [273, 147] width 546 height 295
type input "1"
type input "3800"
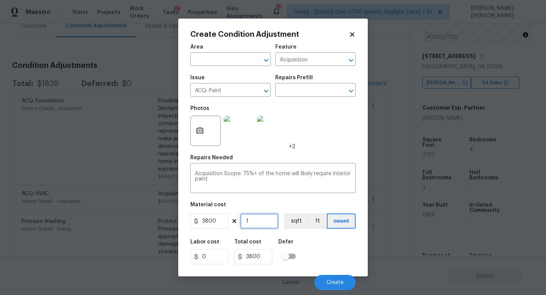
type input "1"
click at [193, 131] on button "button" at bounding box center [200, 131] width 18 height 30
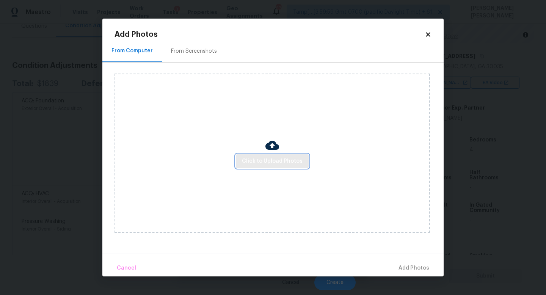
click at [271, 155] on button "Click to Upload Photos" at bounding box center [272, 161] width 73 height 14
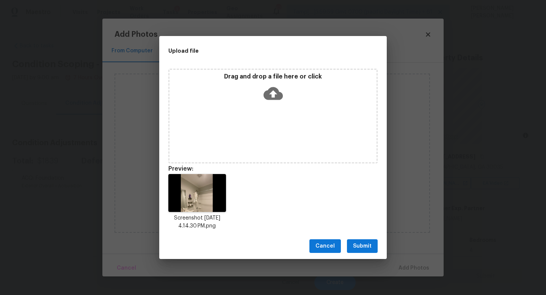
scroll to position [100, 0]
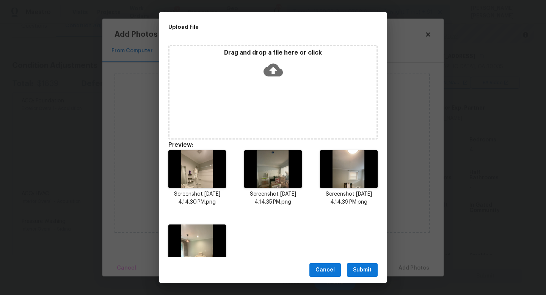
click at [359, 269] on span "Submit" at bounding box center [362, 269] width 19 height 9
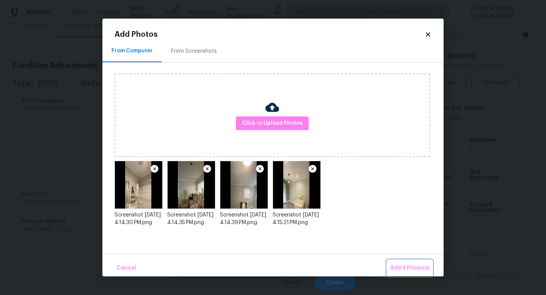
click at [415, 264] on span "Add 4 Photo(s)" at bounding box center [409, 267] width 39 height 9
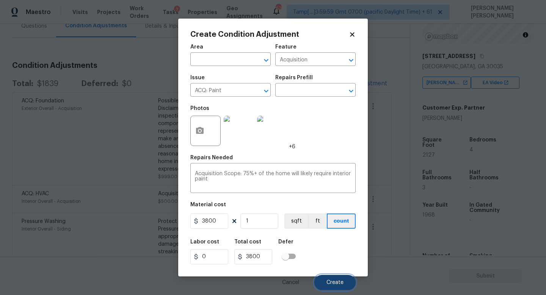
click at [340, 280] on span "Create" at bounding box center [334, 283] width 17 height 6
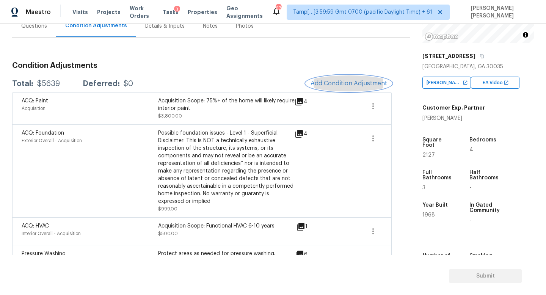
click at [345, 83] on span "Add Condition Adjustment" at bounding box center [348, 83] width 77 height 7
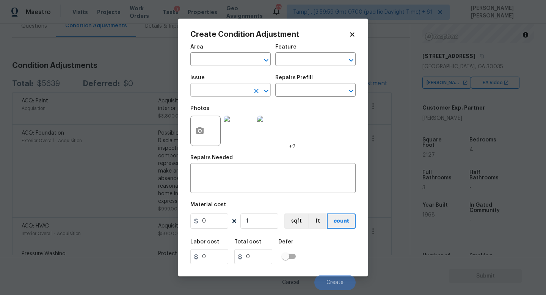
click at [211, 90] on input "text" at bounding box center [219, 91] width 59 height 12
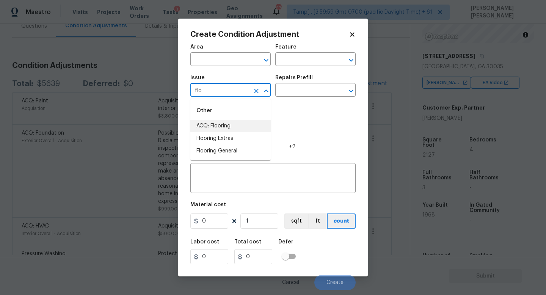
click at [201, 123] on li "ACQ: Flooring" at bounding box center [230, 126] width 80 height 13
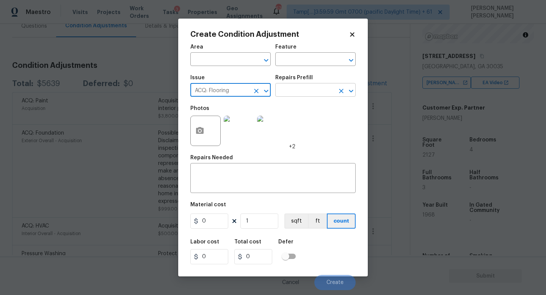
type input "ACQ: Flooring"
click at [296, 89] on input "text" at bounding box center [304, 91] width 59 height 12
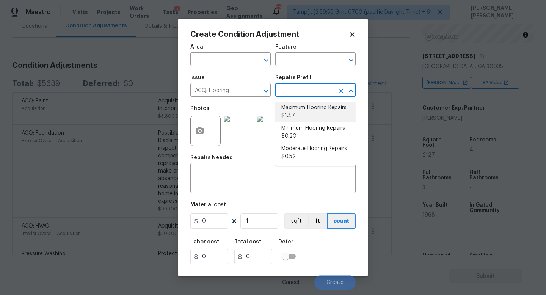
click at [304, 117] on li "Maximum Flooring Repairs $1.47" at bounding box center [315, 112] width 80 height 20
type input "Acquisition"
type textarea "Acquisition Scope: Maximum flooring repairs"
type input "1.47"
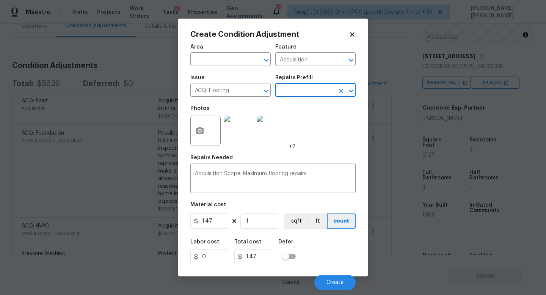
click at [303, 84] on div "Repairs Prefill" at bounding box center [315, 80] width 80 height 10
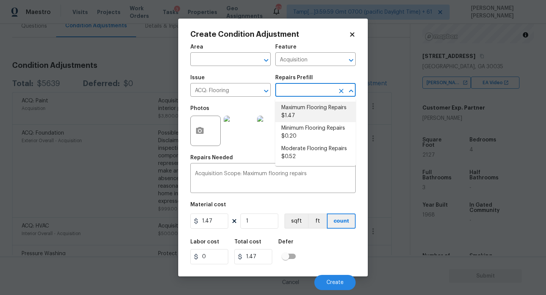
click at [303, 88] on input "text" at bounding box center [304, 91] width 59 height 12
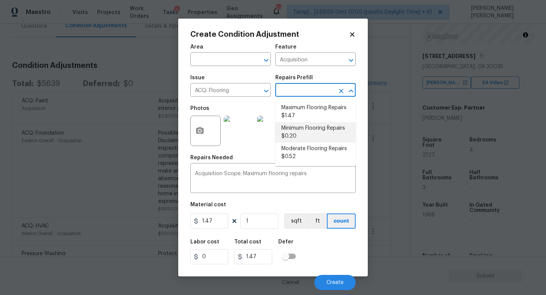
click at [304, 138] on li "Minimum Flooring Repairs $0.20" at bounding box center [315, 132] width 80 height 20
type textarea "Acquisition Scope: Minimum flooring repairs"
type input "0.2"
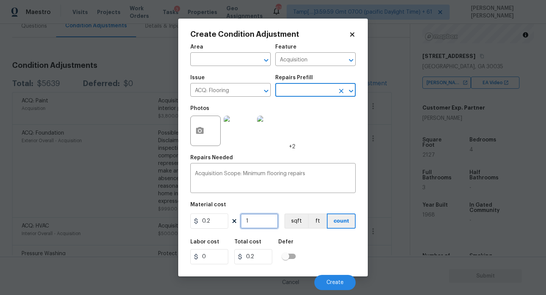
click at [259, 222] on input "1" at bounding box center [259, 220] width 38 height 15
type input "0"
type input "2"
type input "0.4"
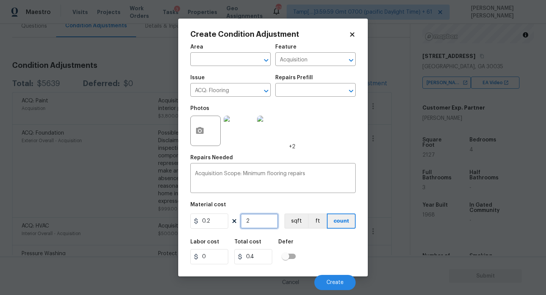
type input "21"
type input "4.2"
type input "212"
type input "42.4"
type input "2127"
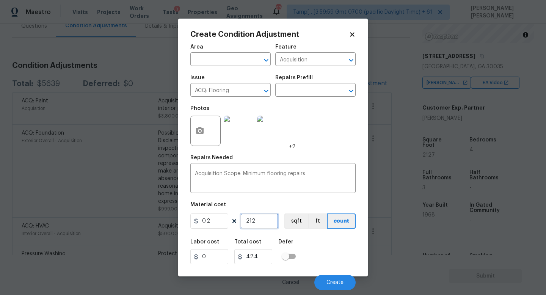
type input "425.4"
type input "2127"
click at [343, 283] on span "Create" at bounding box center [334, 283] width 17 height 6
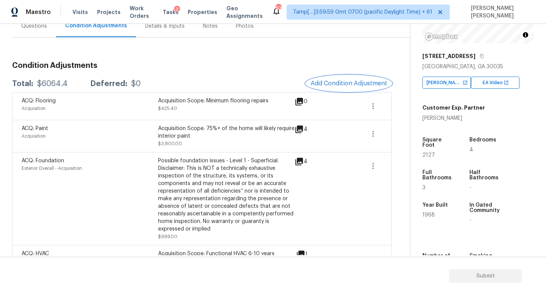
scroll to position [0, 0]
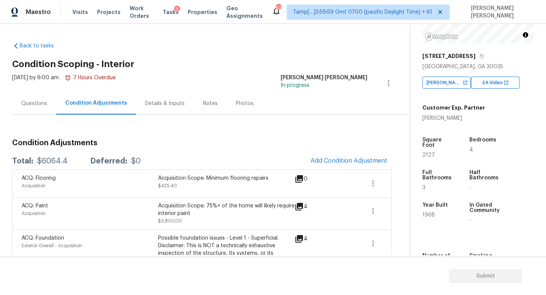
click at [39, 105] on div "Questions" at bounding box center [34, 104] width 26 height 8
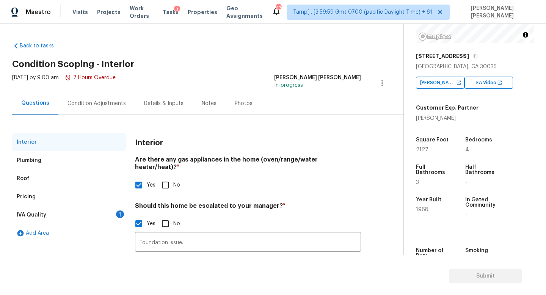
scroll to position [31, 0]
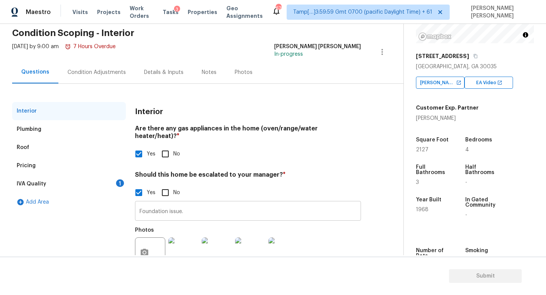
click at [219, 206] on input "Foundation issue." at bounding box center [248, 212] width 226 height 18
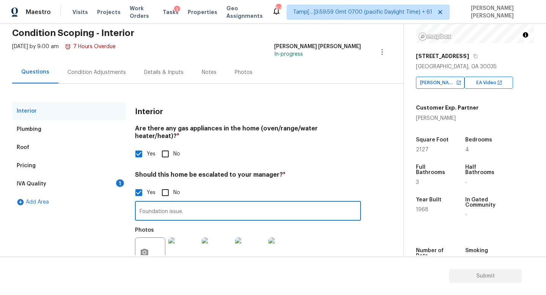
click at [67, 179] on div "IVA Quality 1" at bounding box center [69, 184] width 114 height 18
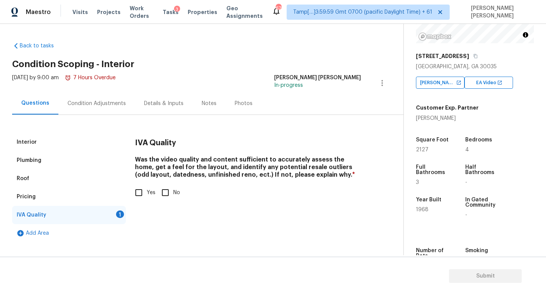
scroll to position [0, 0]
click at [143, 191] on input "Yes" at bounding box center [139, 193] width 16 height 16
checkbox input "true"
click at [76, 100] on div "Condition Adjustments" at bounding box center [96, 104] width 58 height 8
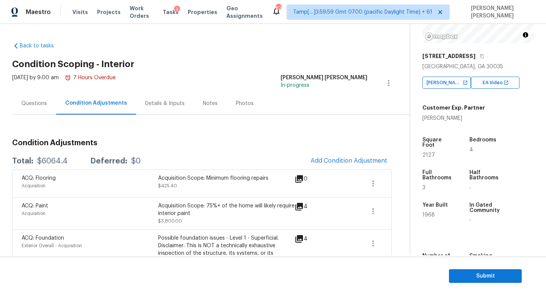
click at [44, 105] on div "Questions" at bounding box center [34, 104] width 26 height 8
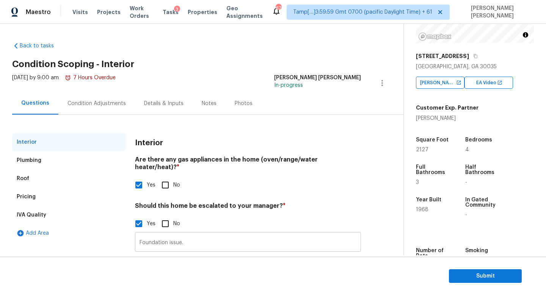
click at [232, 239] on input "Foundation issue." at bounding box center [248, 243] width 226 height 18
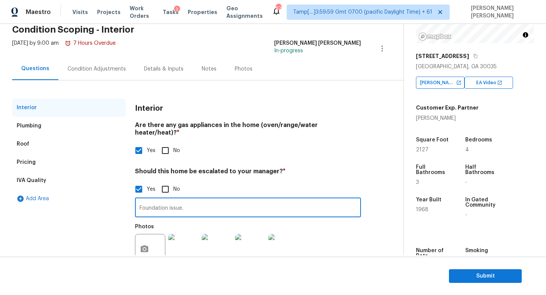
scroll to position [52, 0]
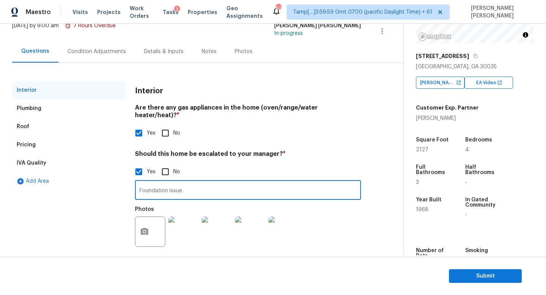
click at [201, 182] on input "Foundation issue." at bounding box center [248, 191] width 226 height 18
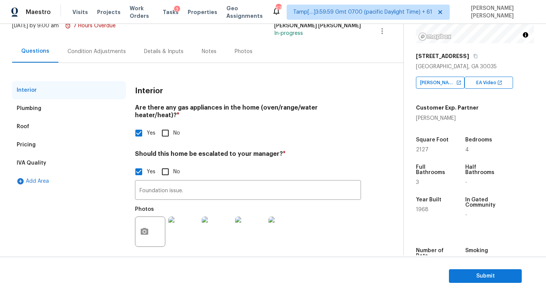
scroll to position [0, 0]
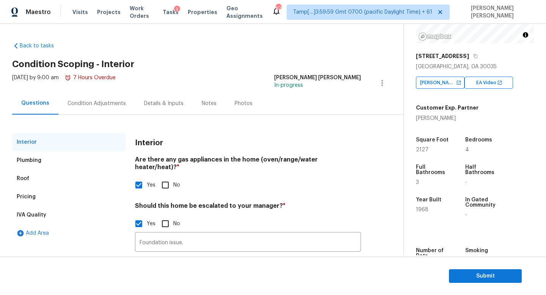
click at [89, 104] on div "Condition Adjustments" at bounding box center [96, 104] width 58 height 8
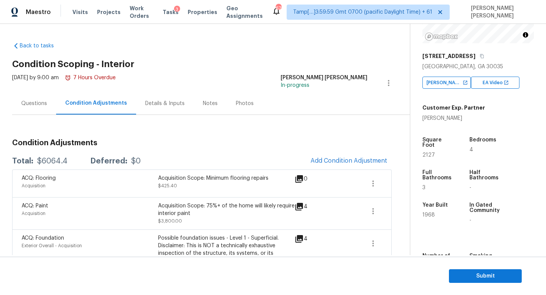
click at [44, 162] on div "$6064.4" at bounding box center [52, 161] width 30 height 8
copy div "$6064.4"
click at [482, 280] on span "Submit" at bounding box center [485, 275] width 61 height 9
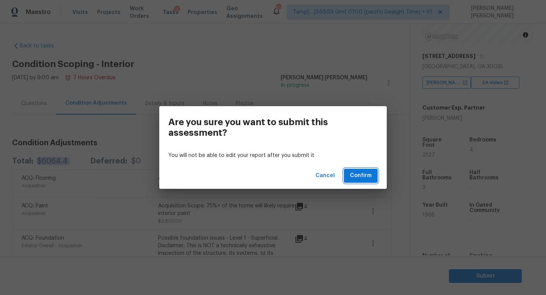
click at [368, 176] on span "Confirm" at bounding box center [361, 175] width 22 height 9
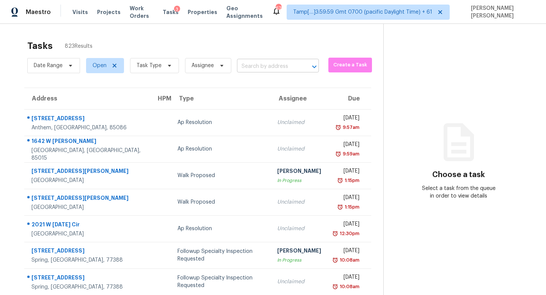
click at [249, 64] on input "text" at bounding box center [267, 67] width 61 height 12
paste input "[STREET_ADDRESS]"
type input "[STREET_ADDRESS]"
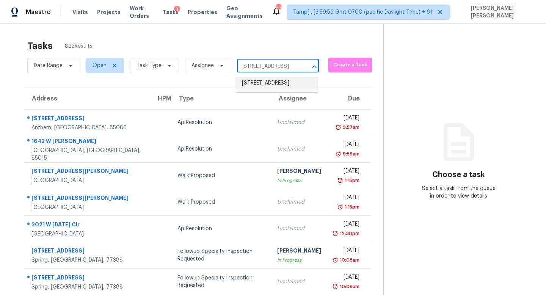
click at [271, 85] on li "[STREET_ADDRESS]" at bounding box center [277, 83] width 82 height 13
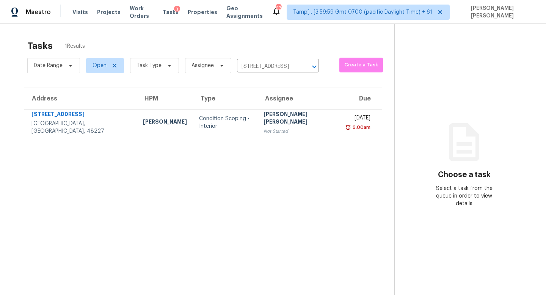
click at [263, 127] on div "Not Started" at bounding box center [299, 131] width 72 height 8
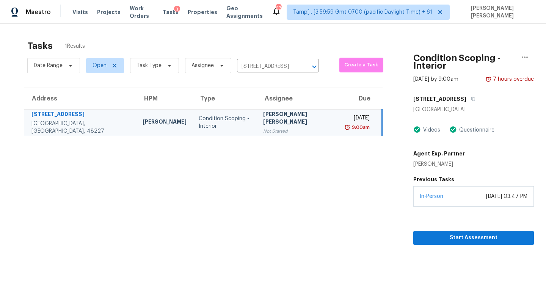
click at [443, 222] on div "Start Assessment" at bounding box center [473, 226] width 121 height 38
click at [439, 233] on span "Start Assessment" at bounding box center [473, 237] width 109 height 9
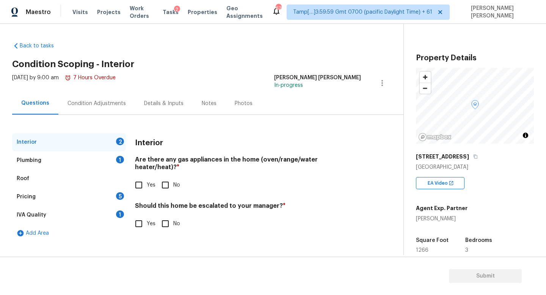
click at [92, 107] on div "Condition Adjustments" at bounding box center [96, 103] width 77 height 22
